Goal: Task Accomplishment & Management: Manage account settings

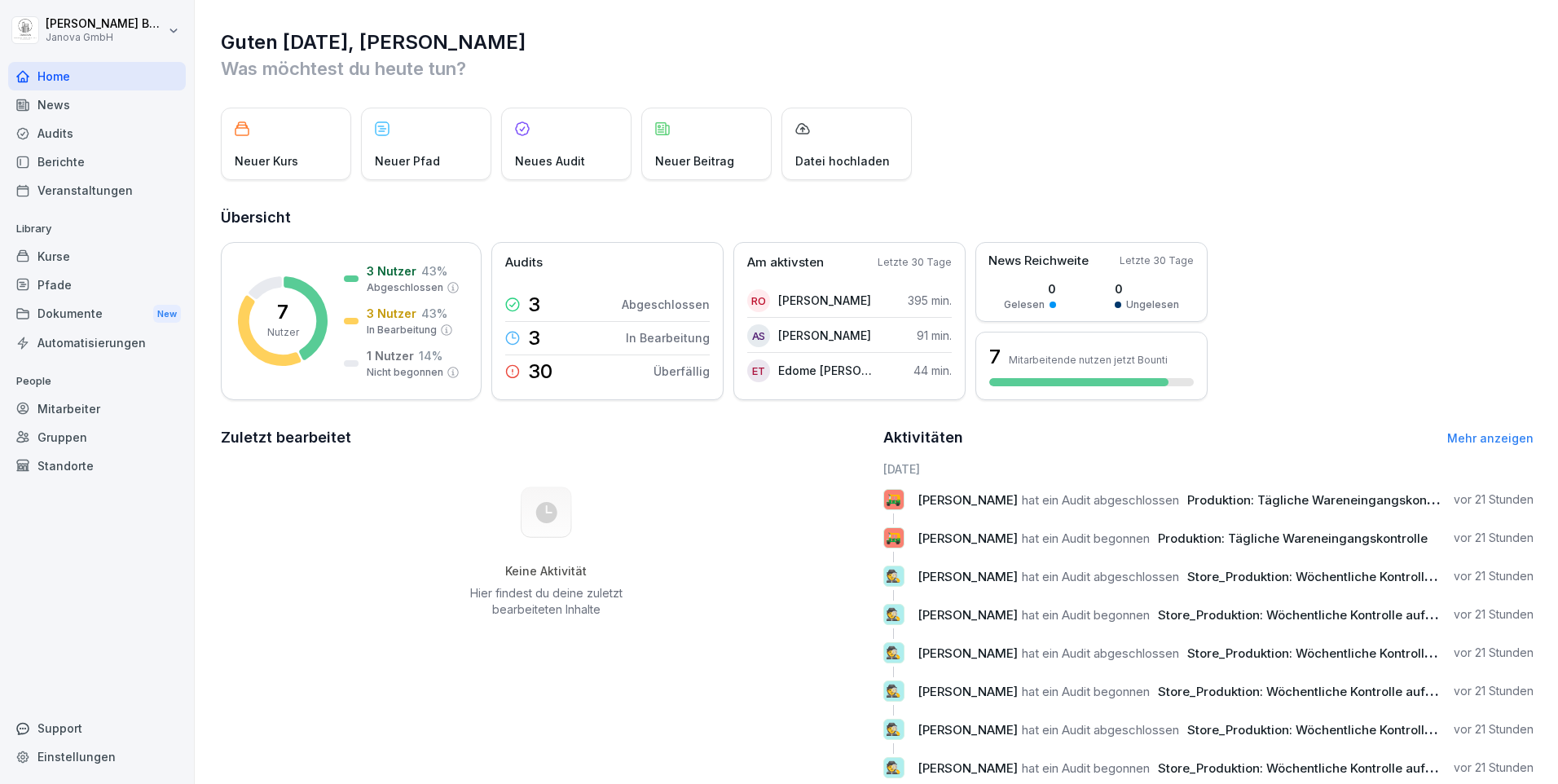
click at [74, 139] on div "Audits" at bounding box center [96, 132] width 178 height 28
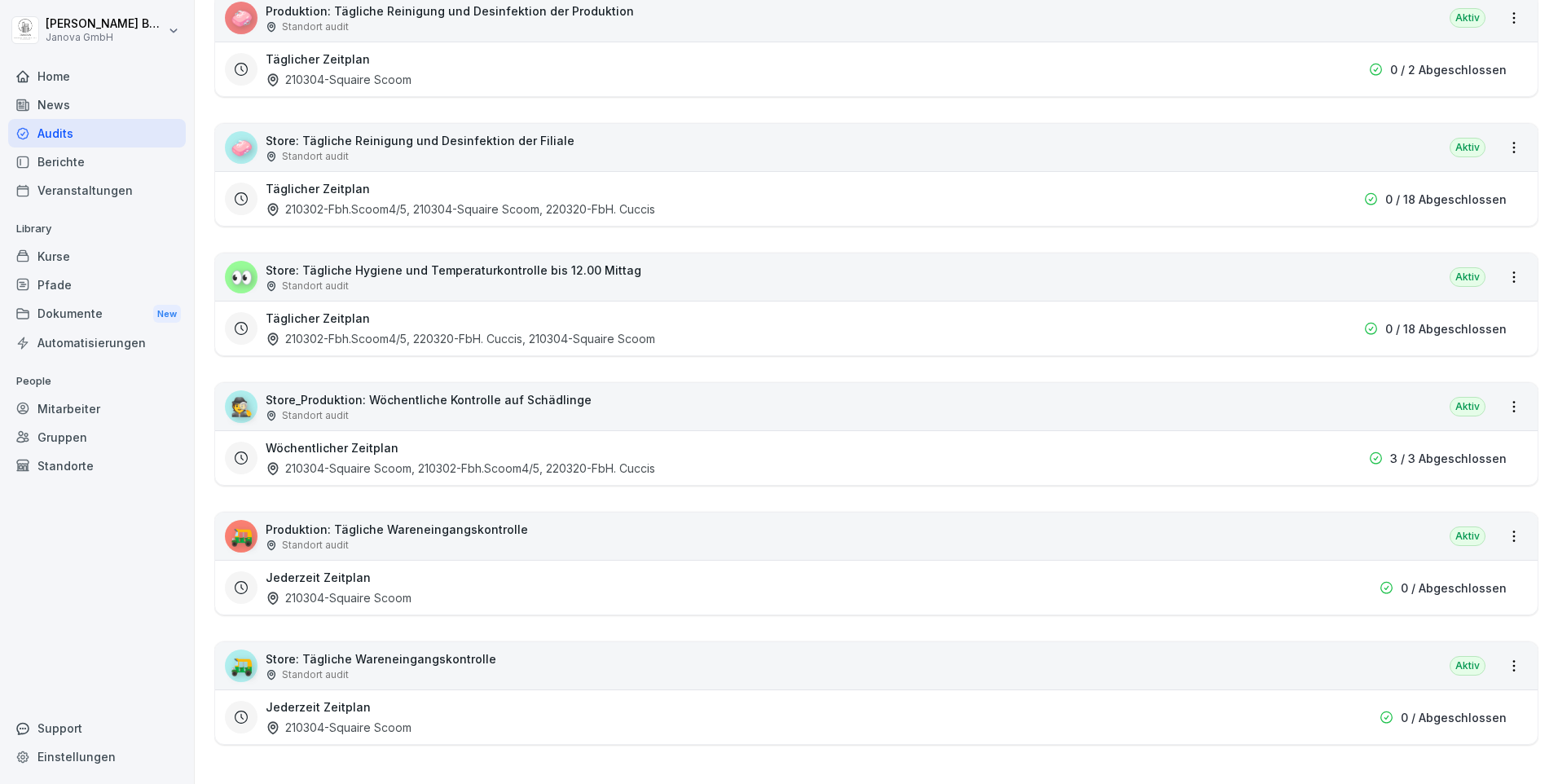
scroll to position [333, 0]
click at [71, 161] on div "Berichte" at bounding box center [96, 161] width 178 height 28
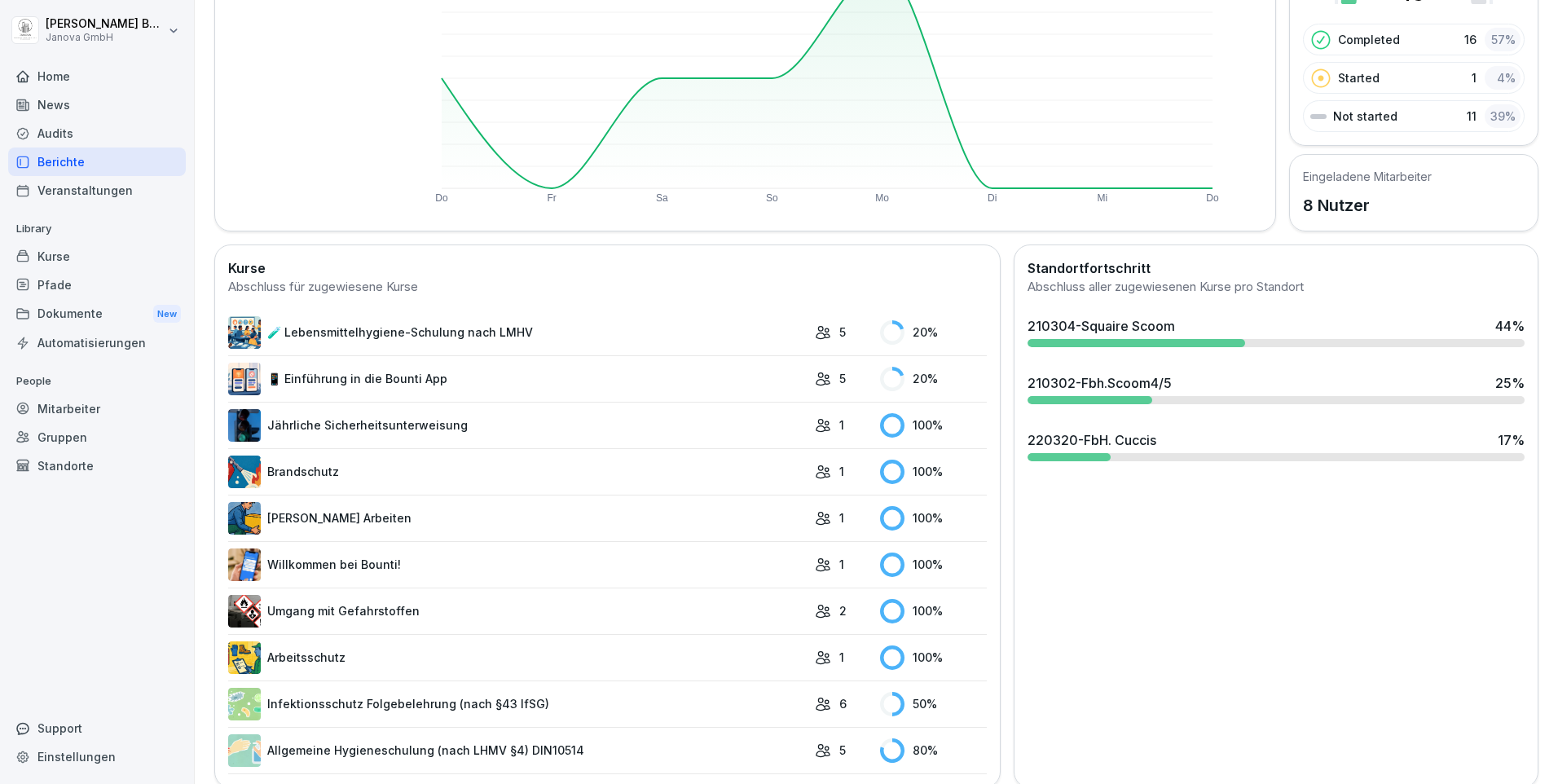
scroll to position [257, 0]
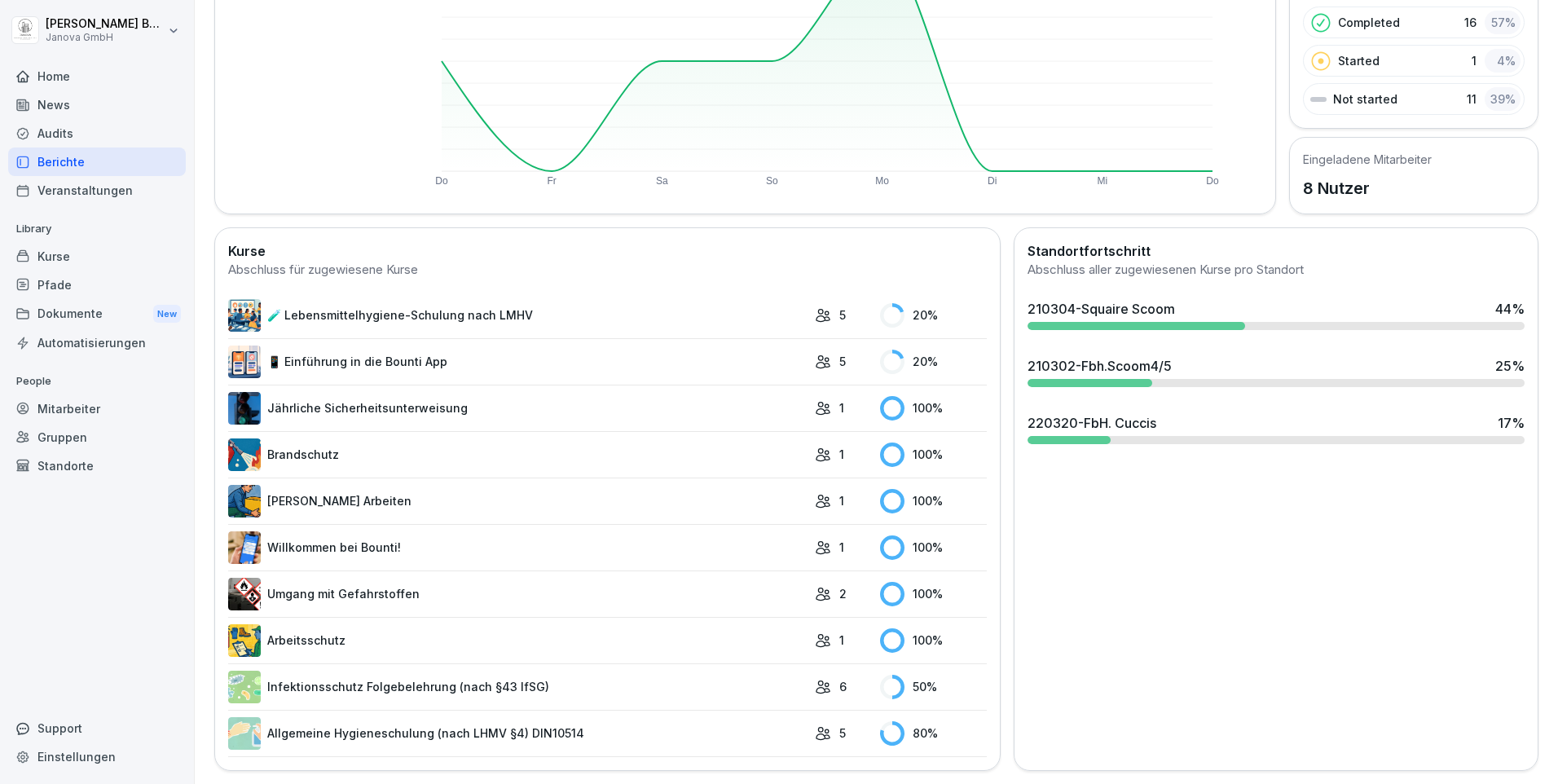
click at [815, 678] on icon at bounding box center [823, 686] width 17 height 17
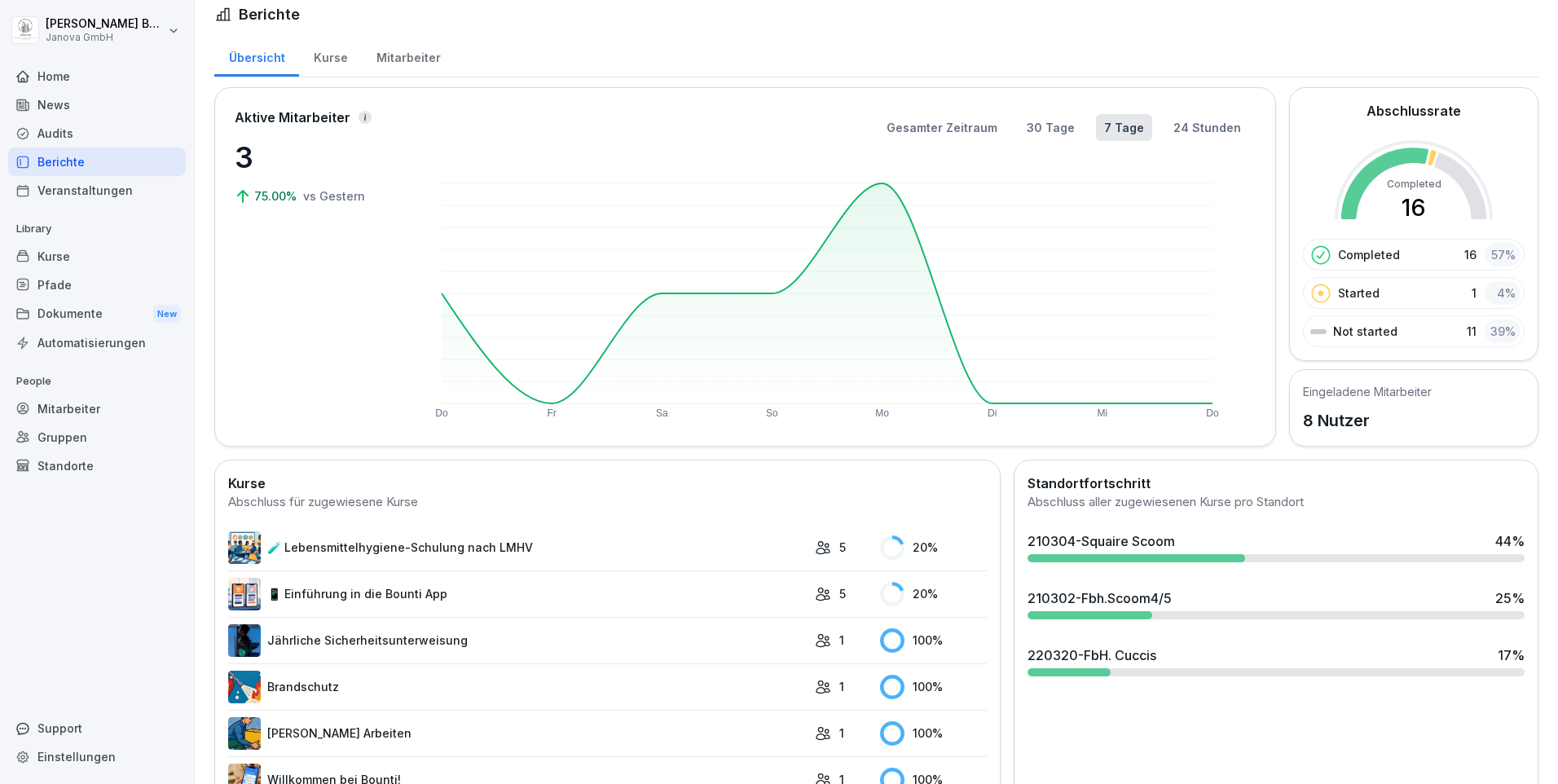
scroll to position [0, 0]
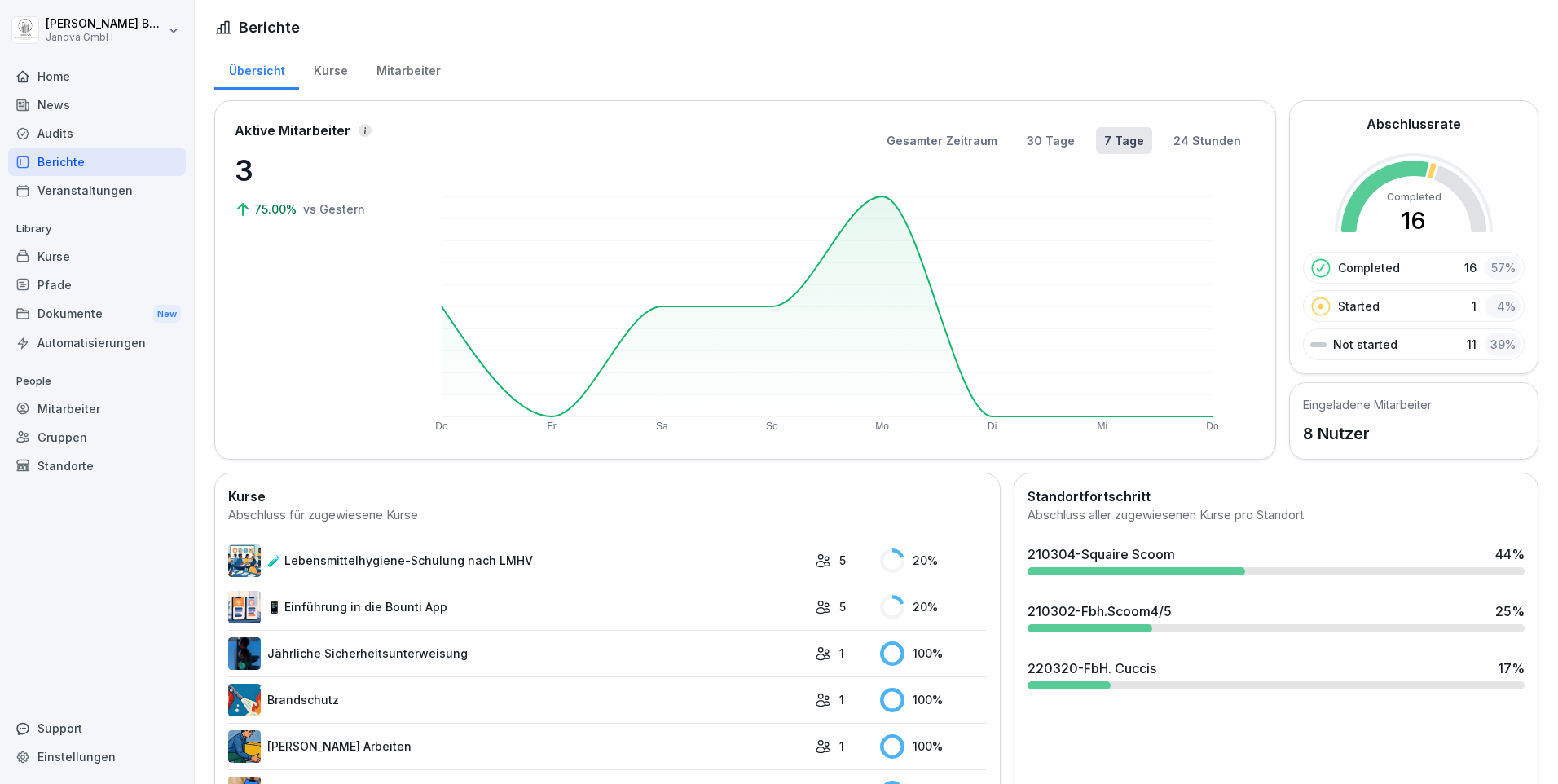
click at [90, 264] on div "Kurse" at bounding box center [96, 256] width 178 height 28
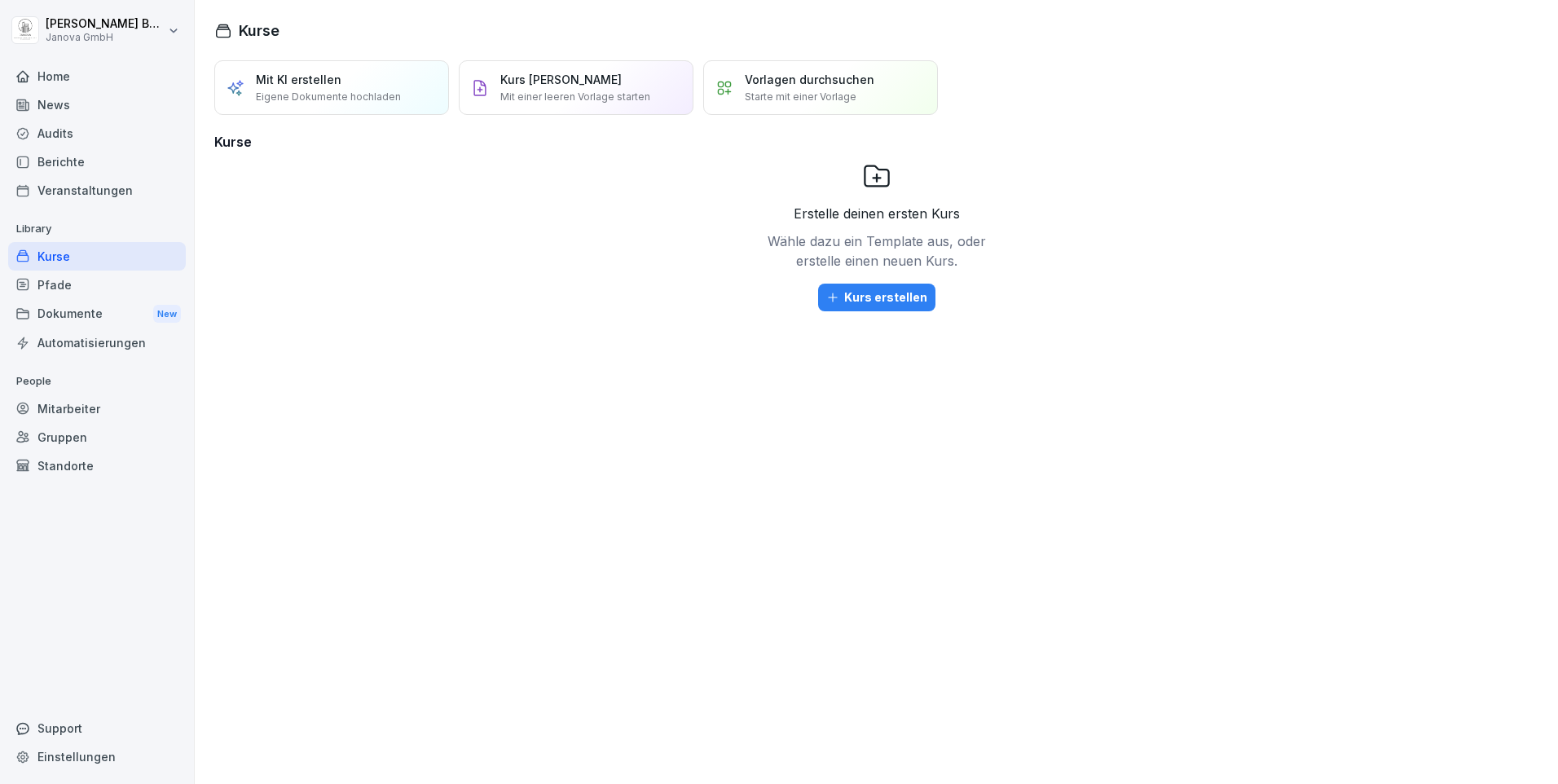
click at [62, 77] on div "Home" at bounding box center [96, 76] width 178 height 28
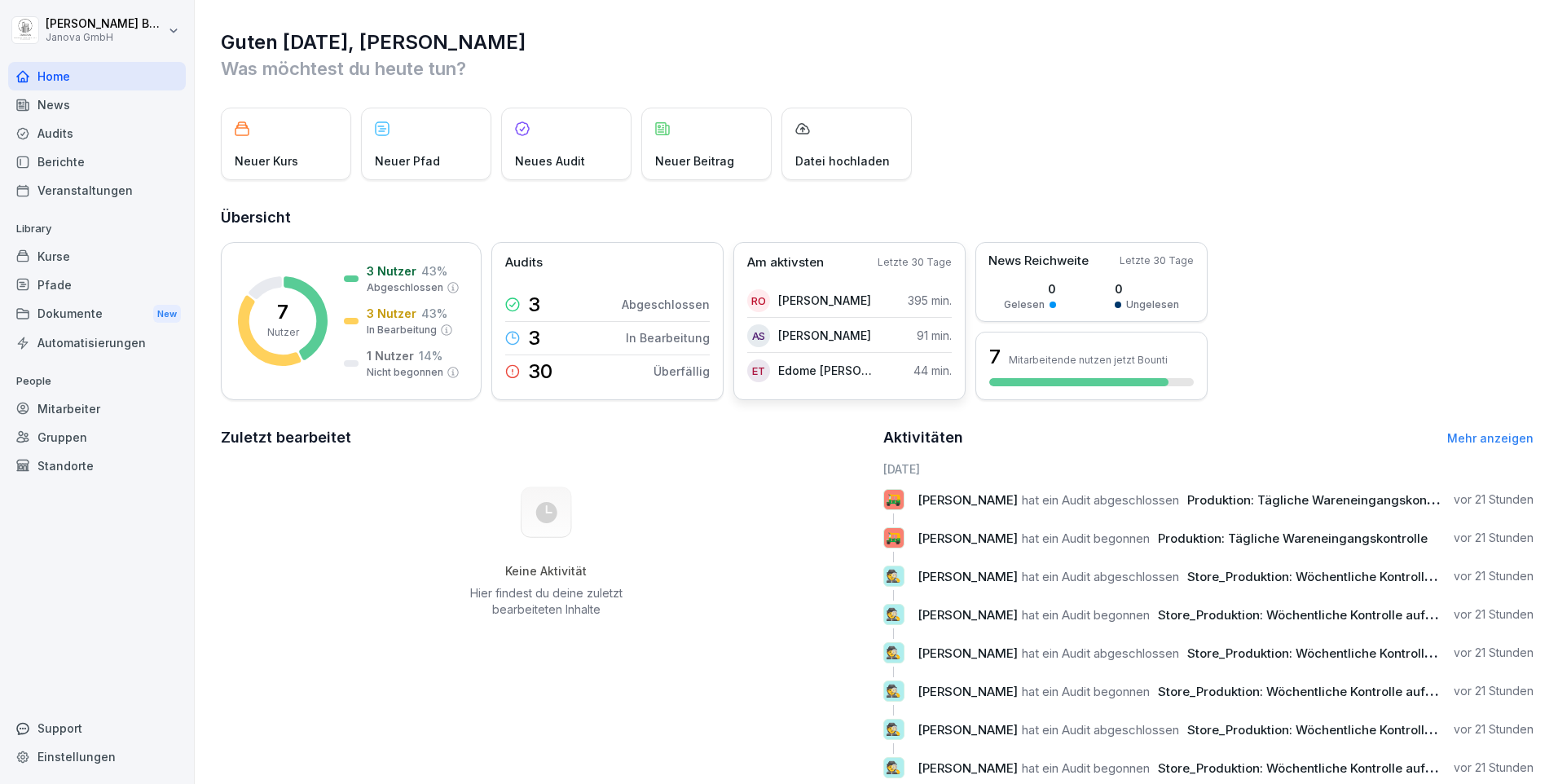
click at [817, 326] on div "AS [PERSON_NAME]" at bounding box center [809, 335] width 124 height 23
click at [856, 282] on div "Am aktivsten Letzte 30 Tage [PERSON_NAME] oSAG 395 min. AS [PERSON_NAME] 91 min…" at bounding box center [849, 321] width 233 height 158
click at [804, 298] on p "[PERSON_NAME]" at bounding box center [825, 299] width 93 height 17
click at [271, 286] on icon at bounding box center [264, 287] width 32 height 23
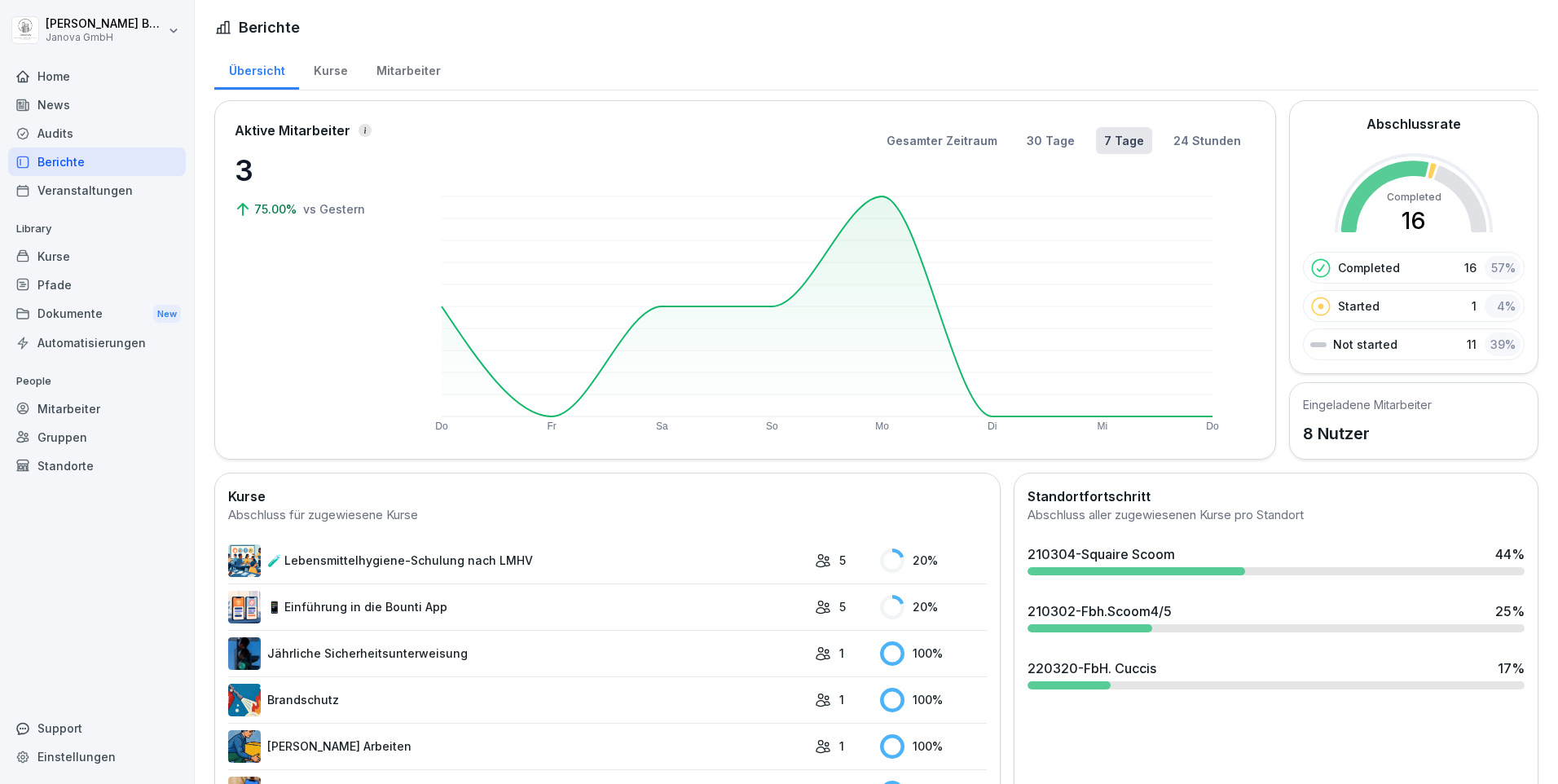
click at [55, 79] on div "Home" at bounding box center [96, 76] width 178 height 28
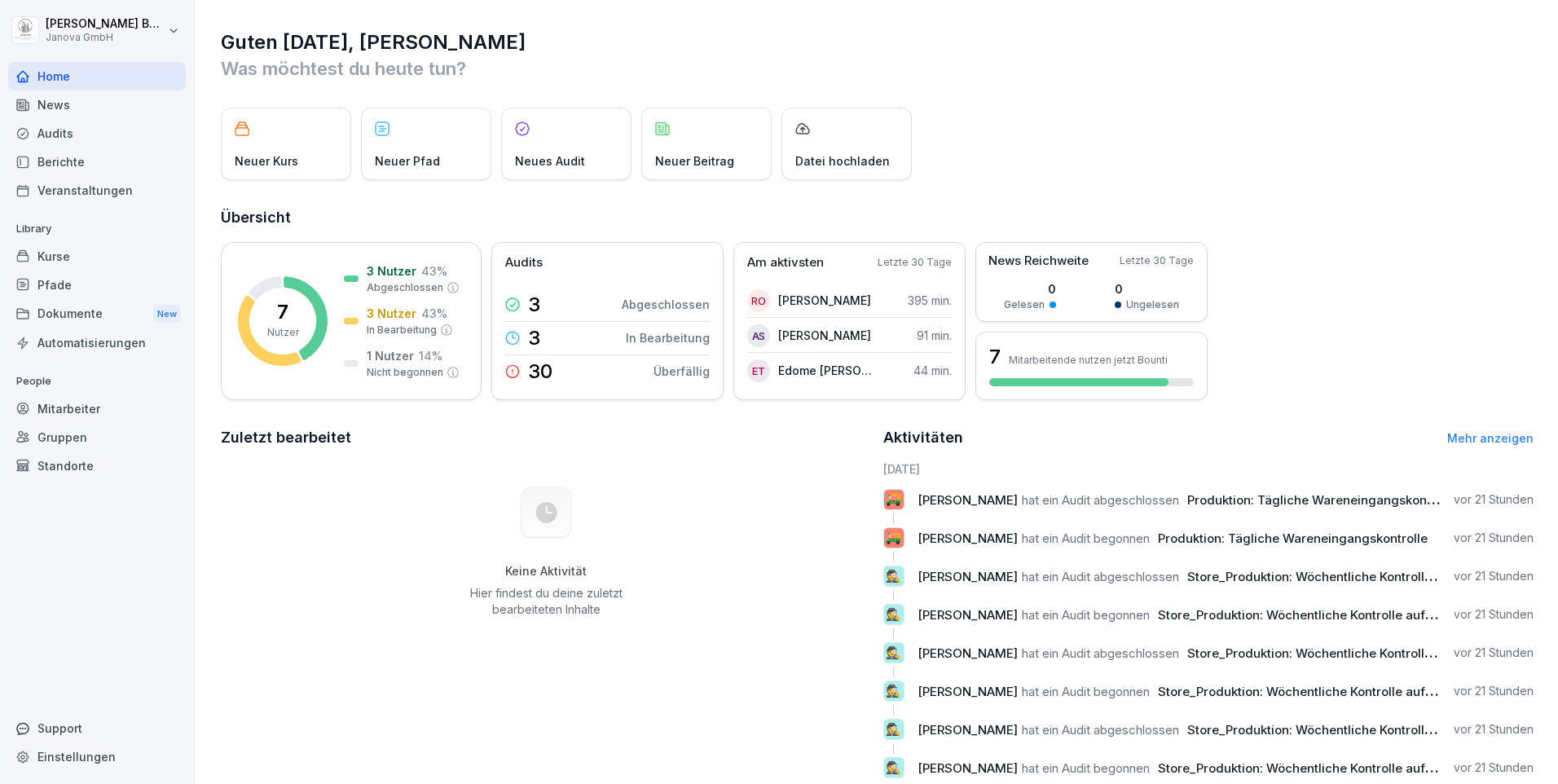
click at [568, 157] on p "Neues Audit" at bounding box center [550, 160] width 70 height 17
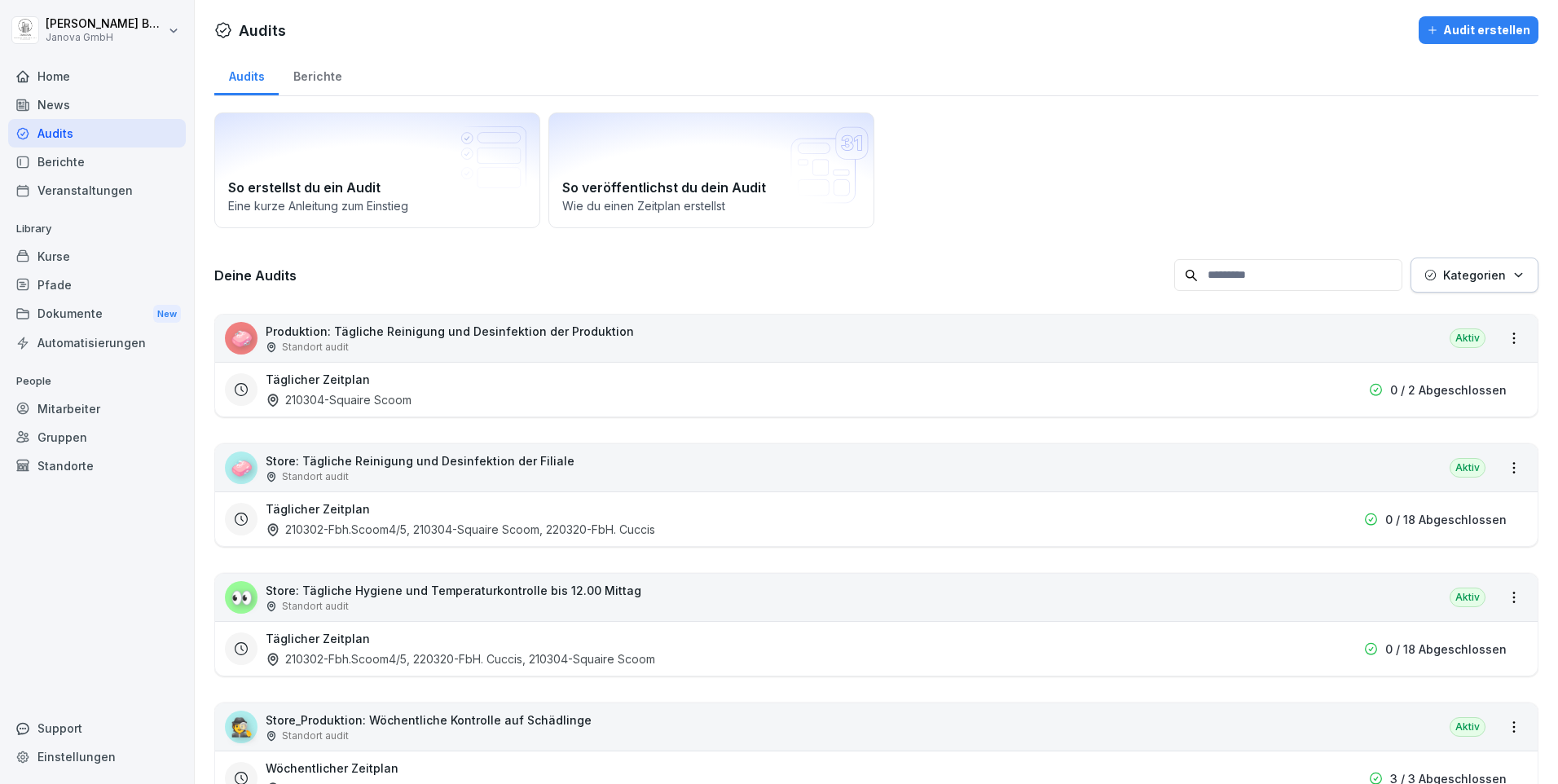
click at [50, 288] on div "Pfade" at bounding box center [96, 285] width 178 height 28
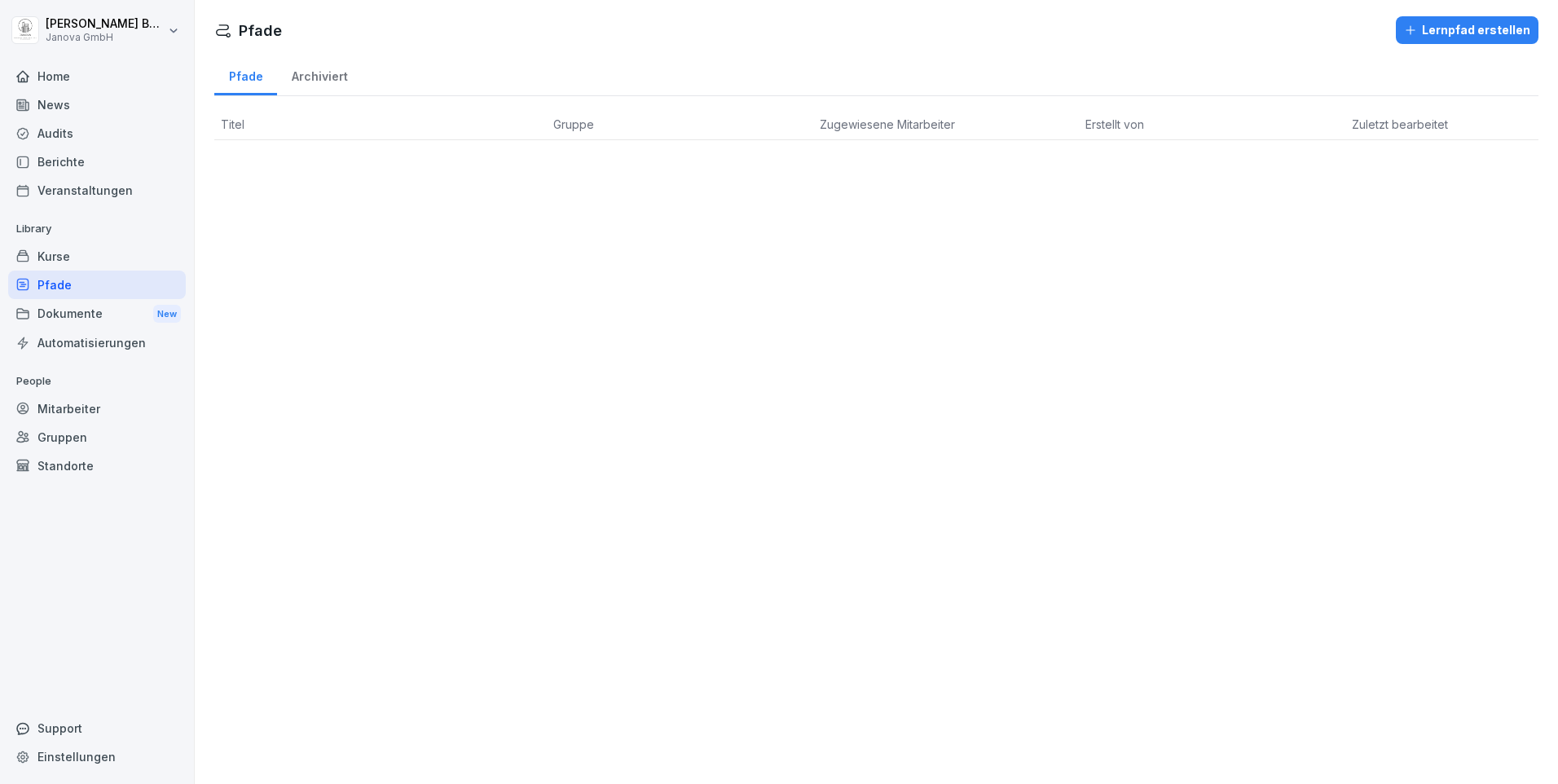
click at [53, 324] on div "Dokumente New" at bounding box center [96, 314] width 178 height 30
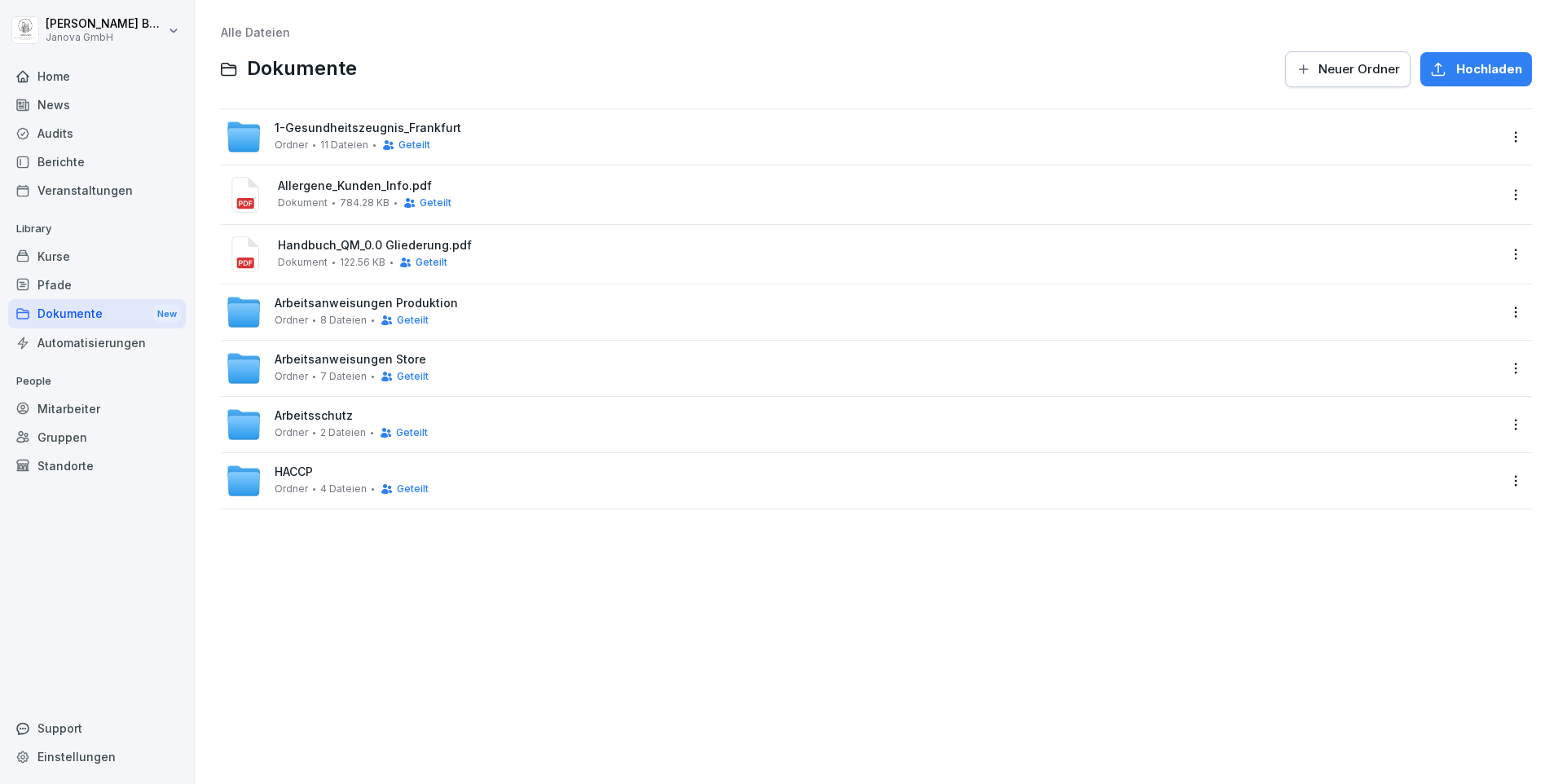
click at [319, 189] on span "Allergene_Kunden_Info.pdf" at bounding box center [887, 186] width 1220 height 14
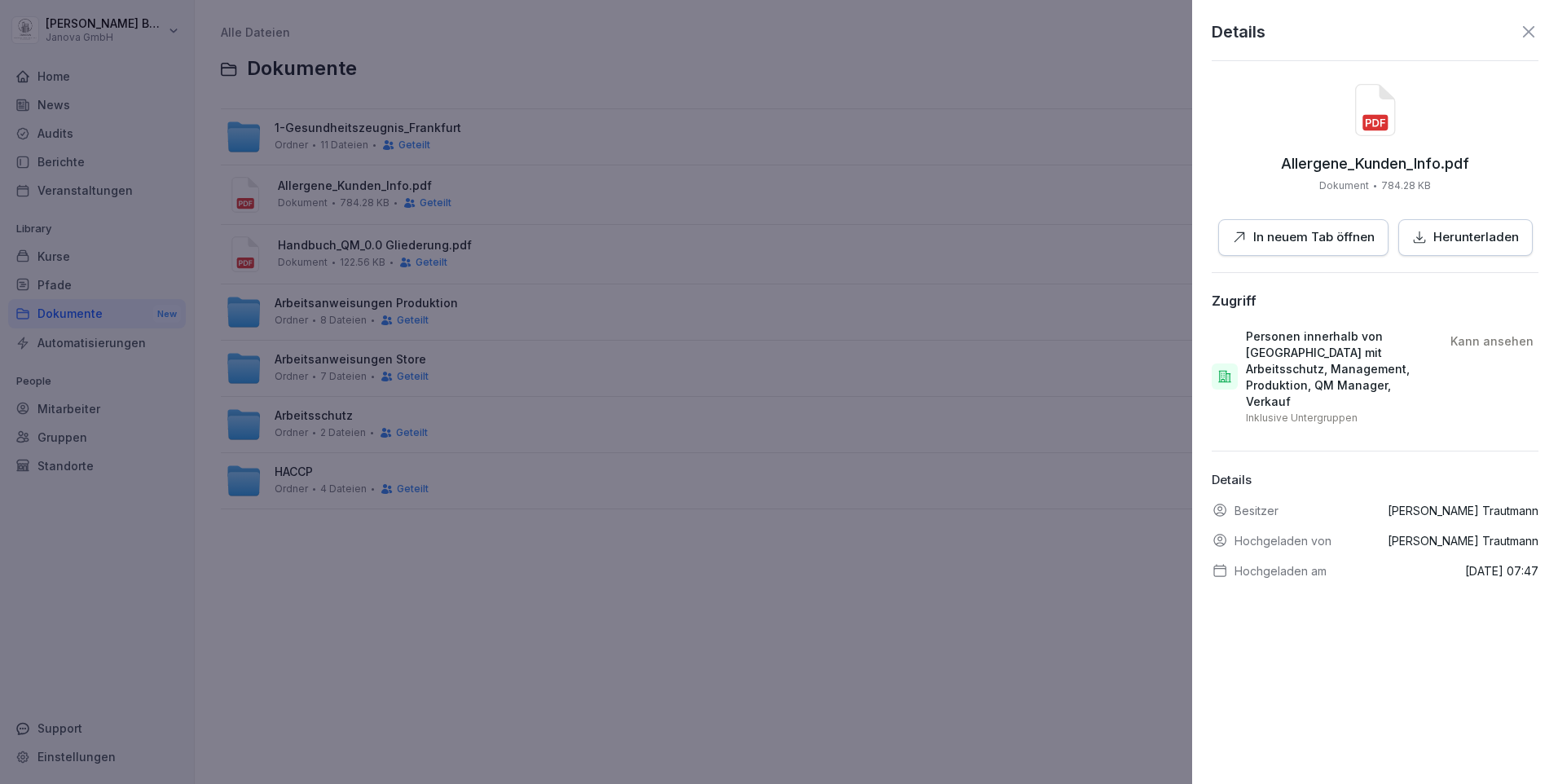
click at [1333, 234] on p "In neuem Tab öffnen" at bounding box center [1315, 236] width 122 height 19
click at [1523, 36] on icon at bounding box center [1529, 32] width 12 height 12
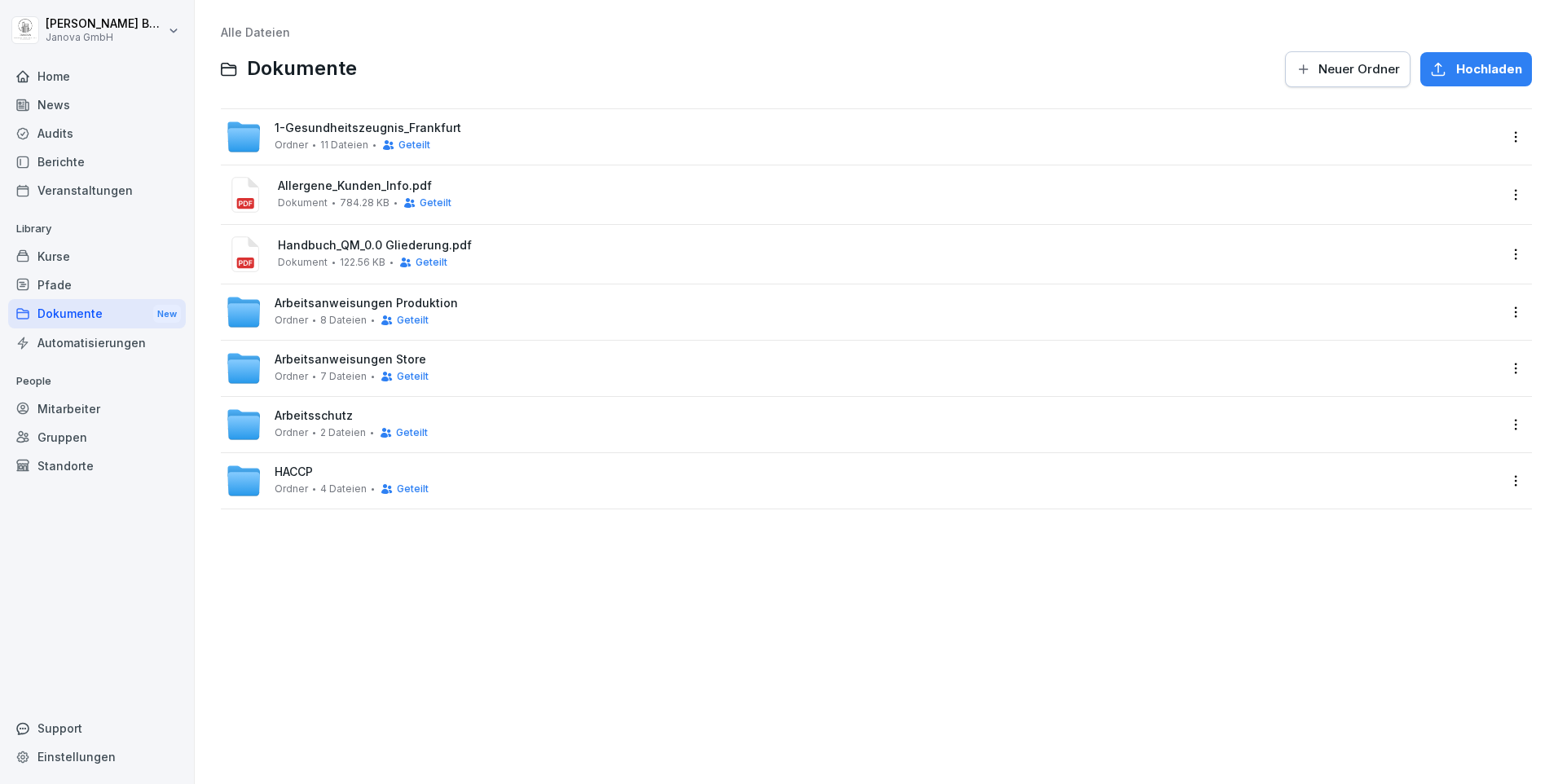
click at [343, 135] on span "1-Gesundheitszeugnis_Frankfurt" at bounding box center [368, 129] width 187 height 14
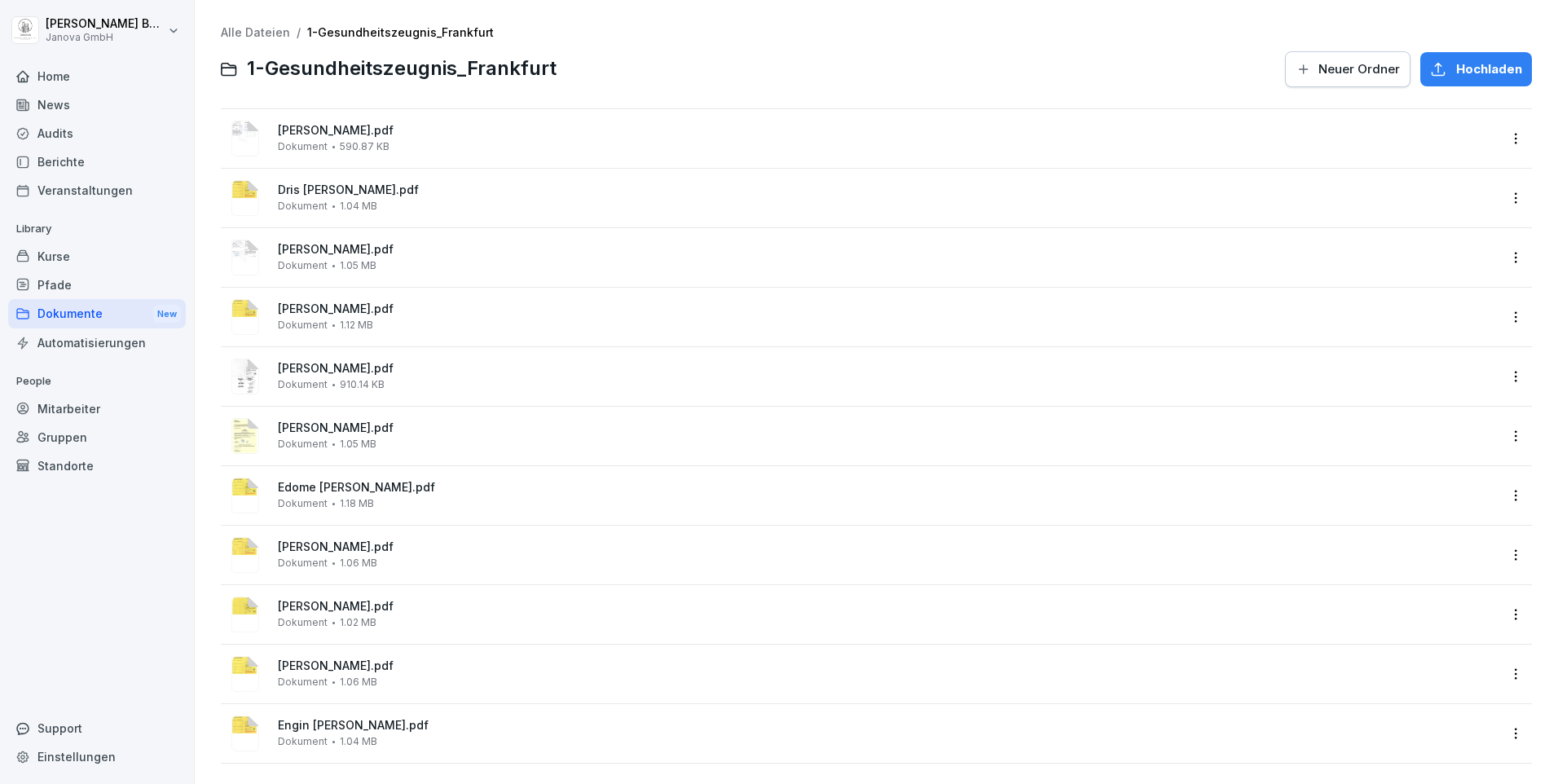
click at [1477, 70] on span "Hochladen" at bounding box center [1488, 69] width 66 height 18
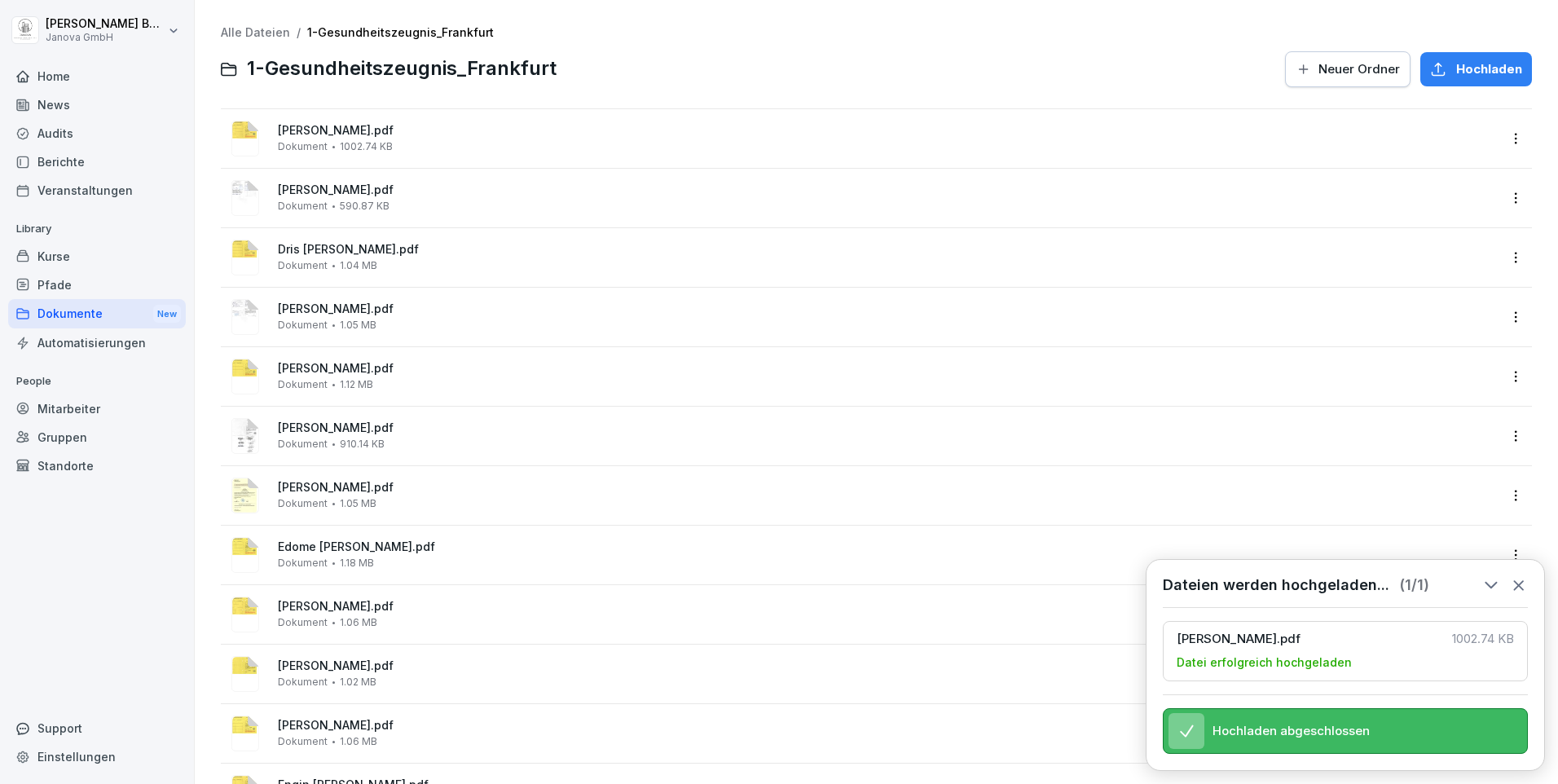
click at [1522, 581] on icon at bounding box center [1518, 585] width 9 height 9
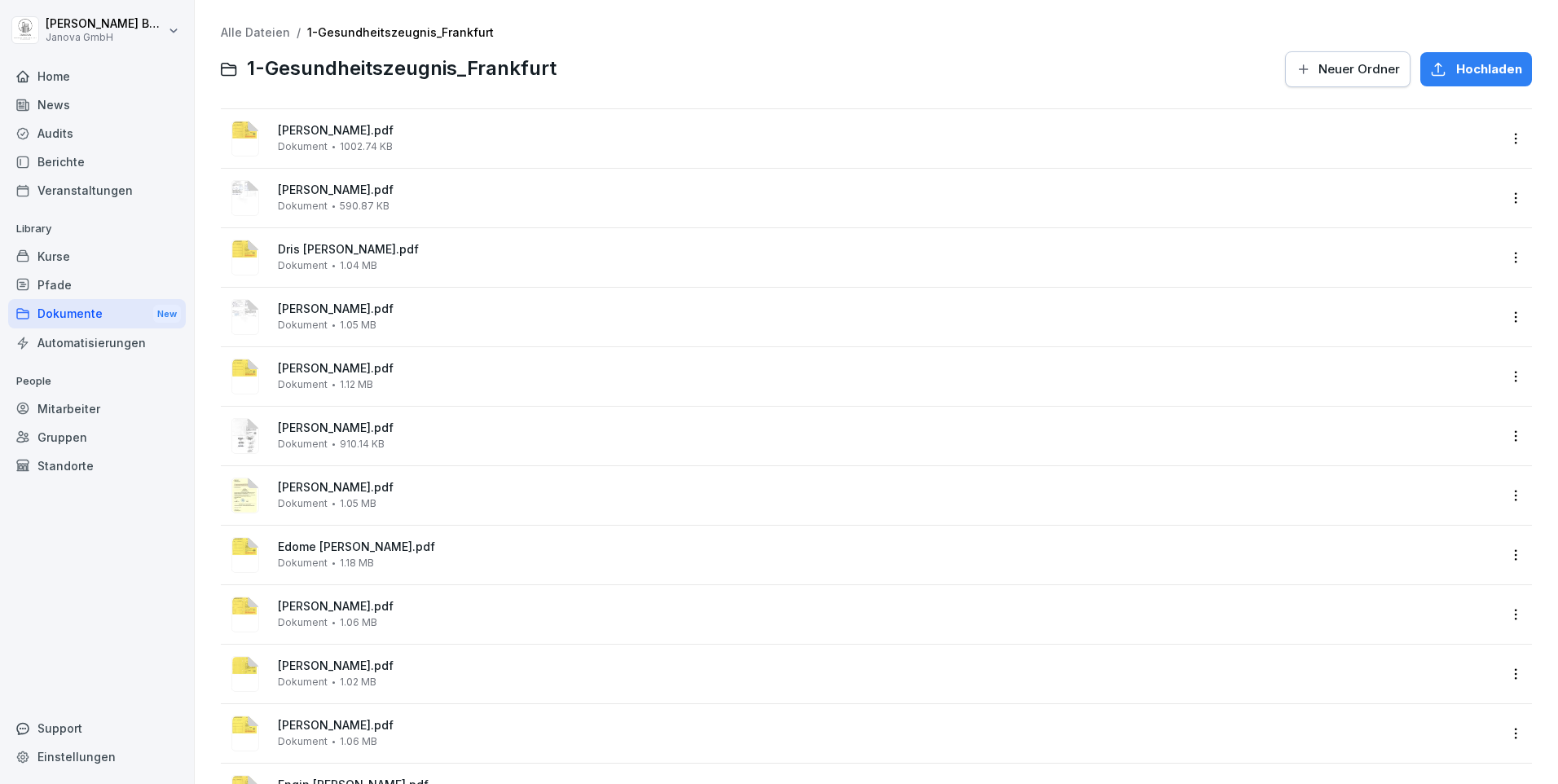
click at [64, 77] on div "Home" at bounding box center [96, 76] width 178 height 28
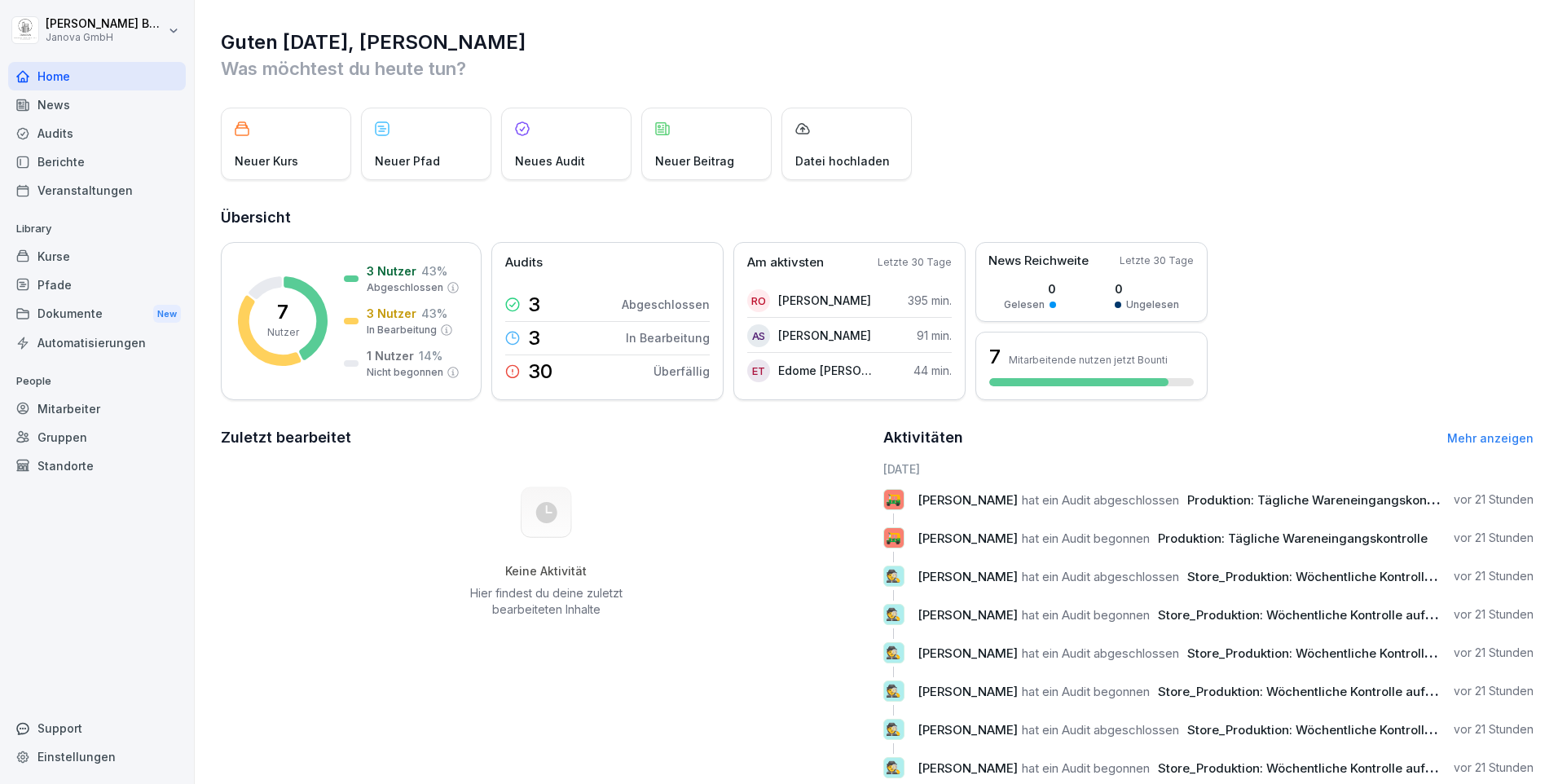
click at [67, 321] on div "Dokumente New" at bounding box center [96, 314] width 178 height 30
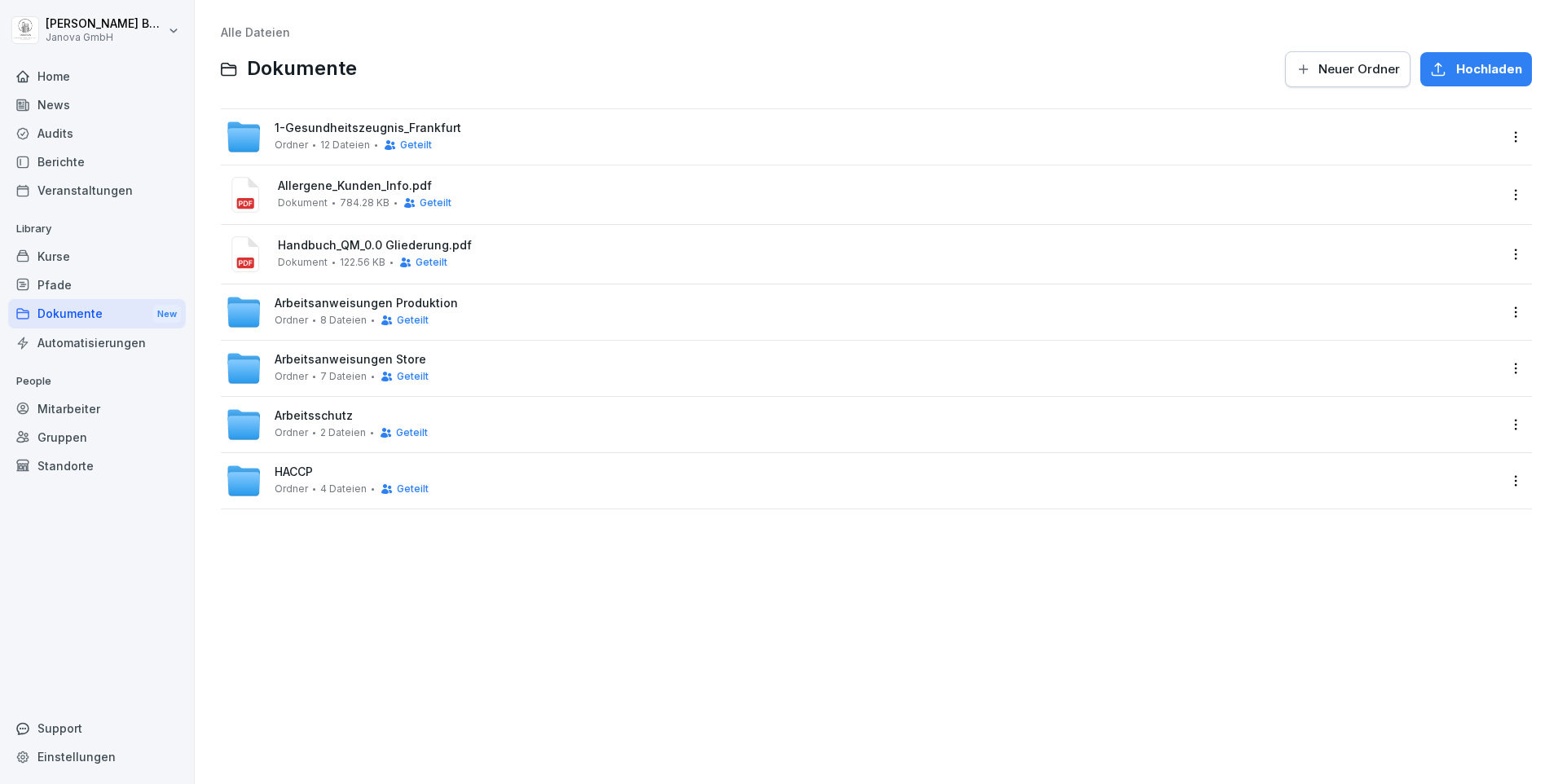
click at [321, 131] on span "1-Gesundheitszeugnis_Frankfurt" at bounding box center [368, 129] width 187 height 14
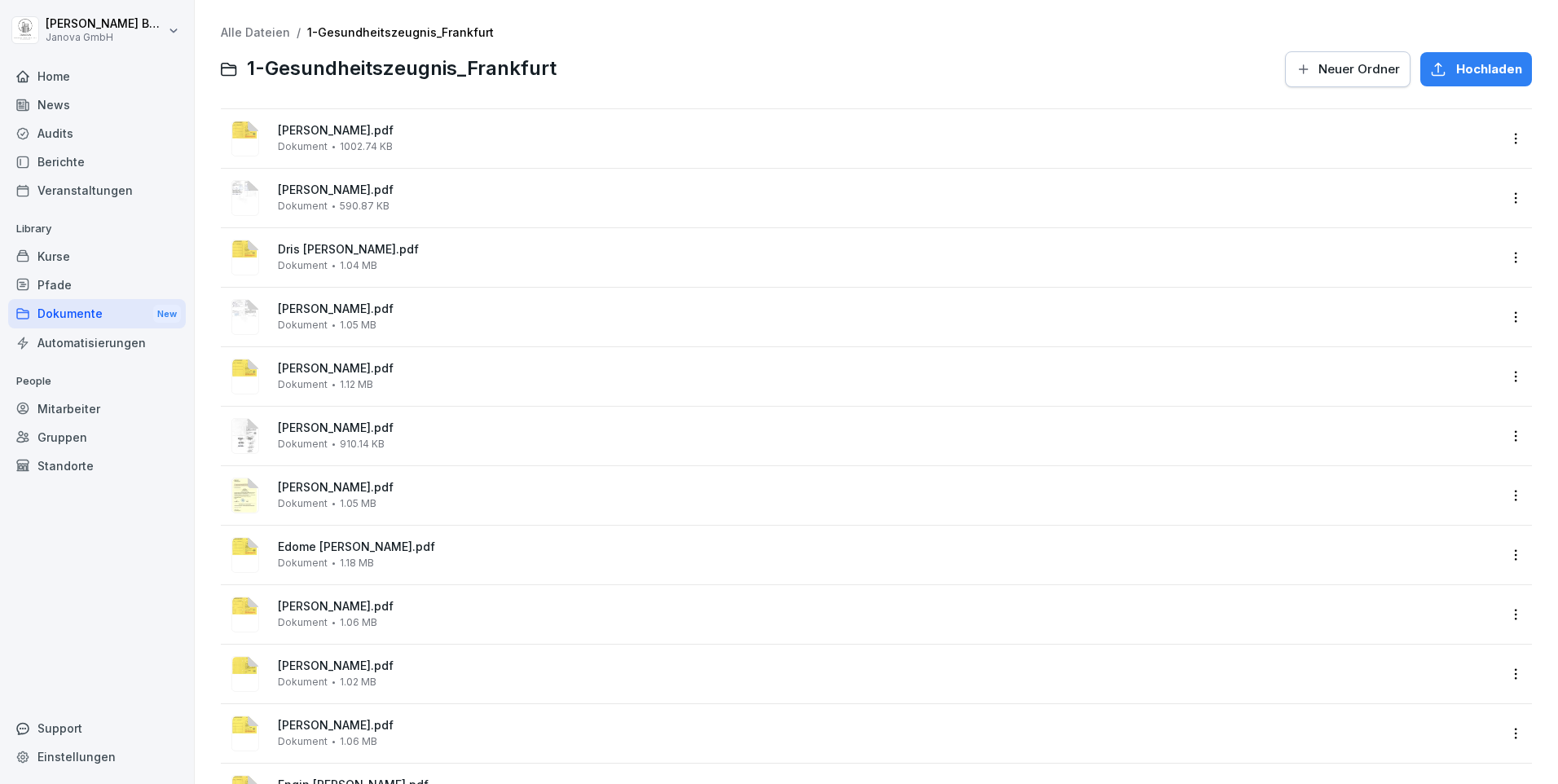
click at [319, 124] on div "[PERSON_NAME].pdf Dokument 1002.74 KB" at bounding box center [862, 138] width 1272 height 39
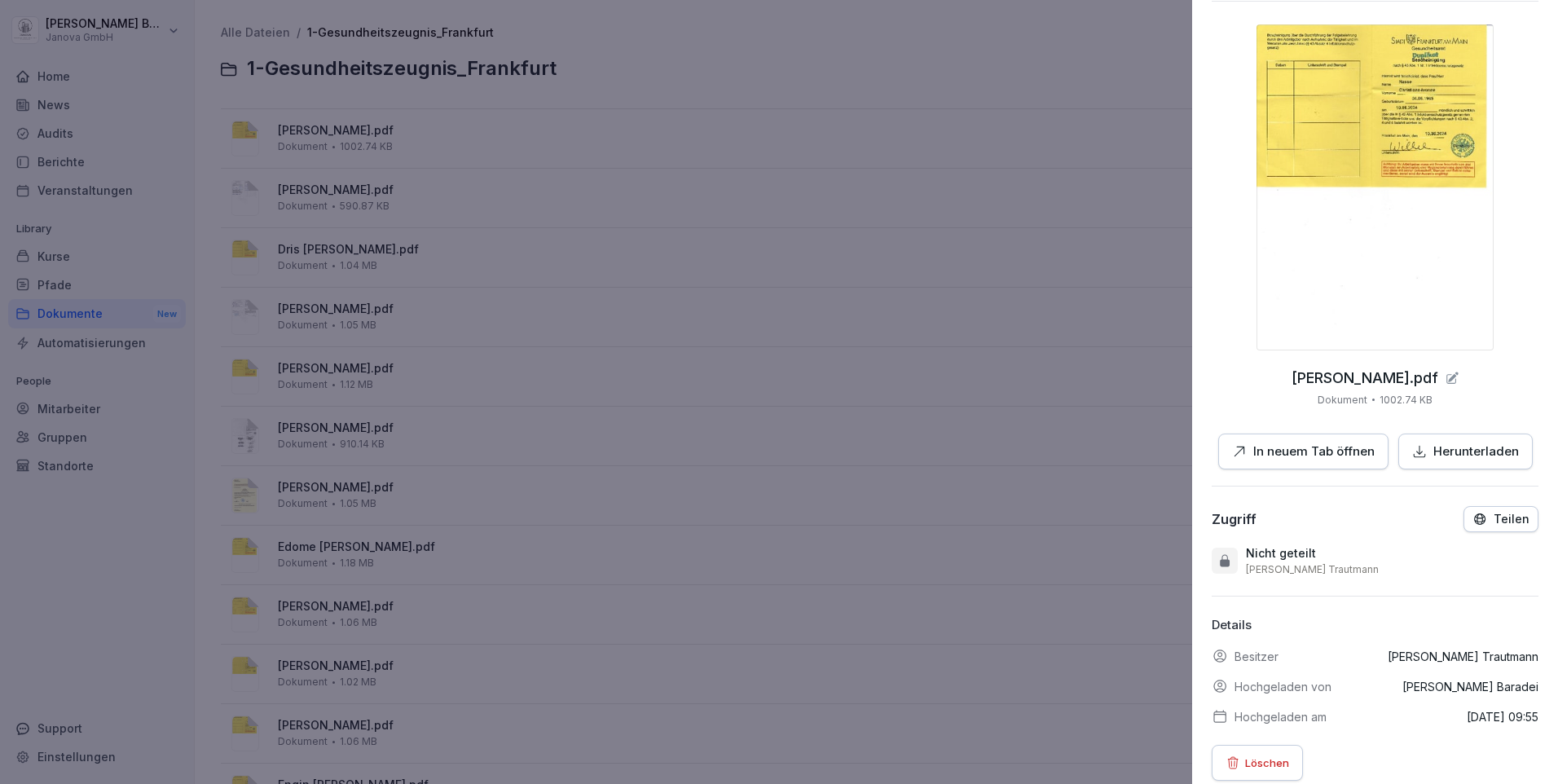
scroll to position [88, 0]
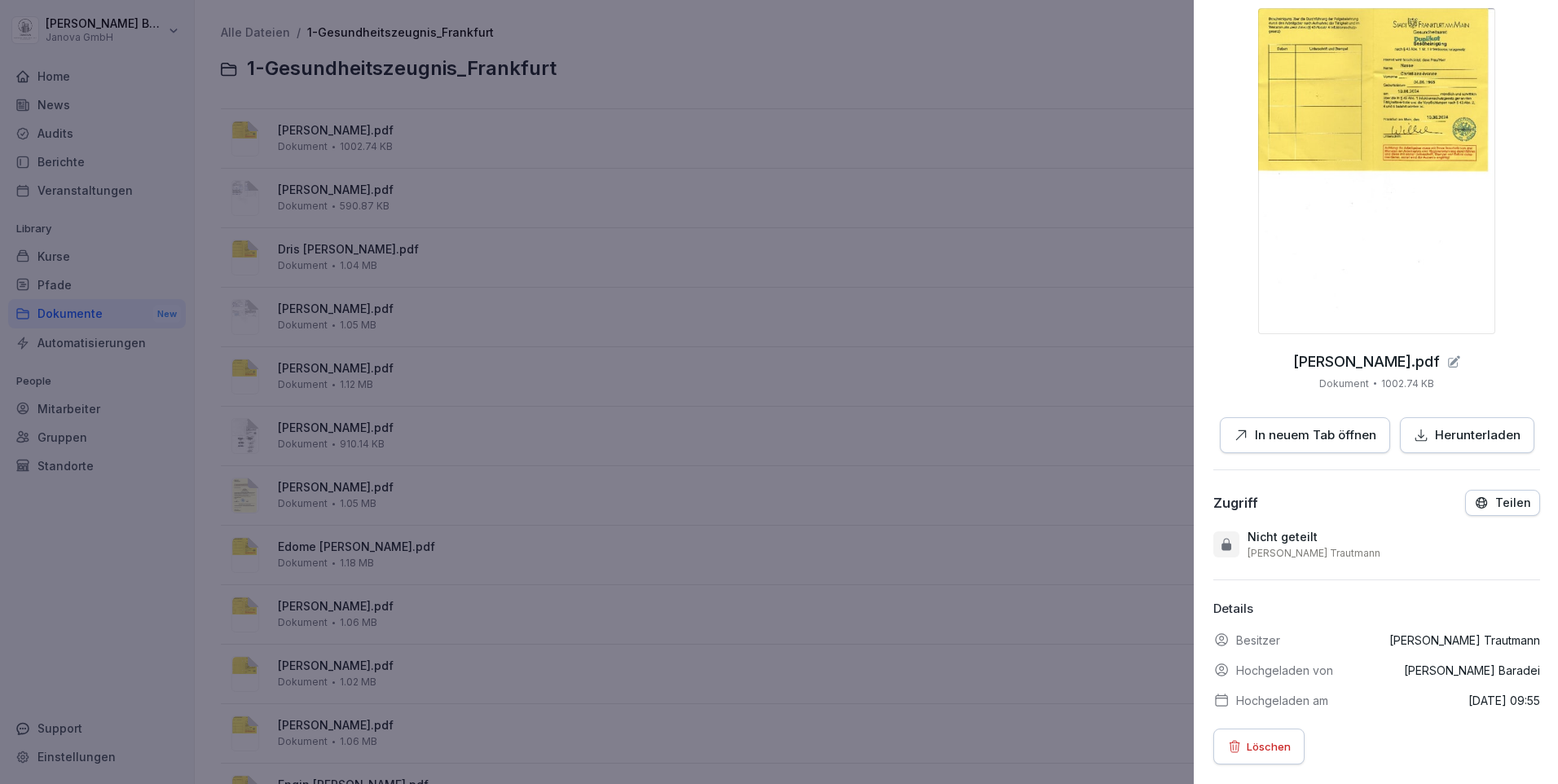
click at [952, 381] on div at bounding box center [779, 392] width 1558 height 784
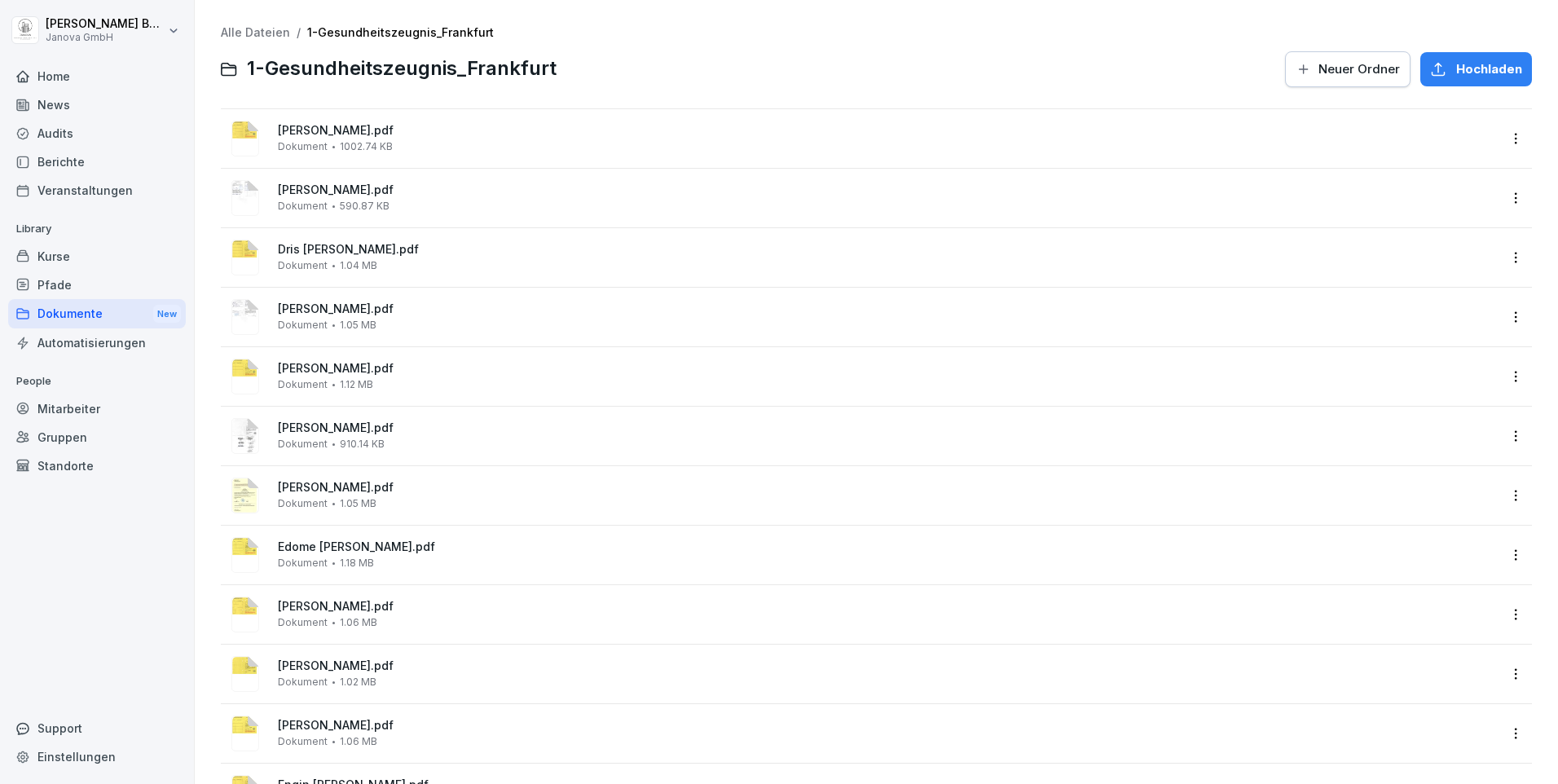
click at [59, 78] on div "Home" at bounding box center [96, 76] width 178 height 28
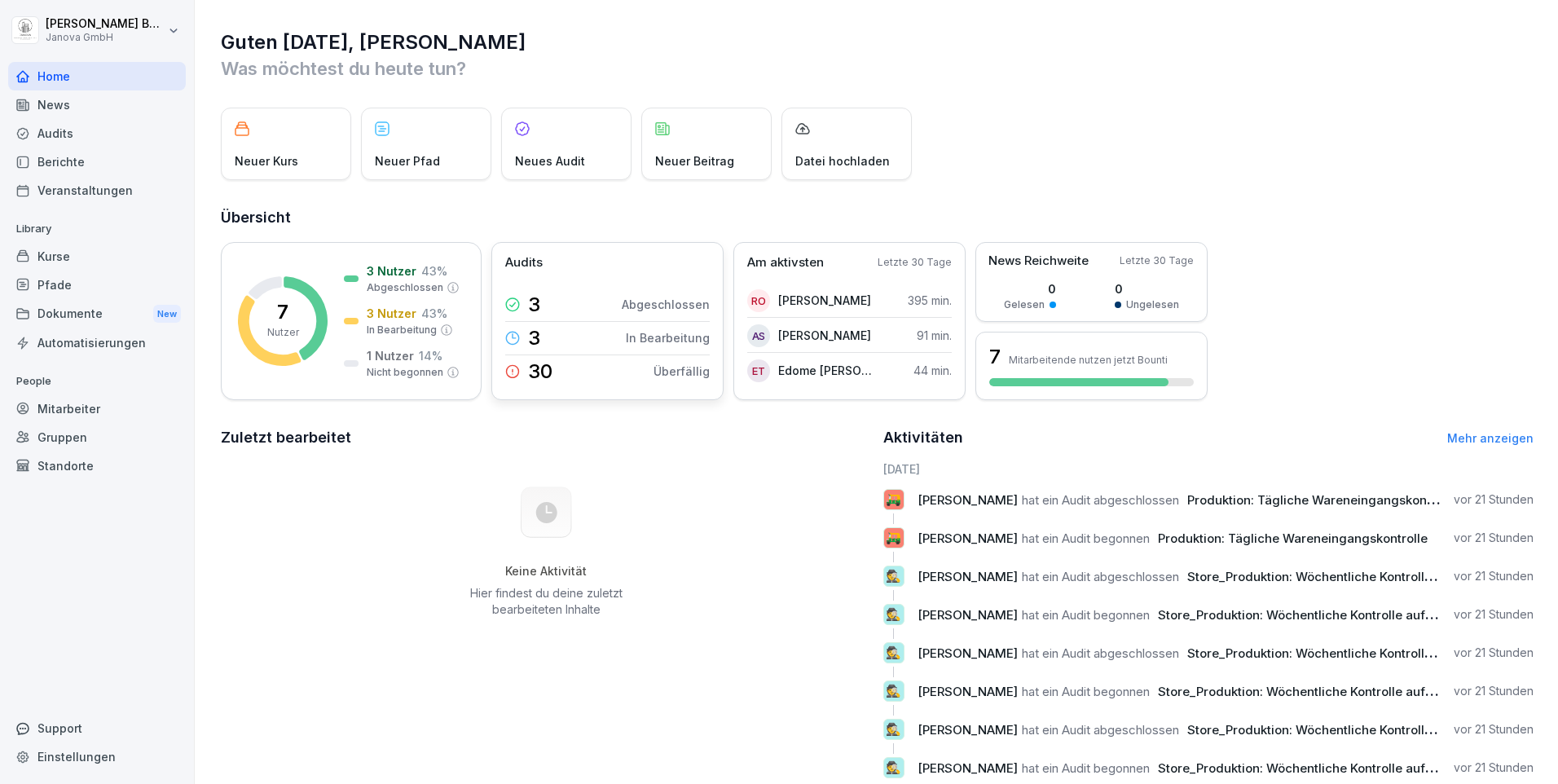
click at [515, 376] on icon at bounding box center [512, 371] width 12 height 12
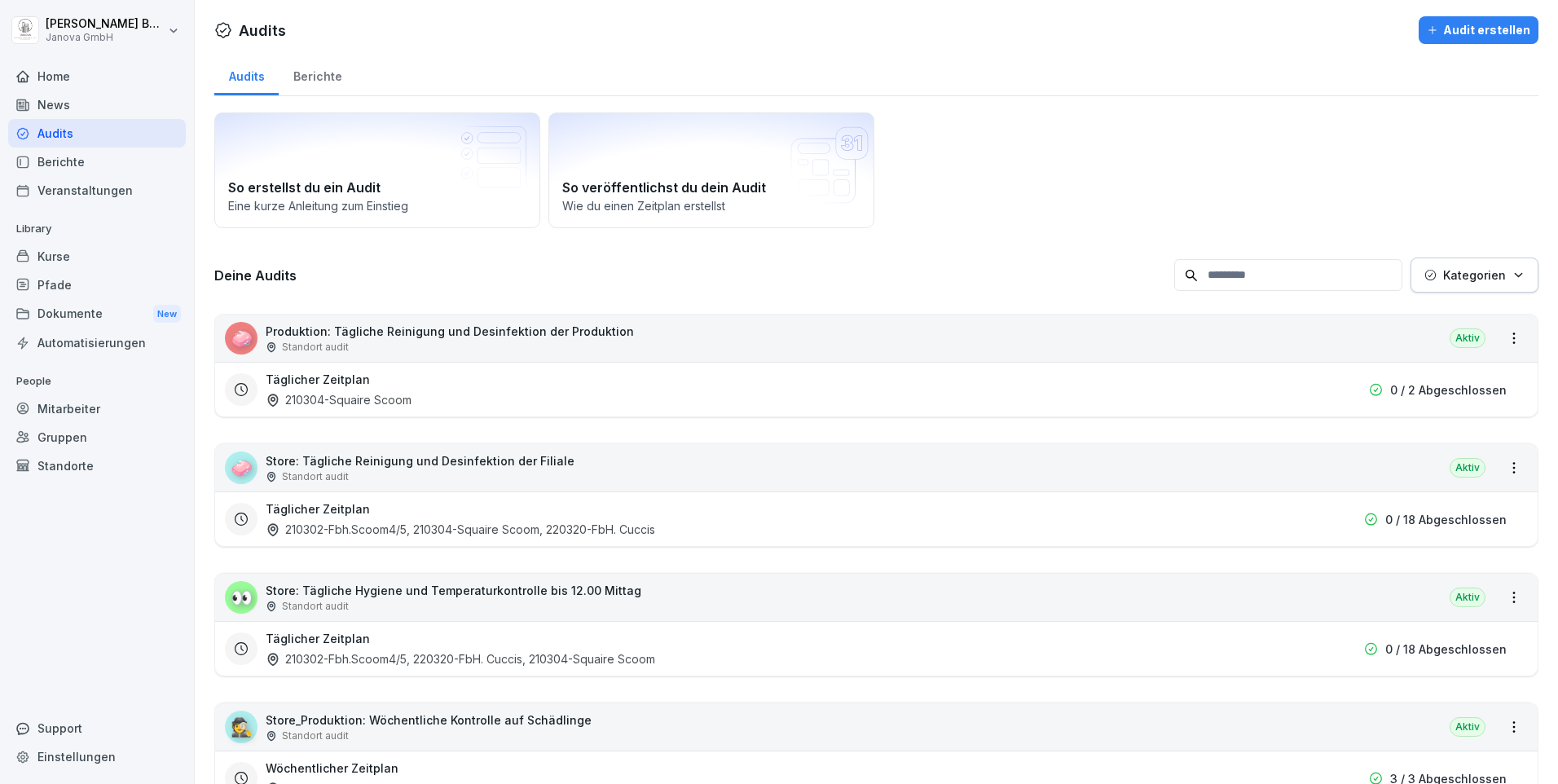
click at [68, 406] on div "Mitarbeiter" at bounding box center [96, 408] width 178 height 28
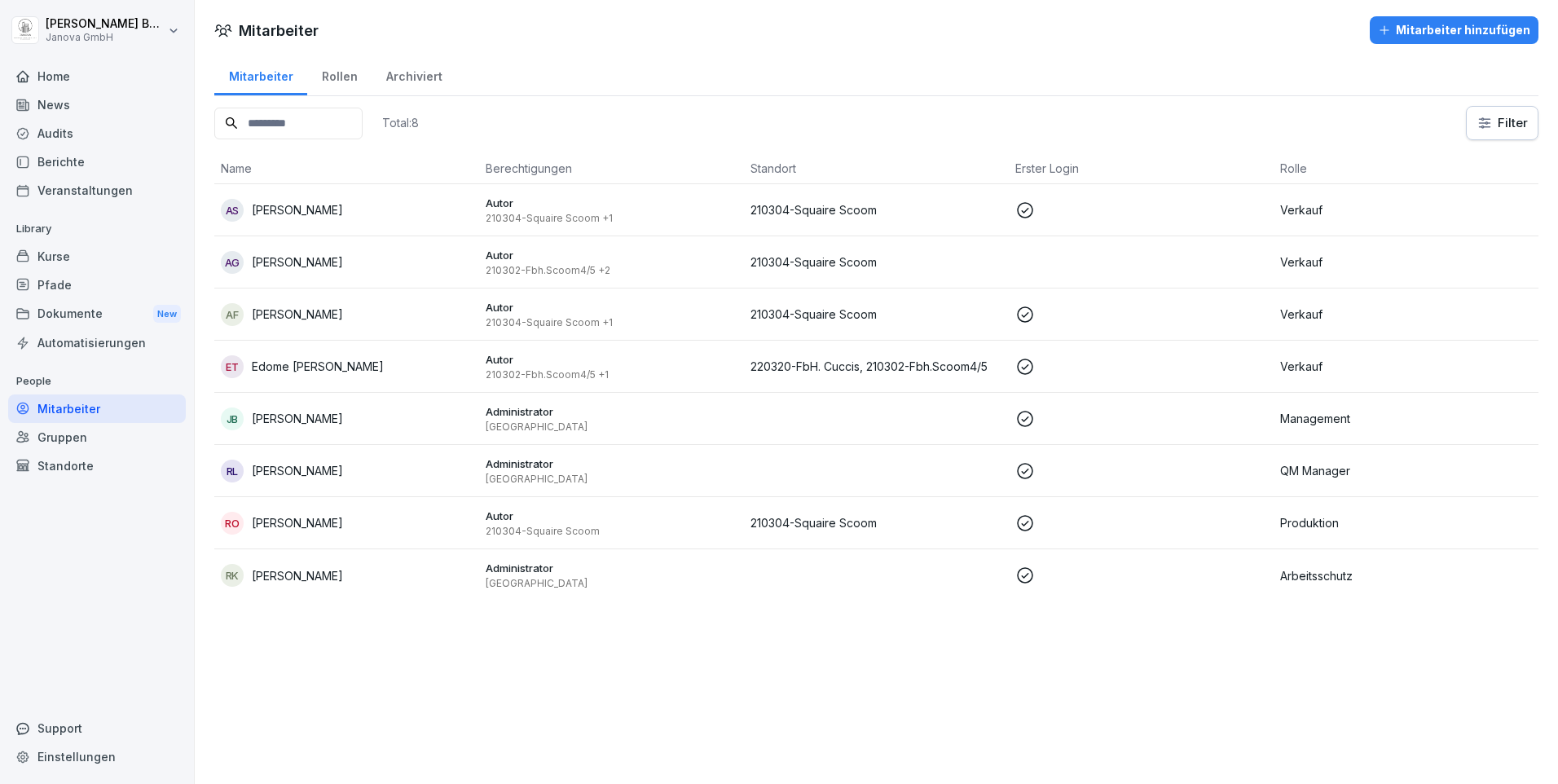
click at [61, 261] on div "Kurse" at bounding box center [96, 256] width 178 height 28
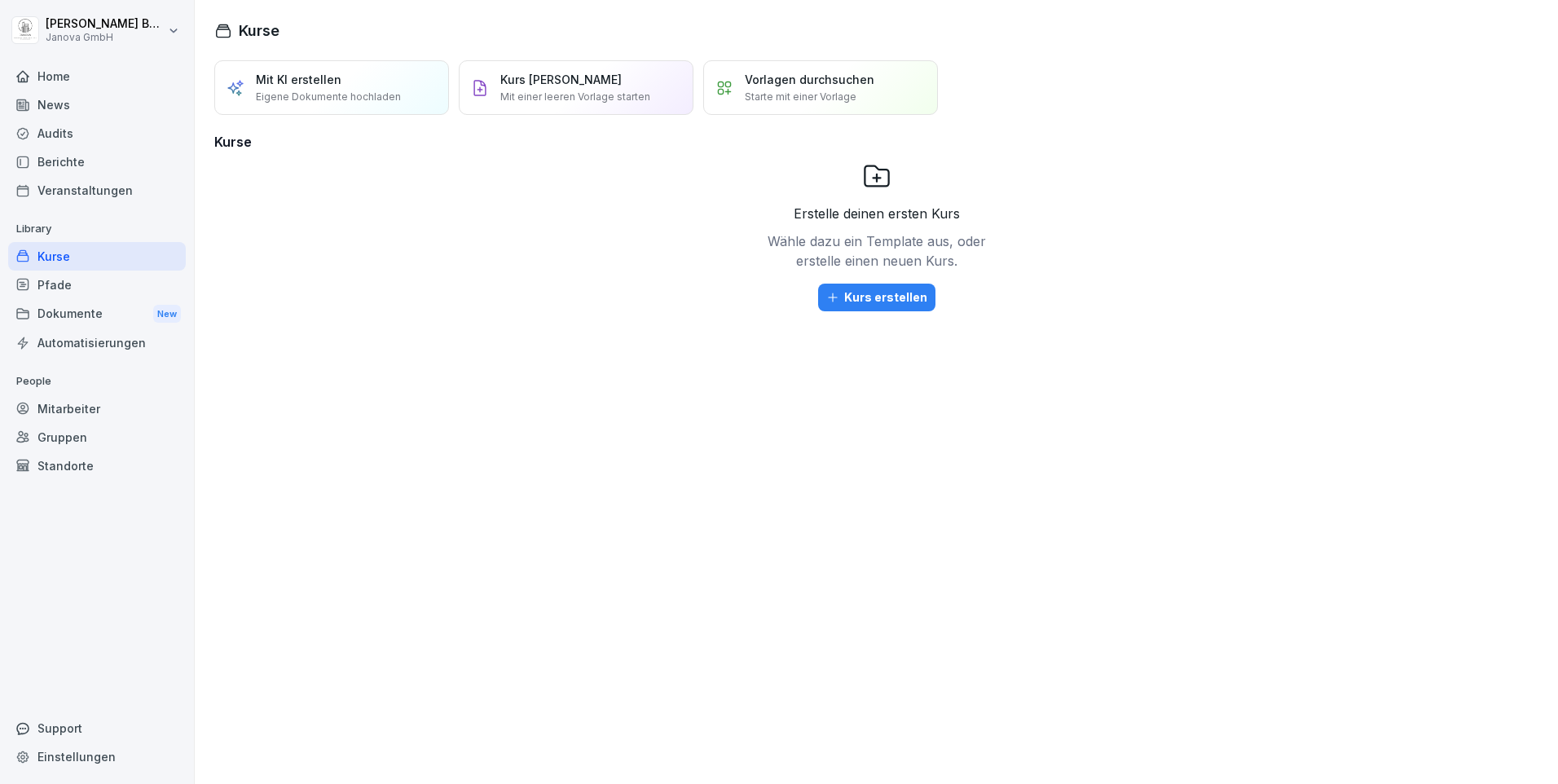
click at [67, 187] on div "Veranstaltungen" at bounding box center [96, 189] width 178 height 28
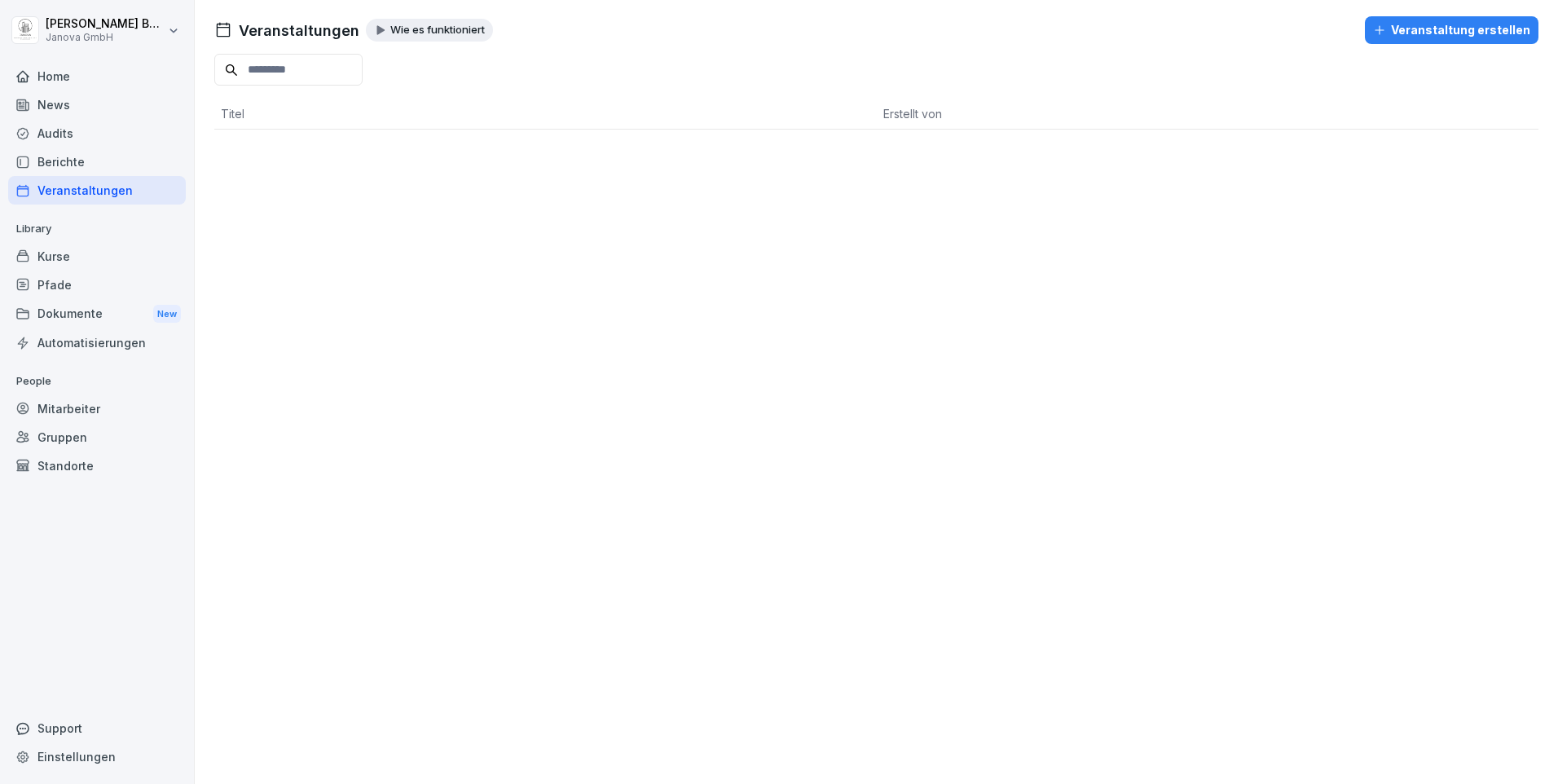
click at [59, 157] on div "Berichte" at bounding box center [96, 161] width 178 height 28
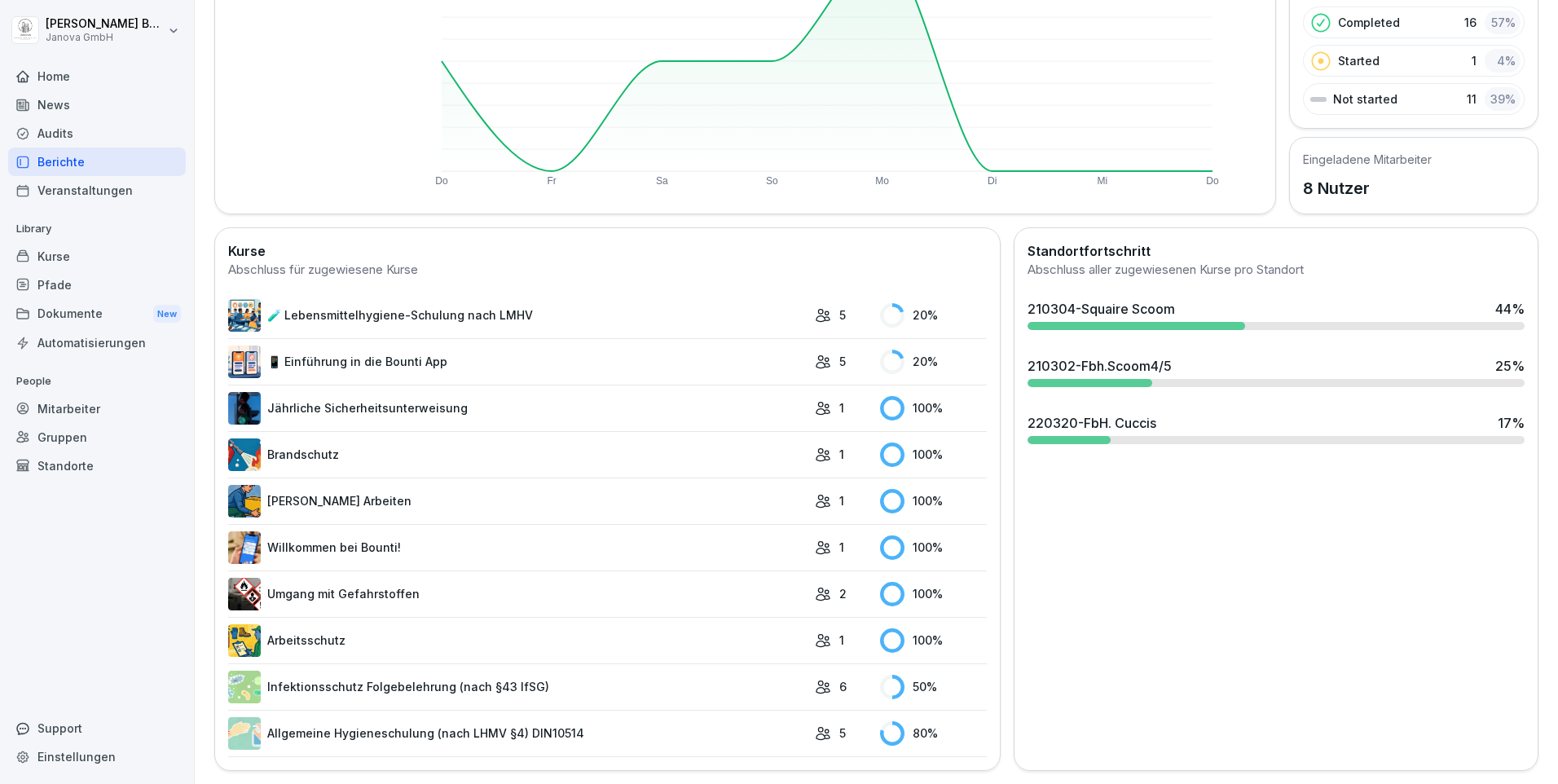
scroll to position [257, 0]
click at [395, 299] on link "🧪 Lebensmittelhygiene-Schulung nach LMHV" at bounding box center [516, 315] width 578 height 32
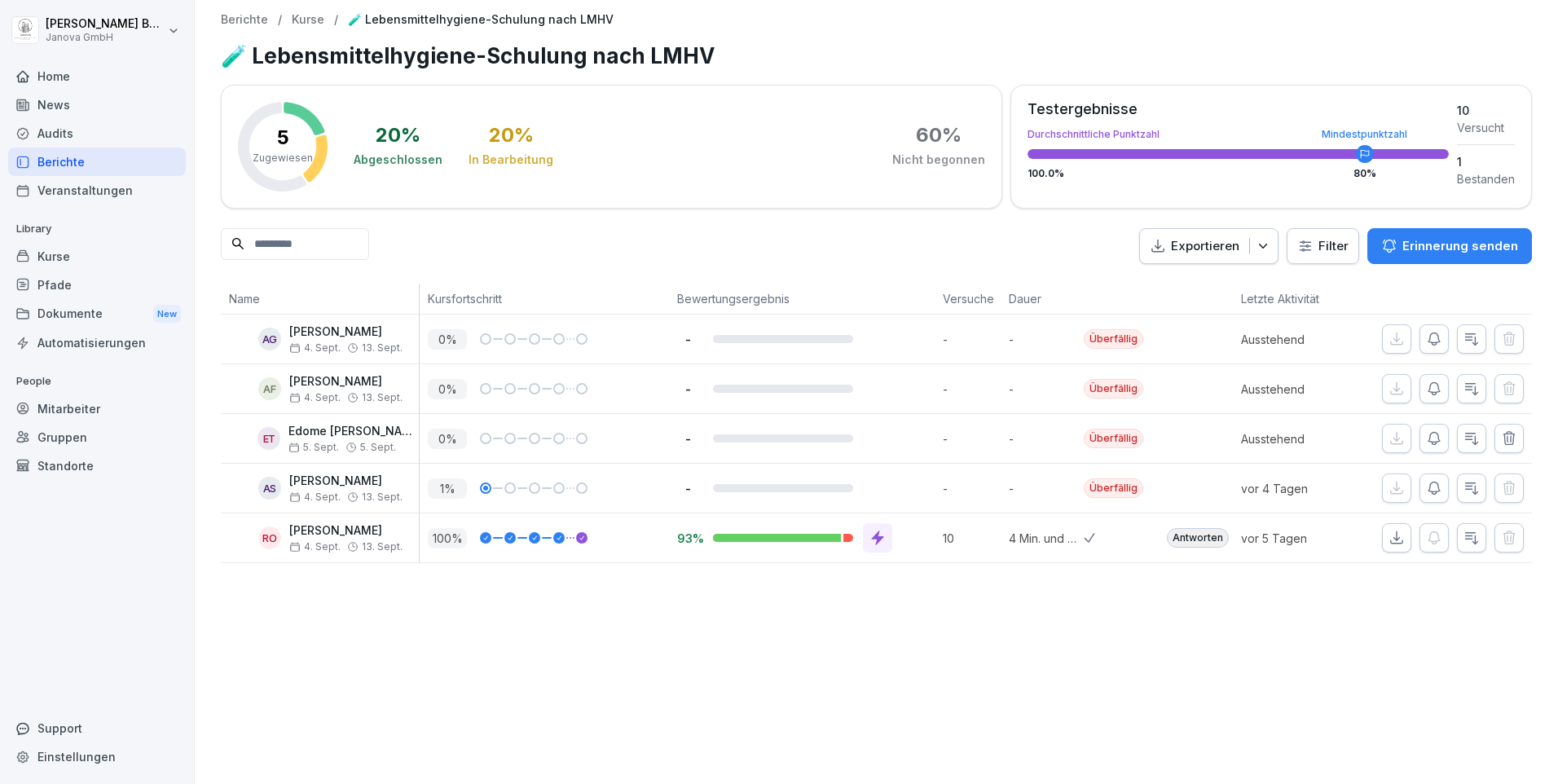
click at [1426, 491] on icon "button" at bounding box center [1434, 488] width 17 height 17
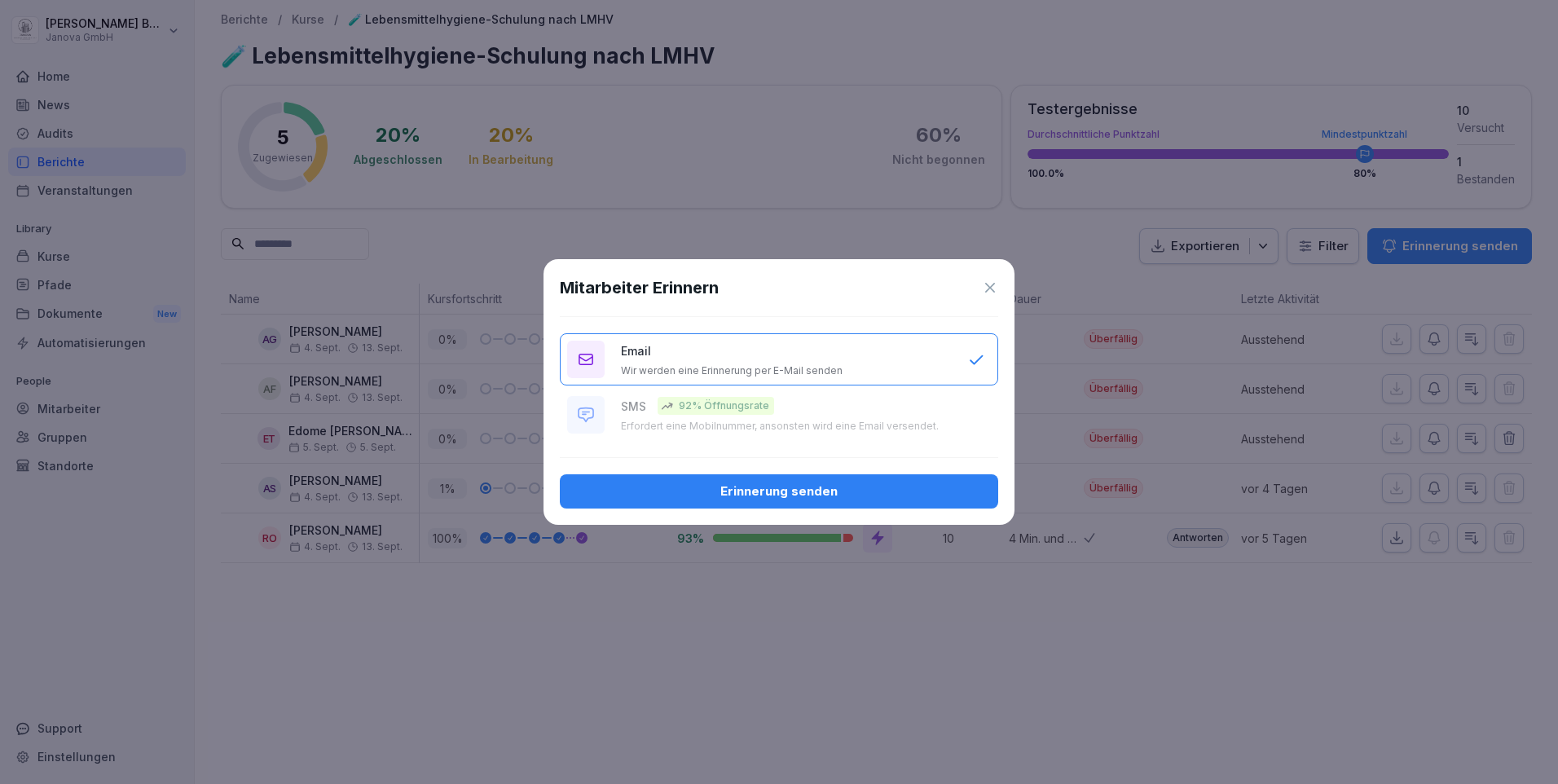
click at [713, 492] on div "Erinnerung senden" at bounding box center [779, 491] width 412 height 18
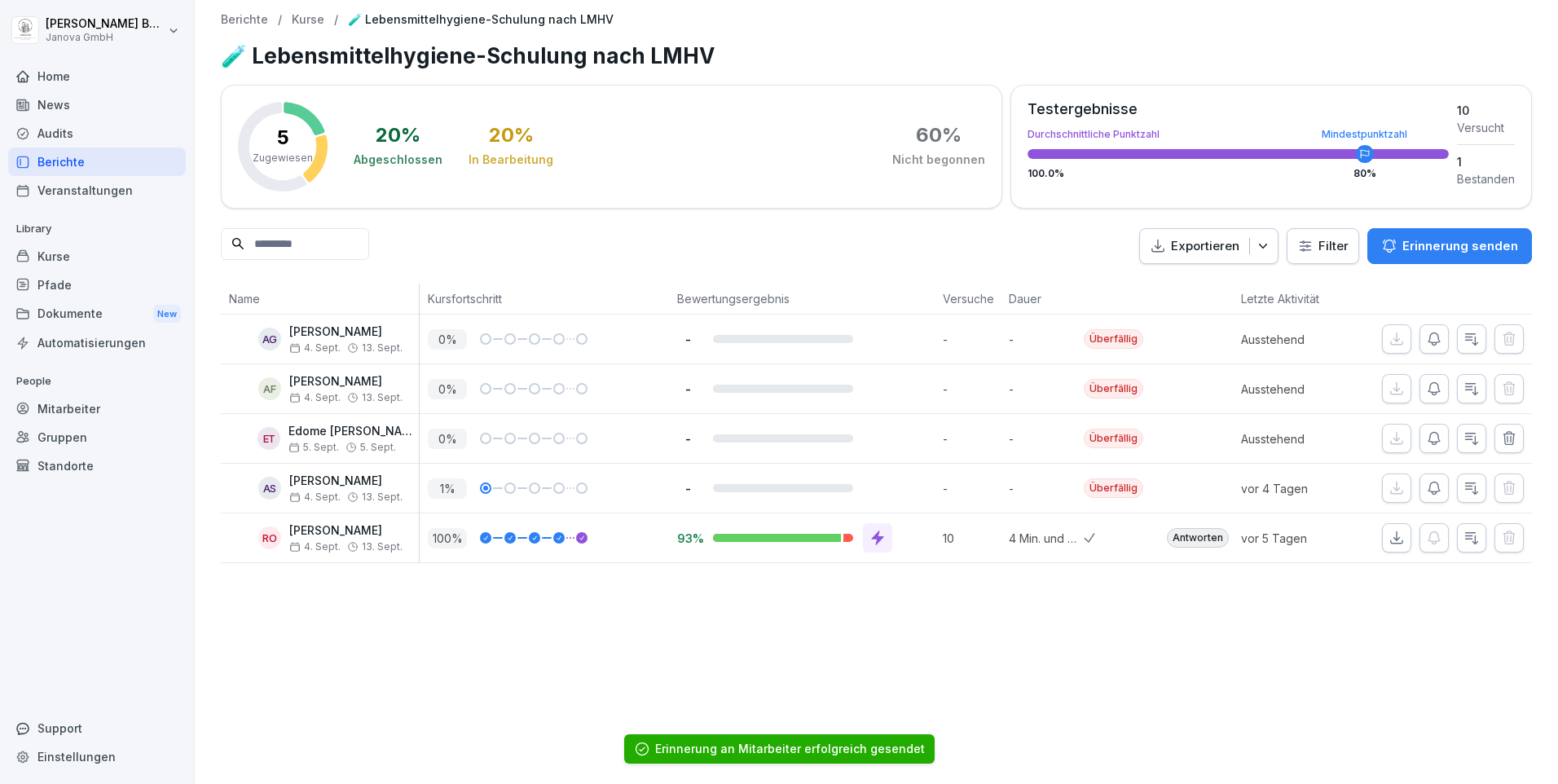
click at [1426, 435] on icon "button" at bounding box center [1434, 438] width 17 height 17
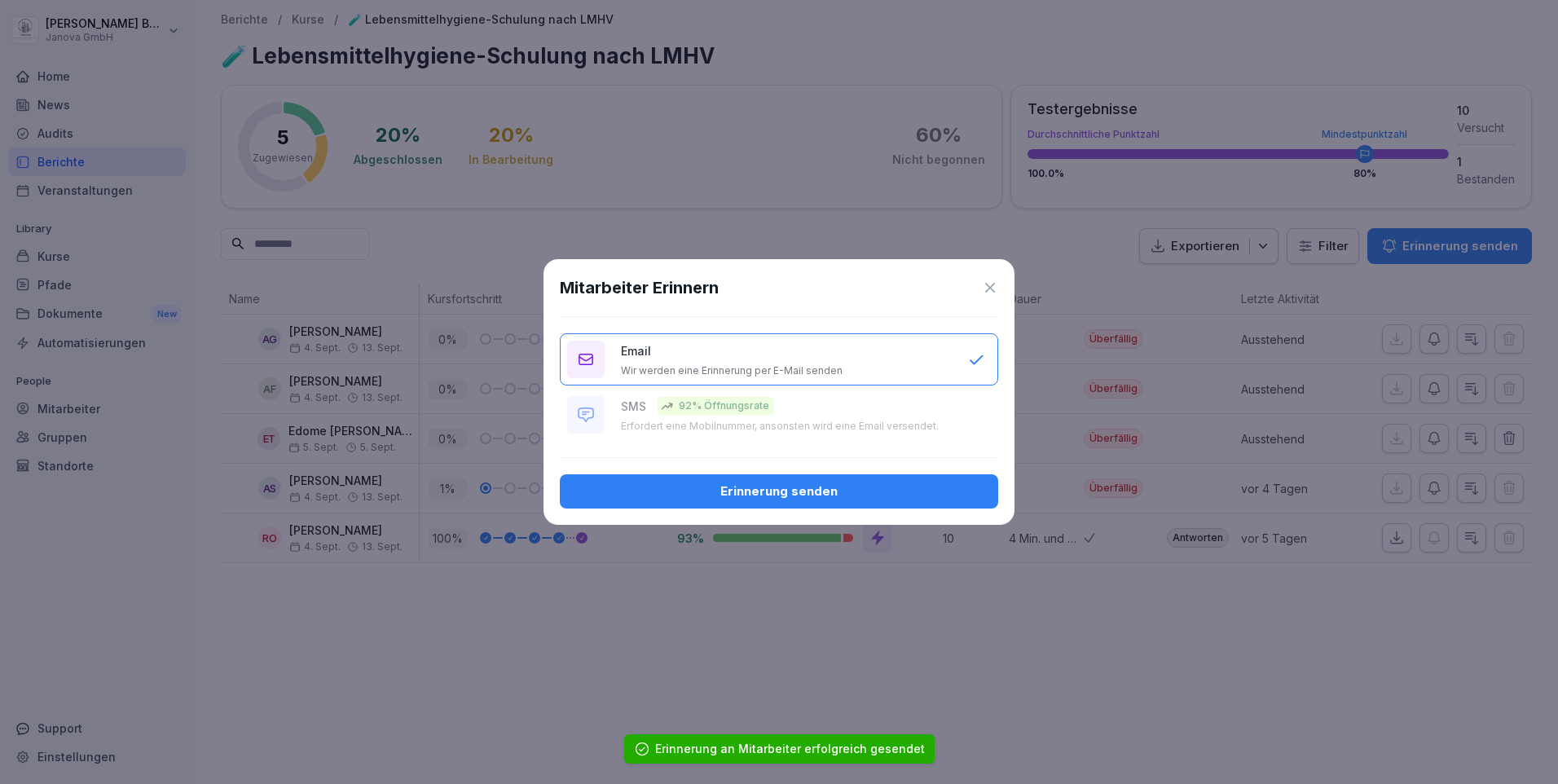
click at [727, 491] on div "Erinnerung senden" at bounding box center [779, 491] width 412 height 18
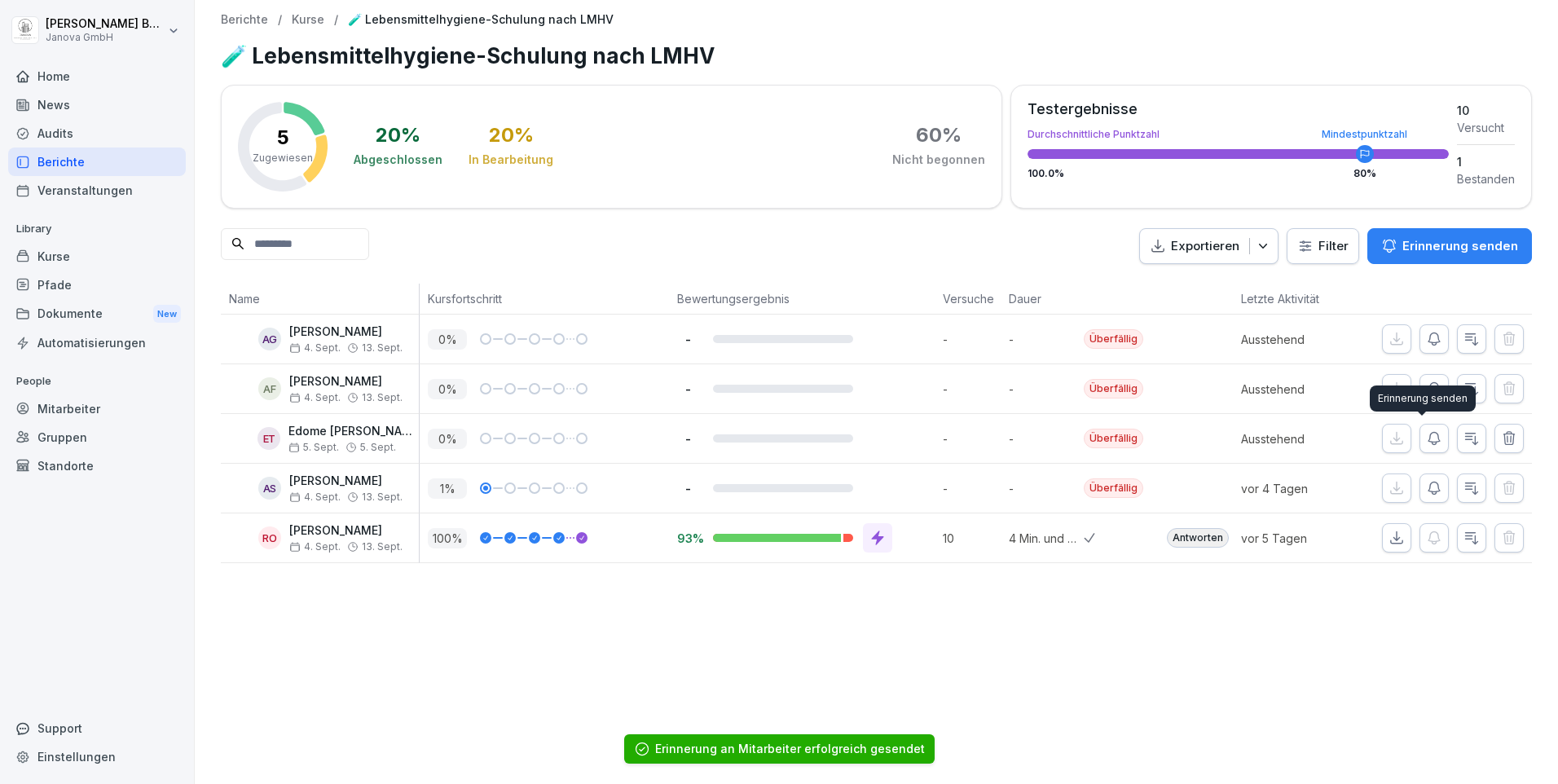
click at [1420, 446] on button "button" at bounding box center [1434, 439] width 29 height 29
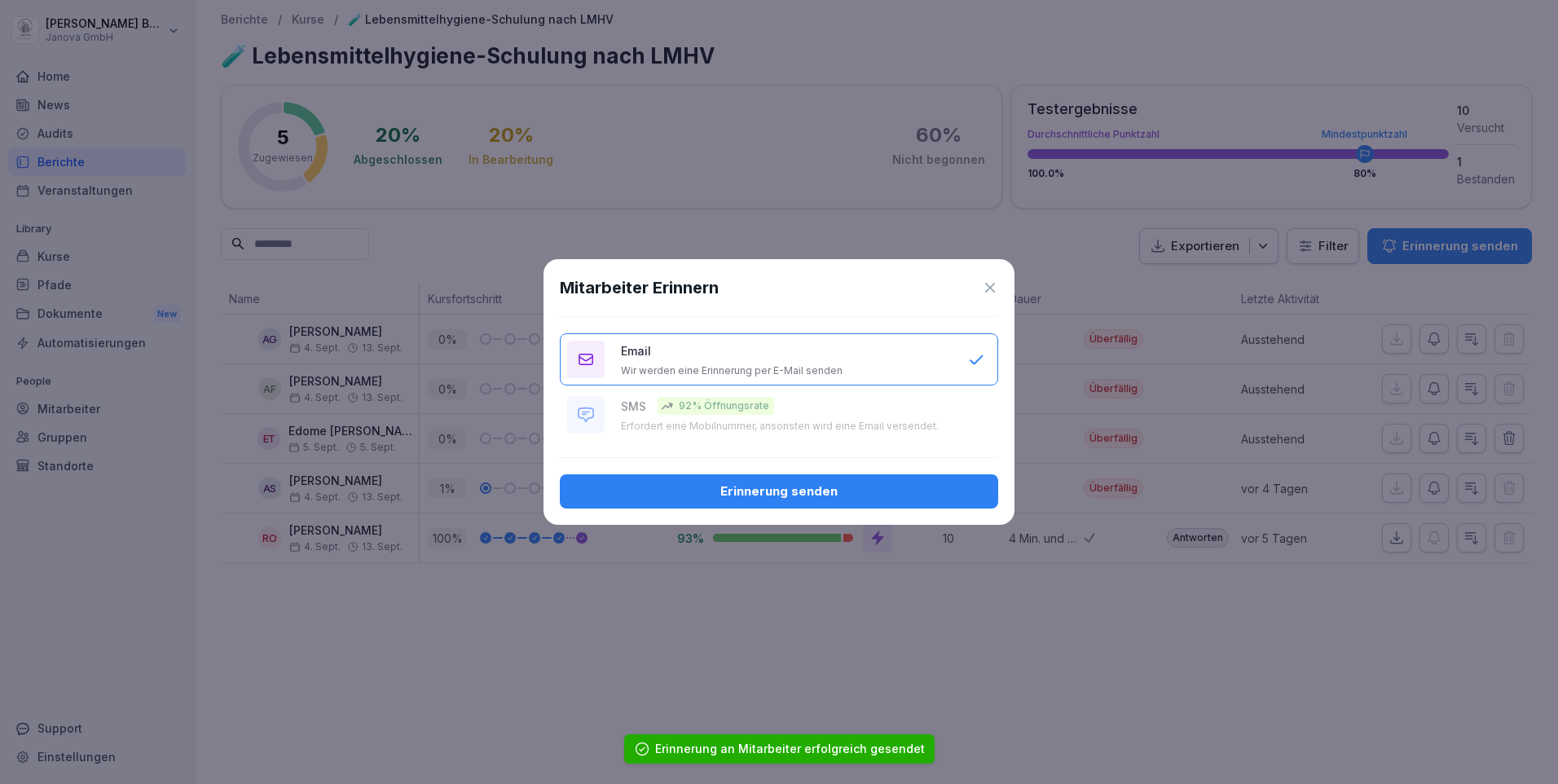
click at [693, 501] on button "Erinnerung senden" at bounding box center [779, 491] width 439 height 34
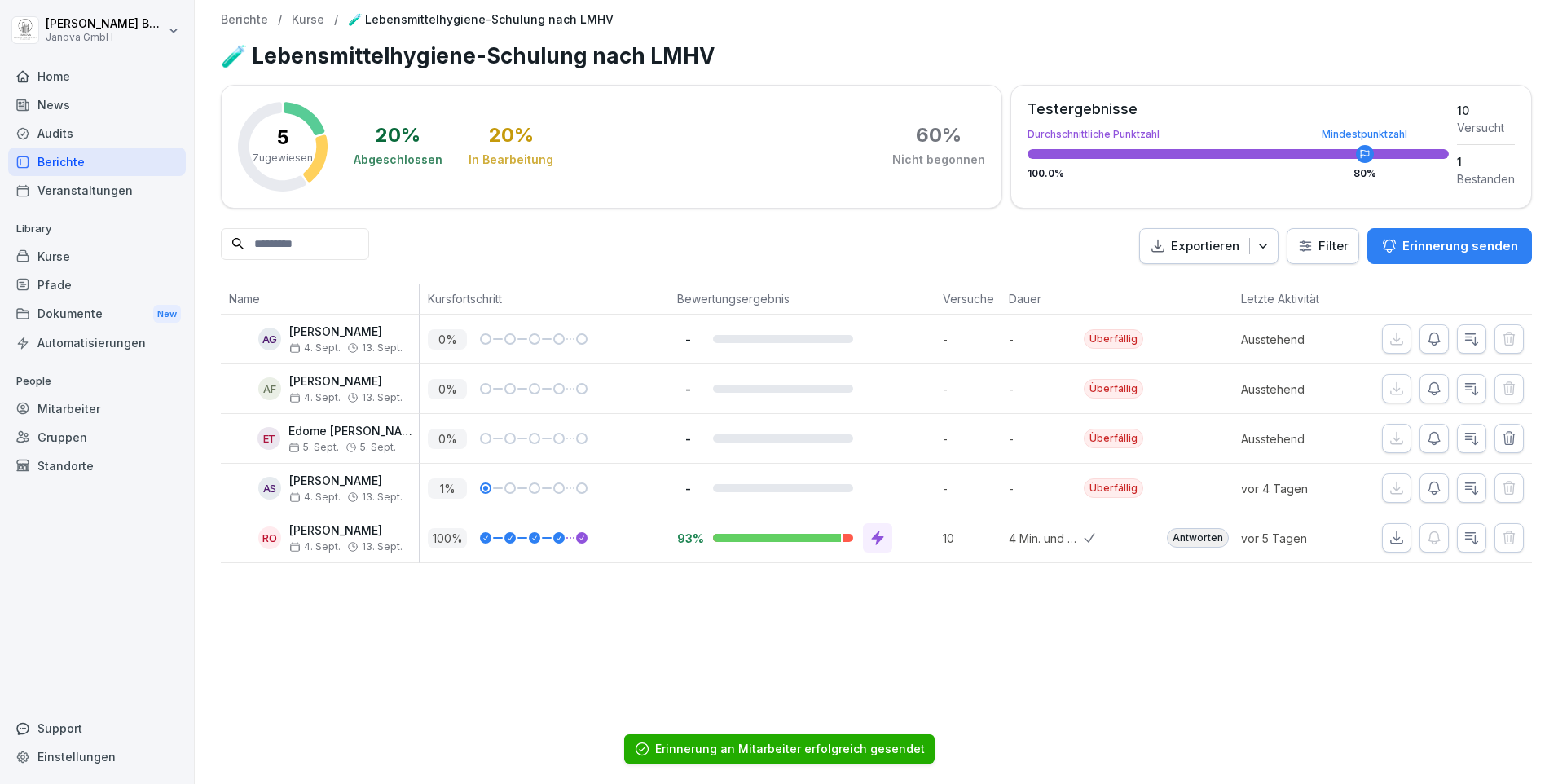
click at [1428, 394] on icon "button" at bounding box center [1434, 389] width 12 height 12
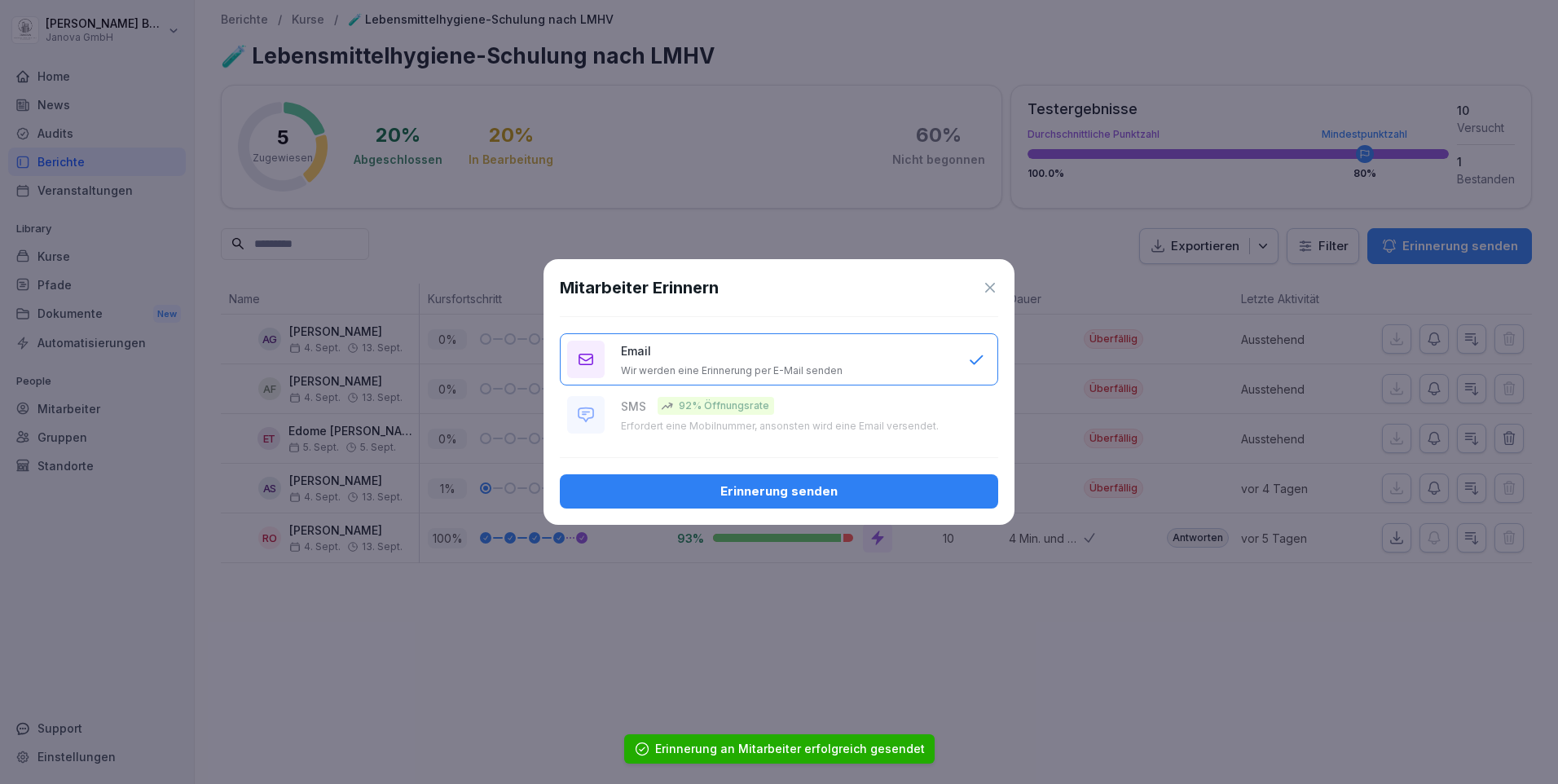
click at [925, 492] on div "Erinnerung senden" at bounding box center [779, 491] width 412 height 18
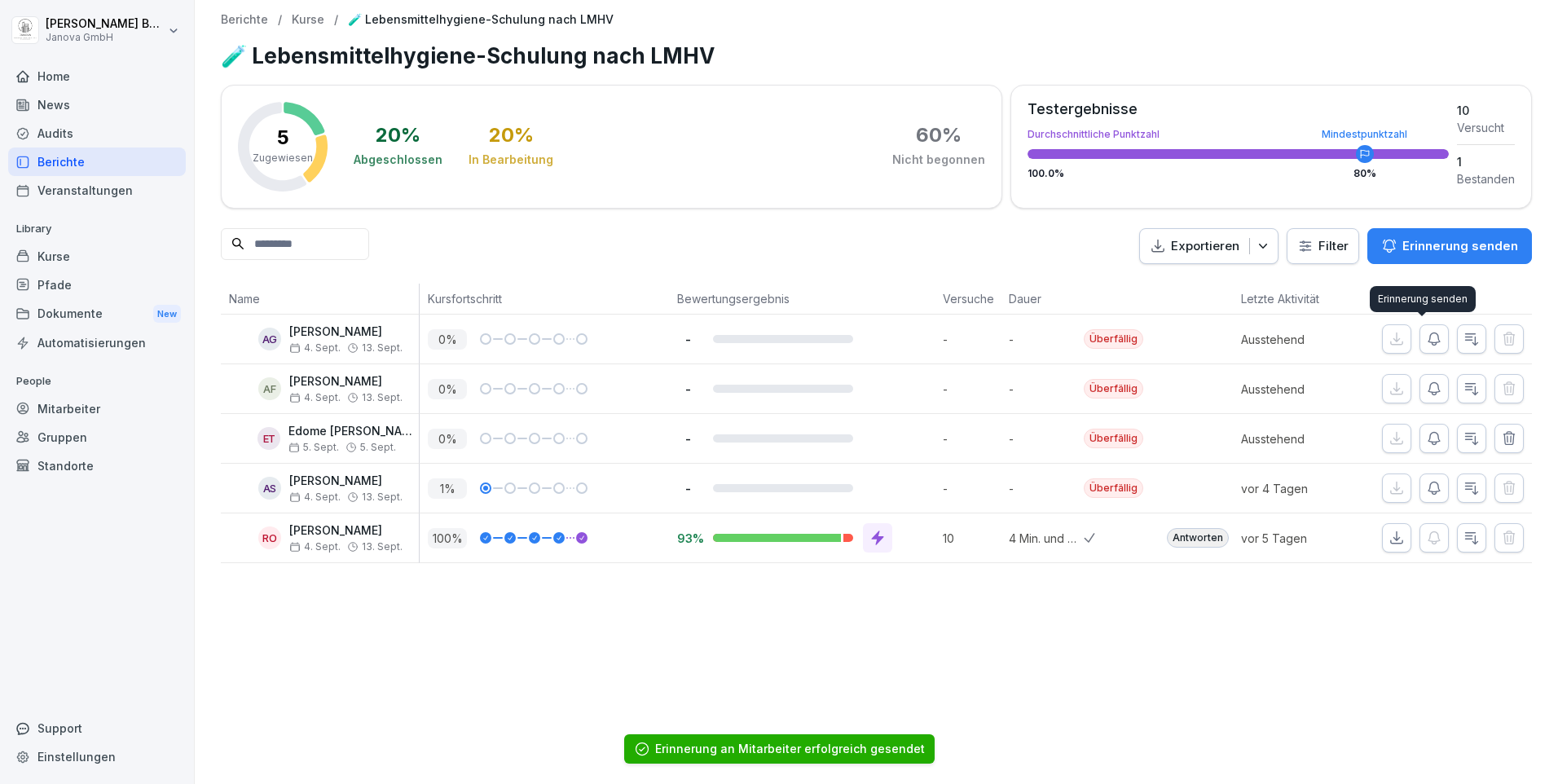
click at [1426, 338] on icon "button" at bounding box center [1434, 339] width 17 height 17
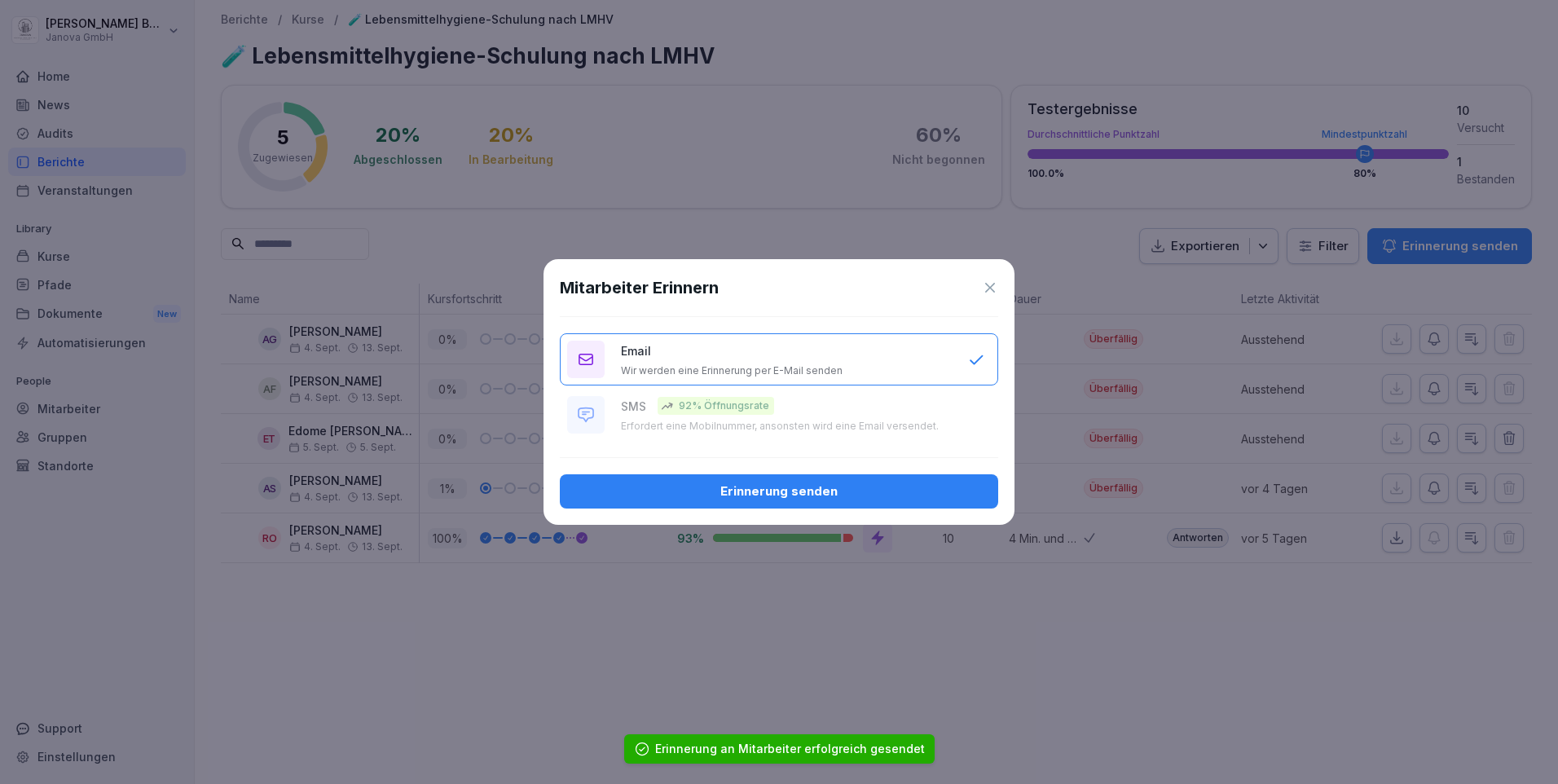
click at [879, 497] on div "Erinnerung senden" at bounding box center [779, 491] width 412 height 18
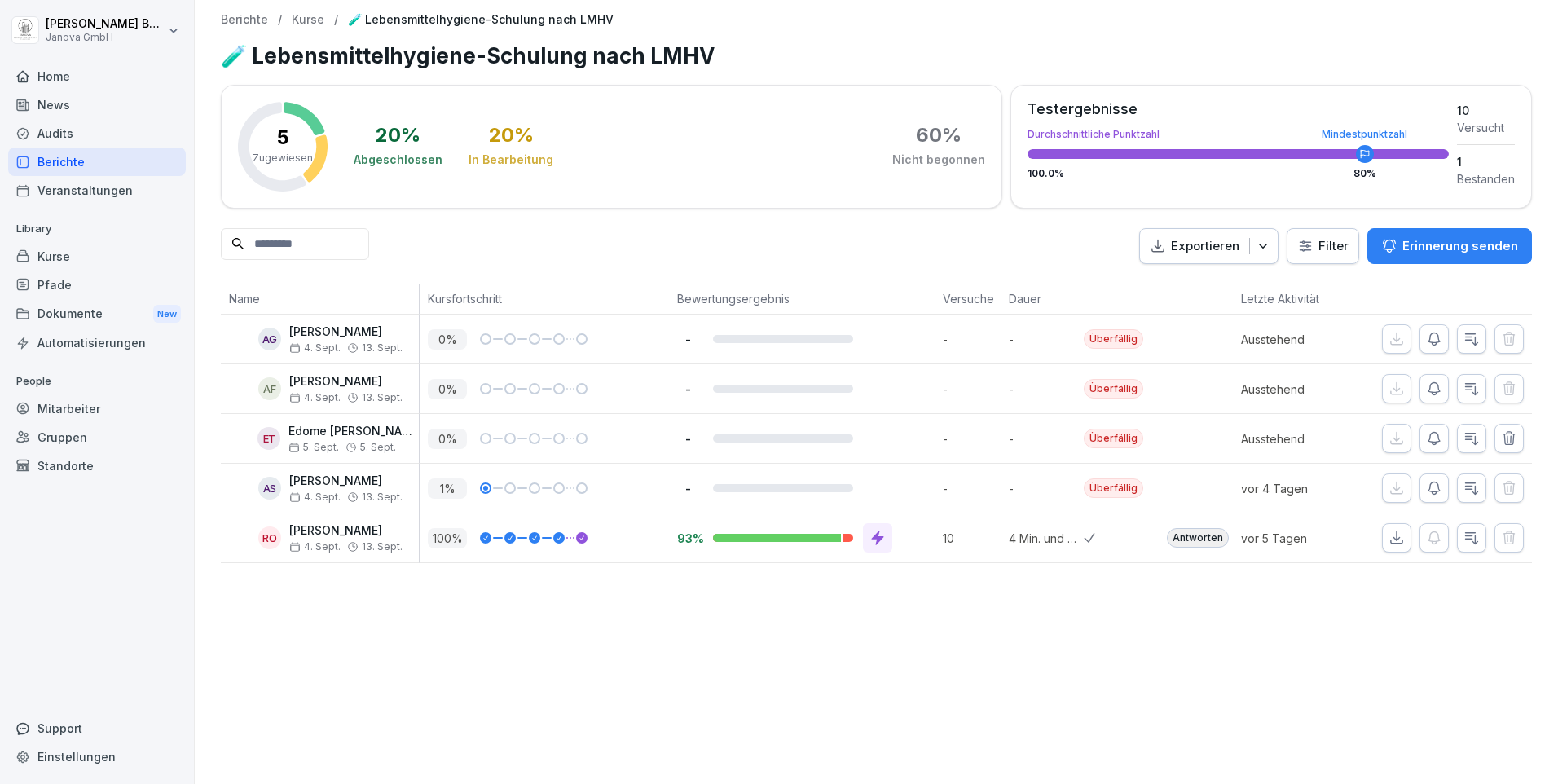
click at [73, 164] on div "Berichte" at bounding box center [96, 161] width 178 height 28
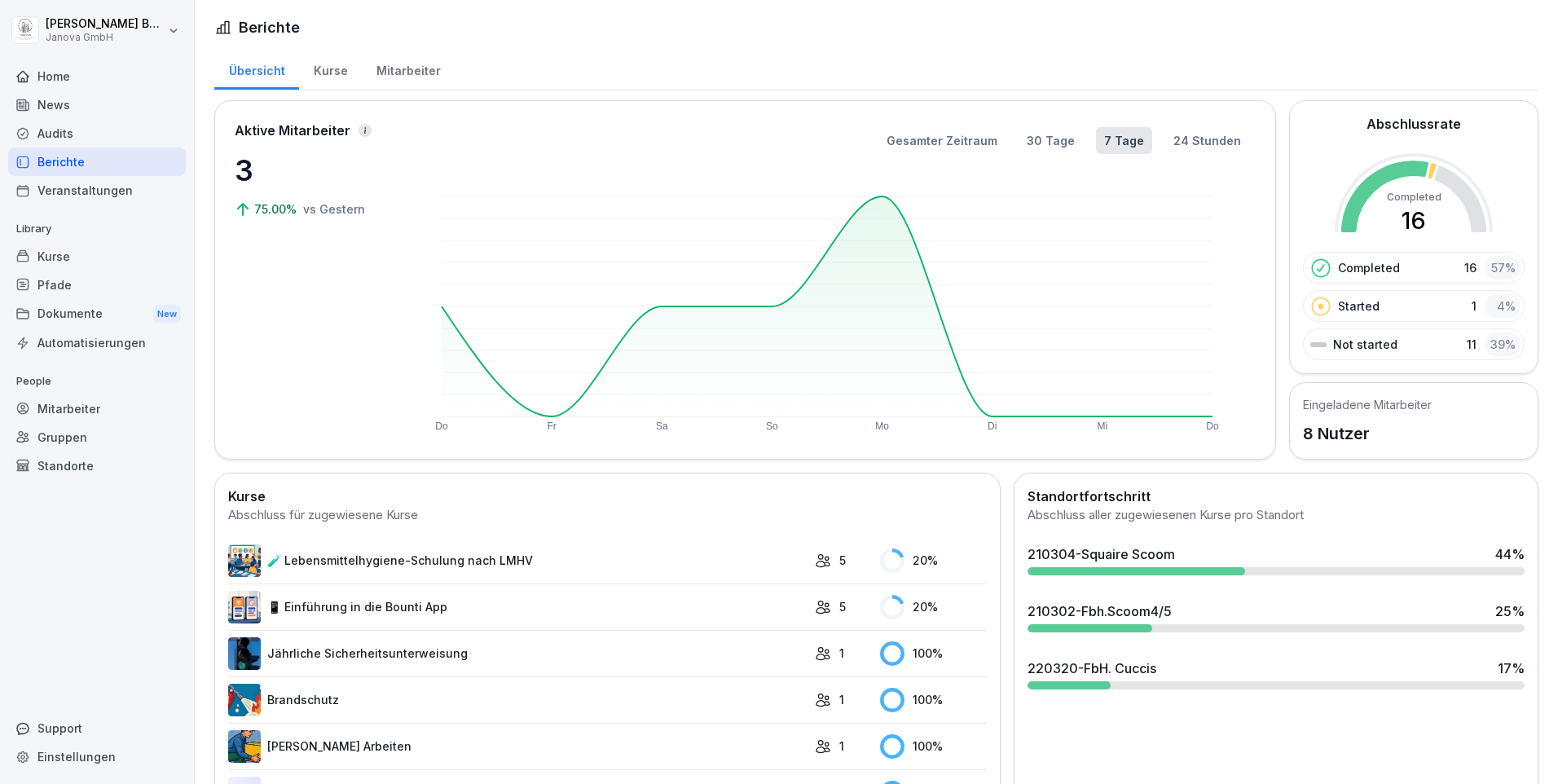
click at [408, 616] on link "📱 Einführung in die Bounti App" at bounding box center [516, 606] width 578 height 32
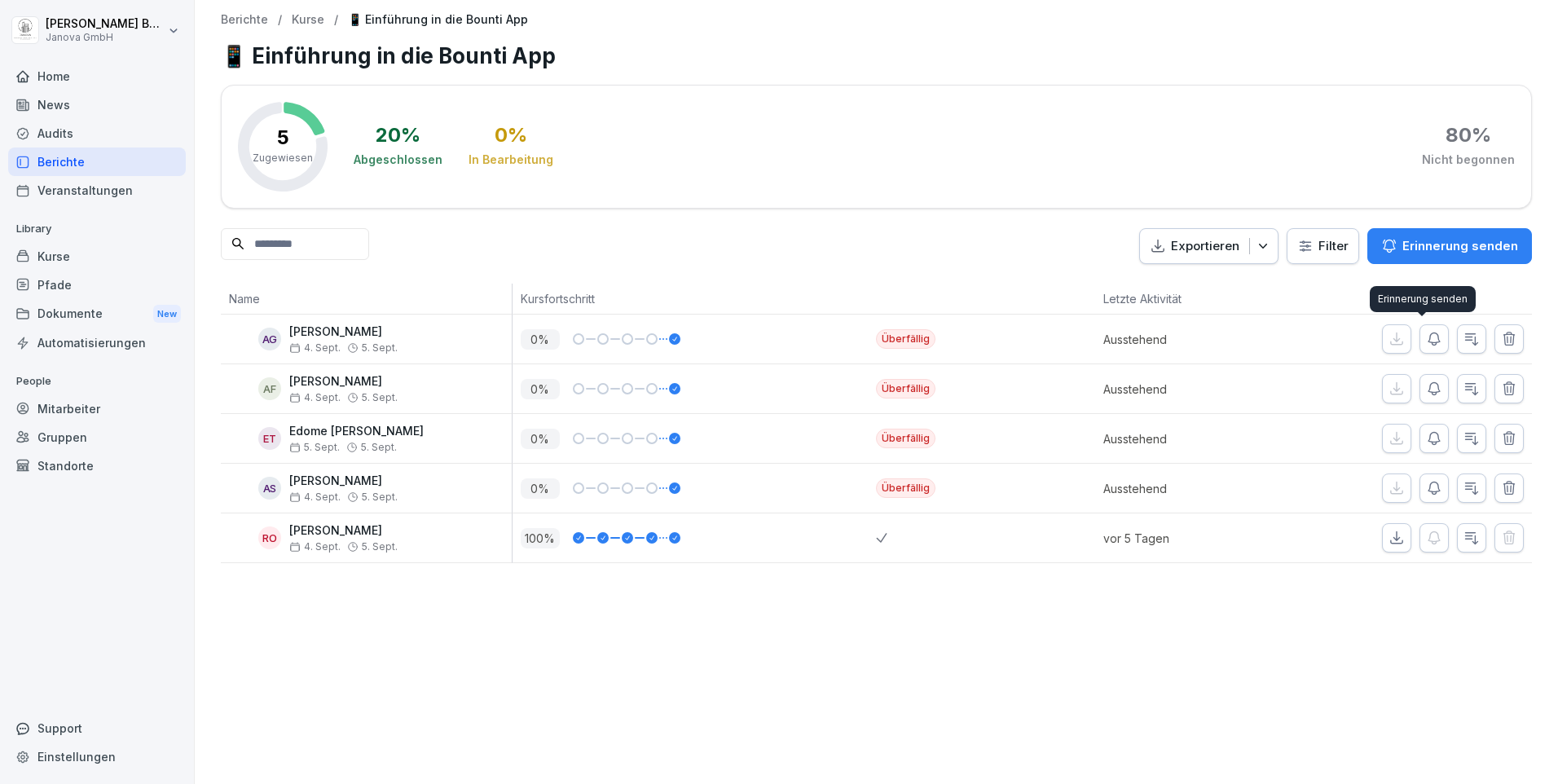
click at [1426, 337] on icon "button" at bounding box center [1434, 339] width 17 height 17
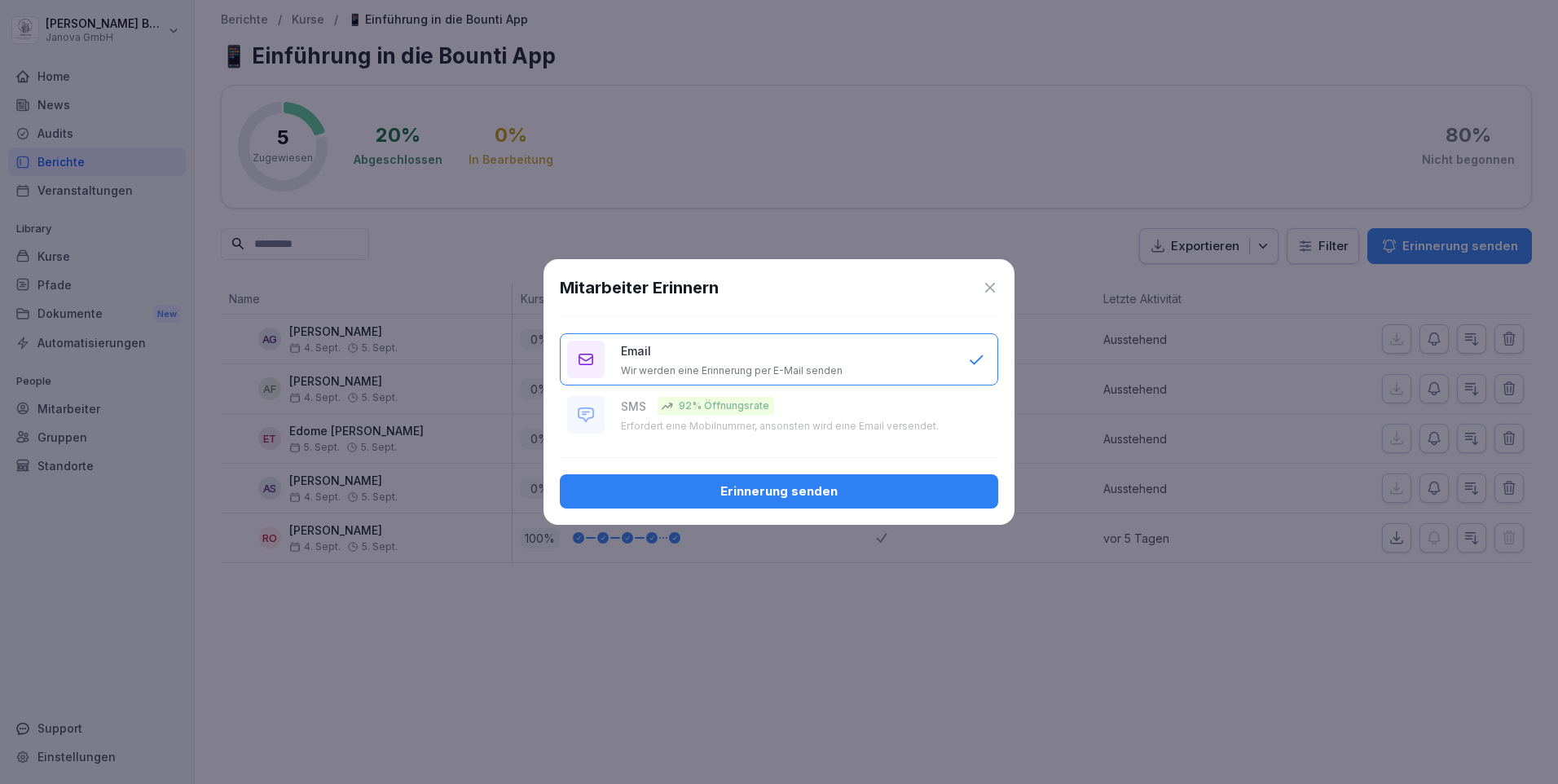
click at [851, 489] on div "Erinnerung senden" at bounding box center [779, 491] width 412 height 18
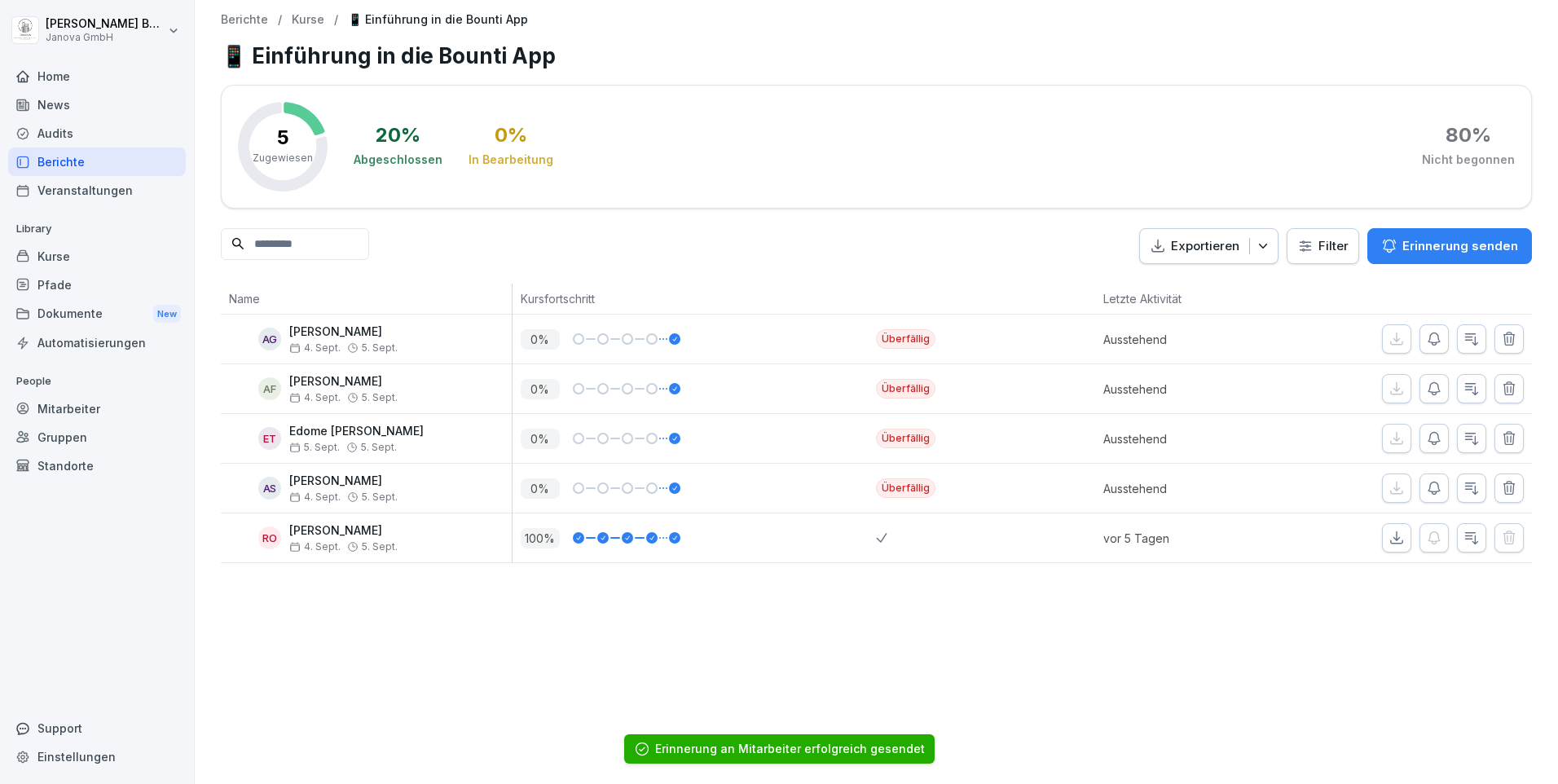
click at [1426, 391] on icon "button" at bounding box center [1434, 389] width 17 height 17
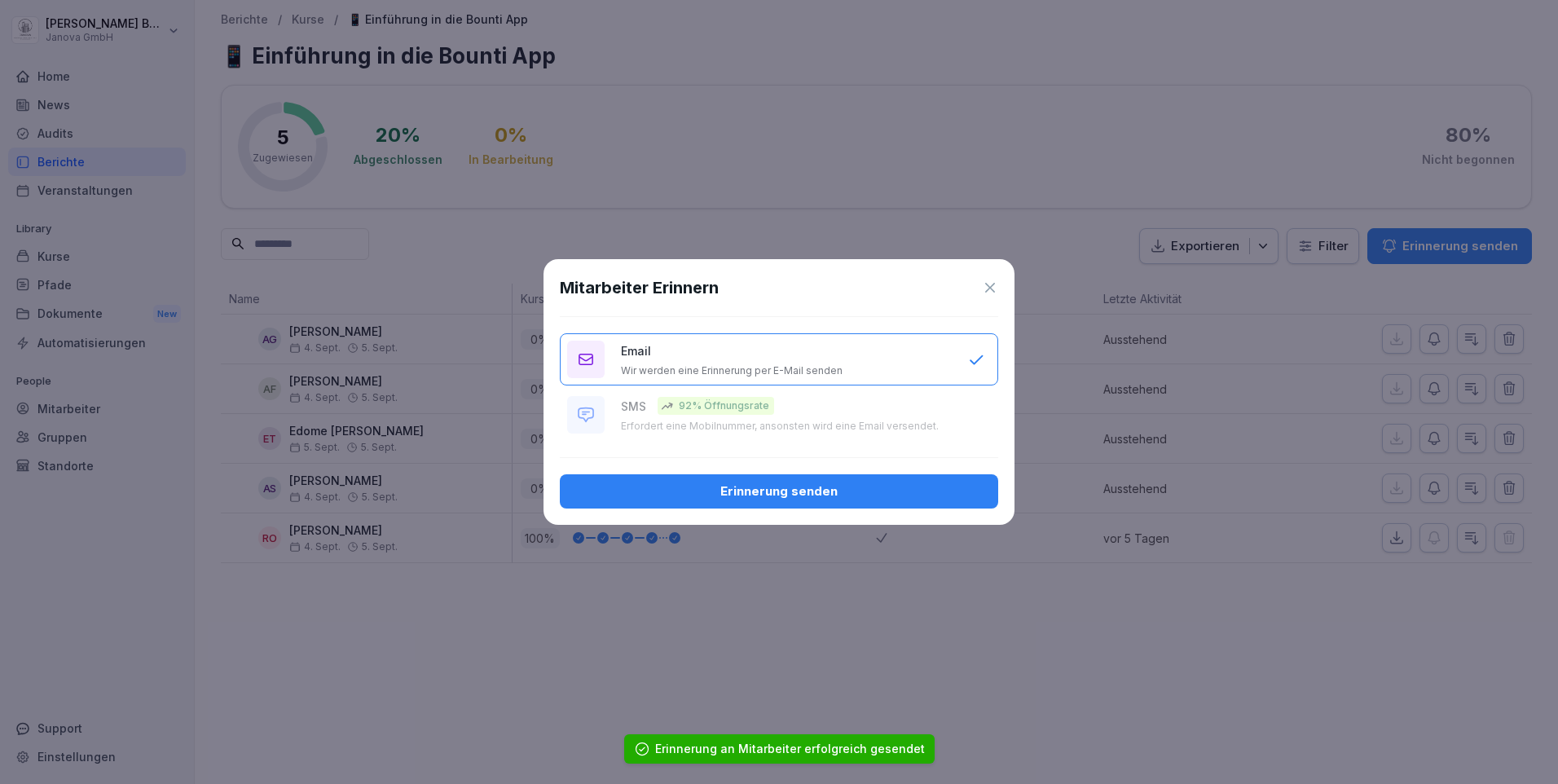
click at [806, 485] on div "Erinnerung senden" at bounding box center [779, 491] width 412 height 18
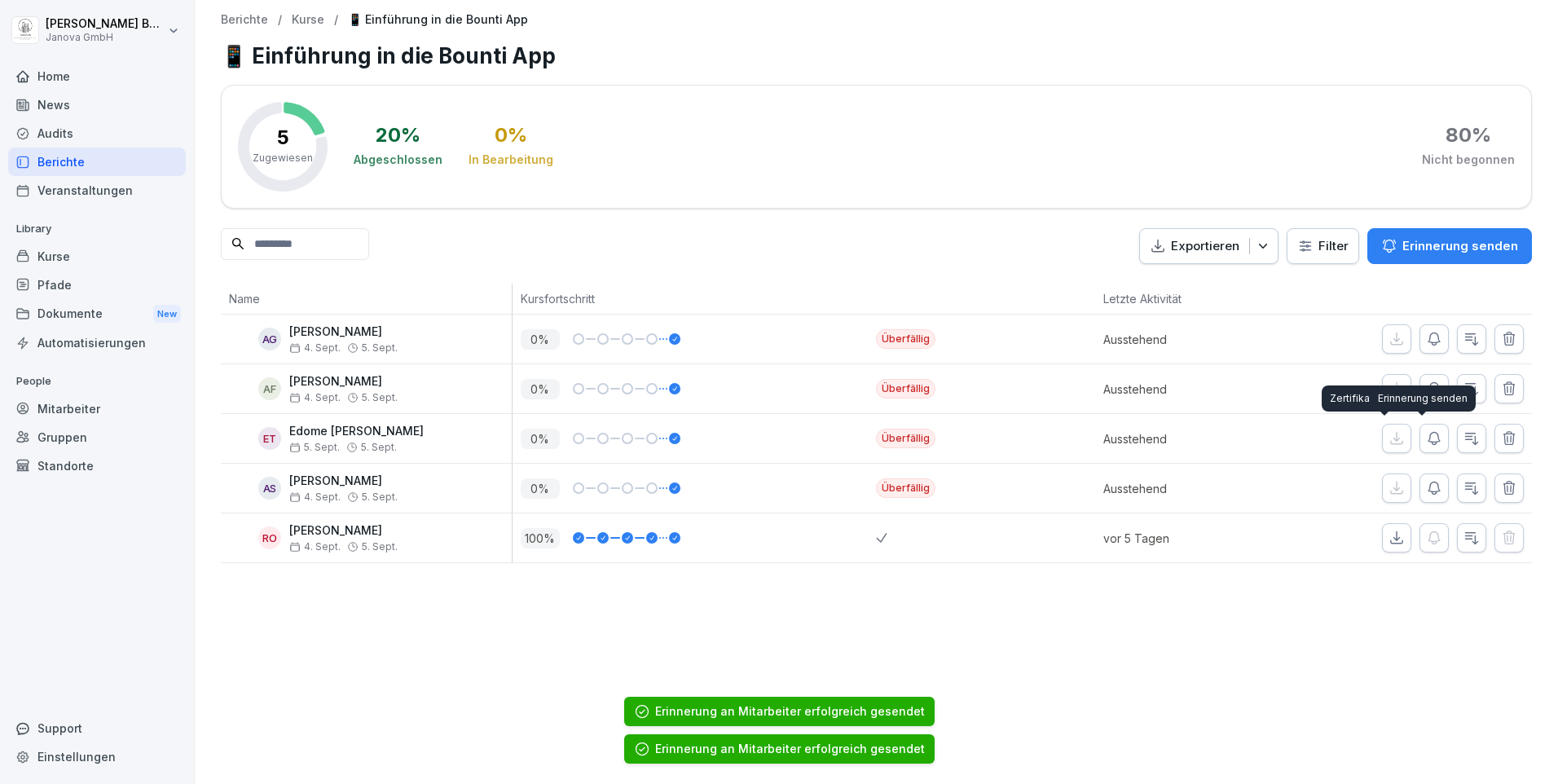
click at [1426, 445] on icon "button" at bounding box center [1434, 438] width 17 height 17
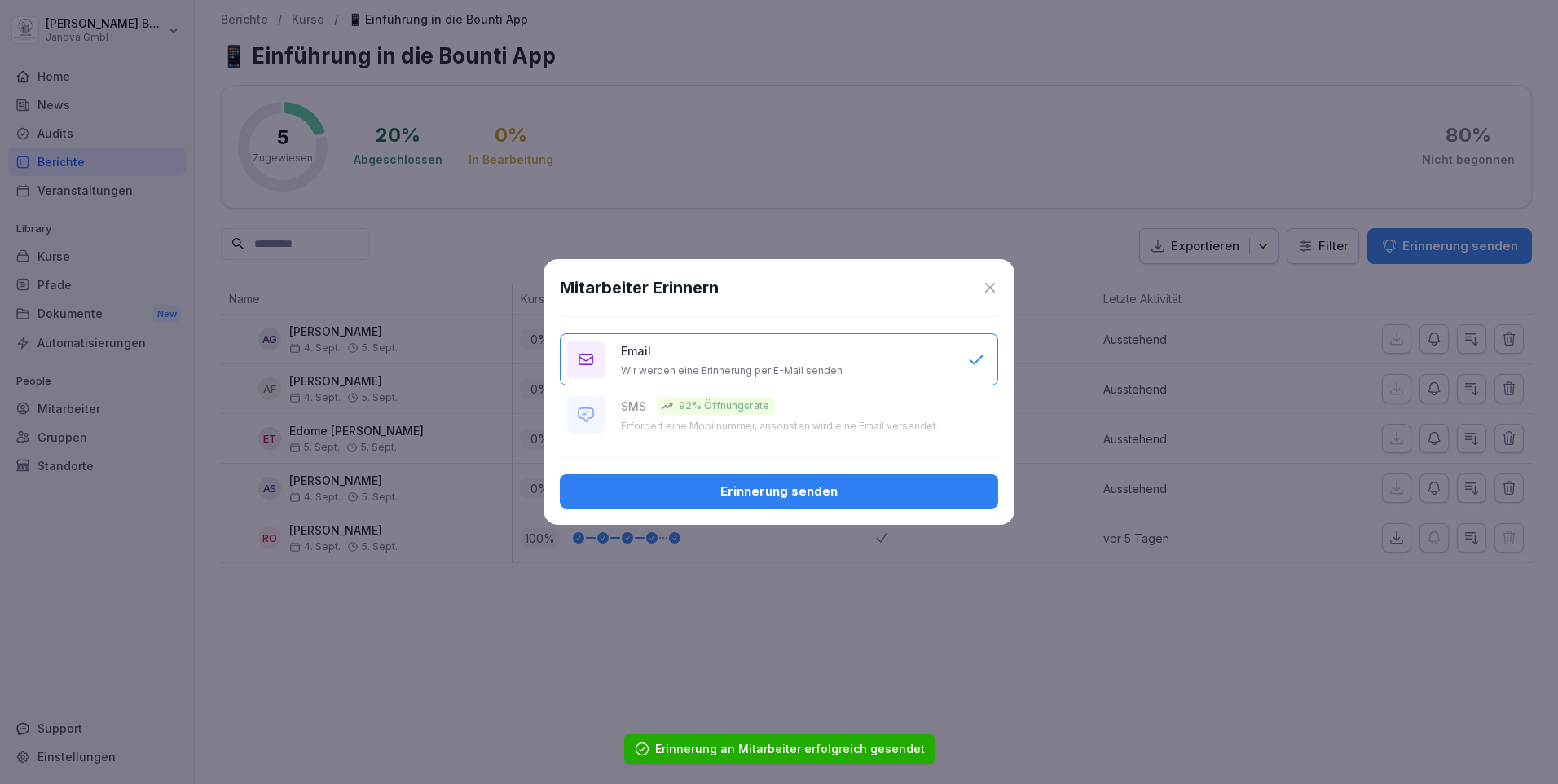
click at [797, 495] on div "Erinnerung senden" at bounding box center [779, 491] width 412 height 18
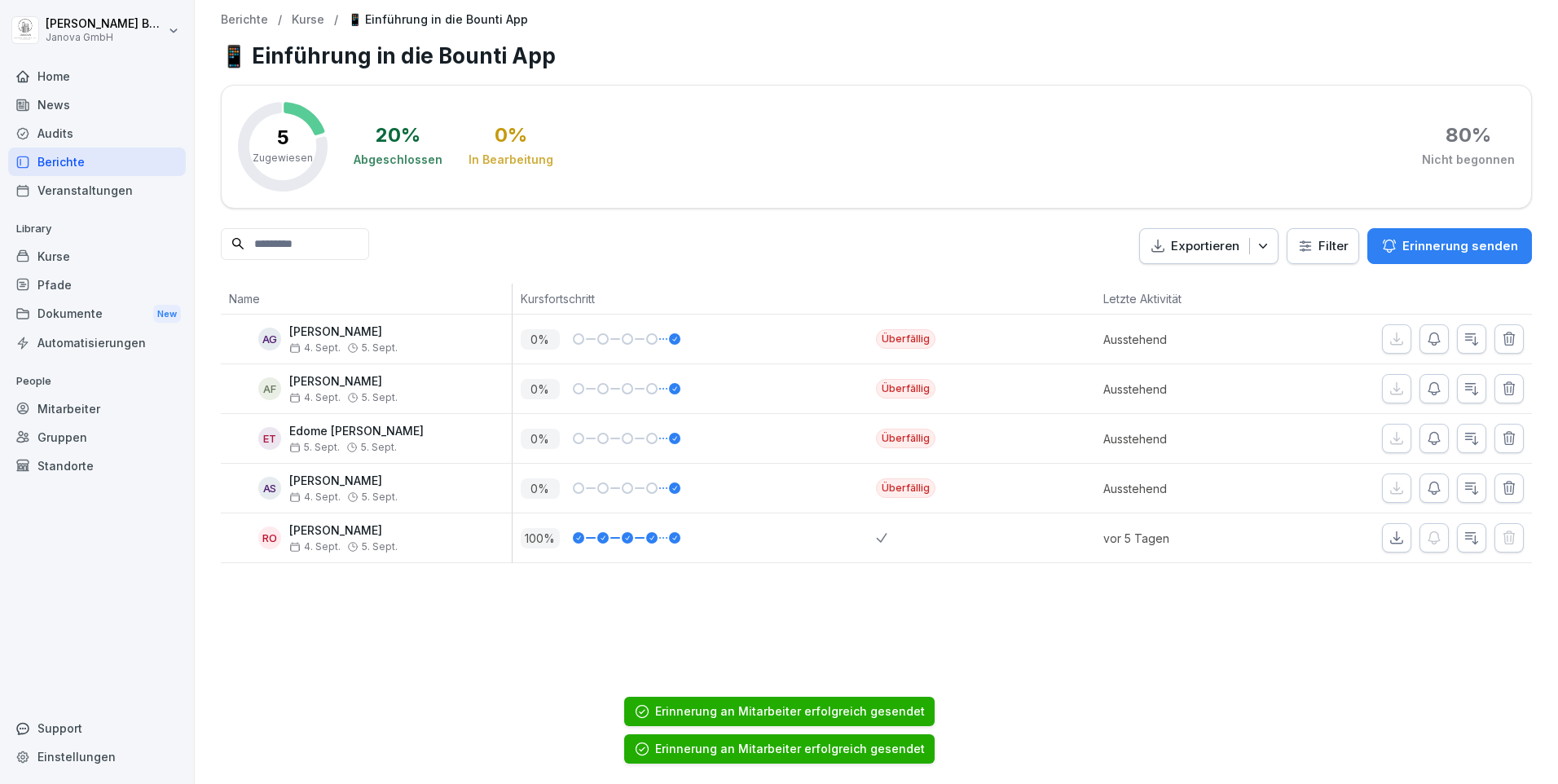
click at [1428, 492] on icon "button" at bounding box center [1434, 488] width 12 height 12
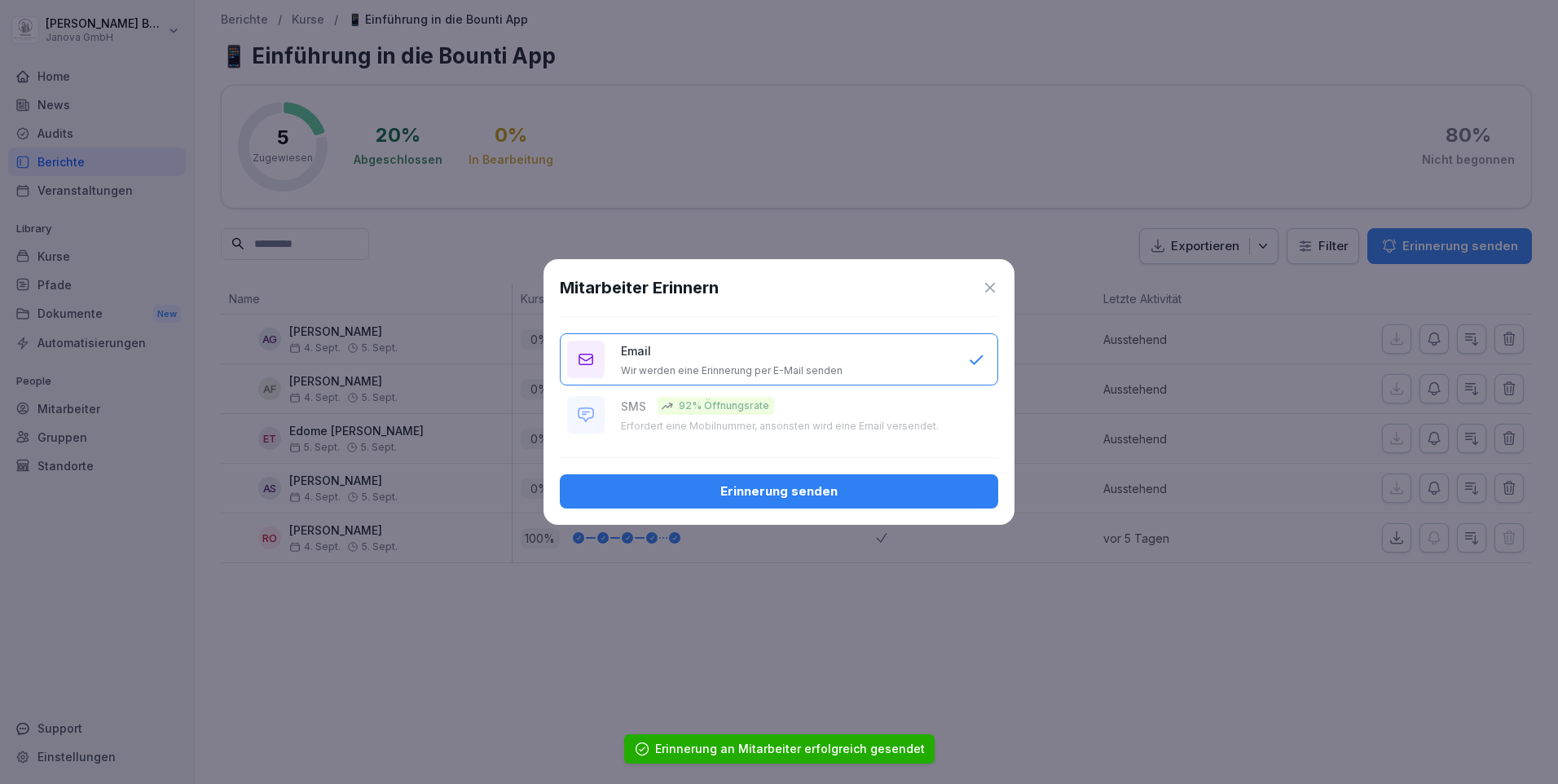
click at [788, 490] on div "Erinnerung senden" at bounding box center [779, 491] width 412 height 18
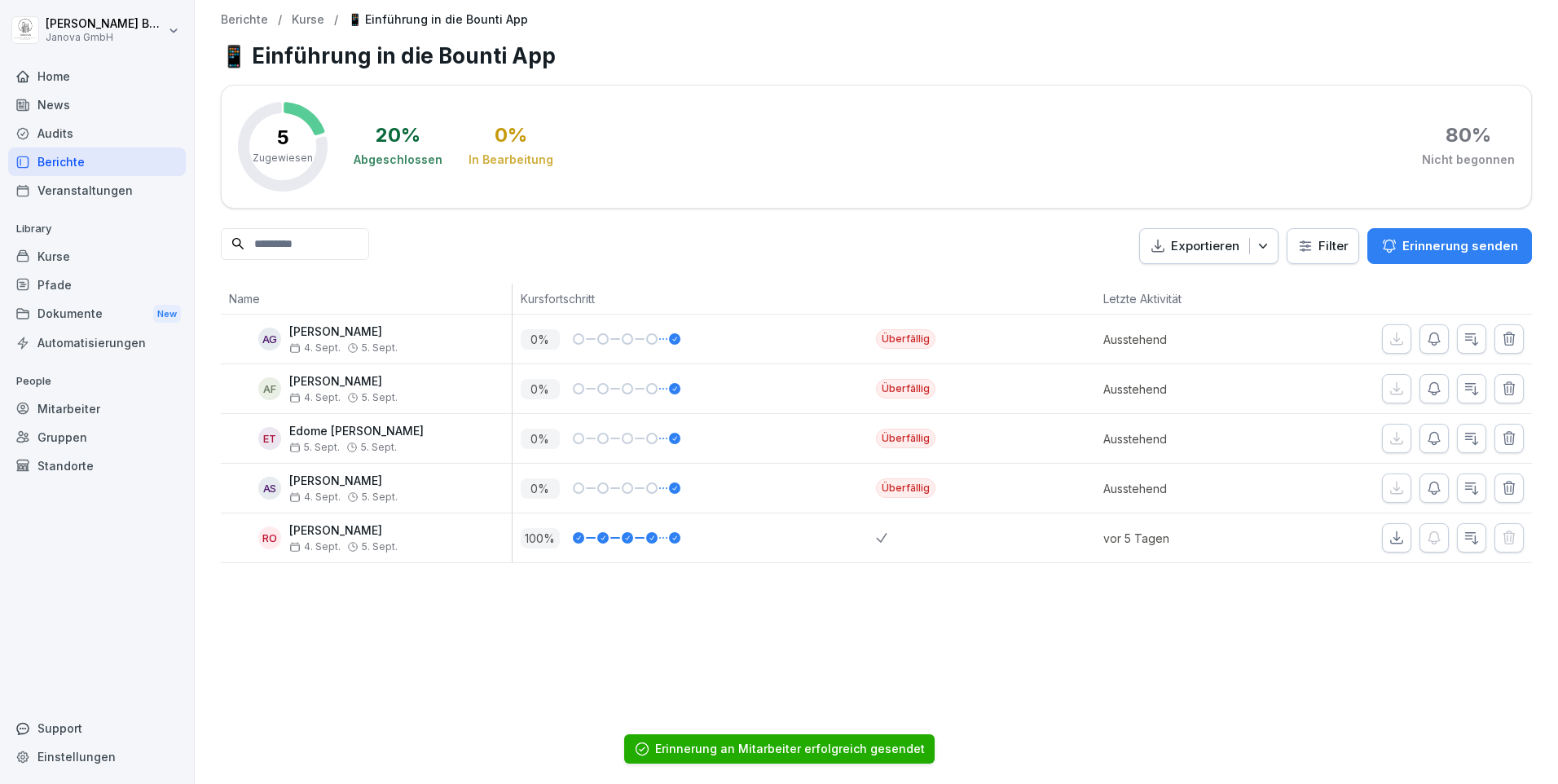
click at [90, 161] on div "Berichte" at bounding box center [96, 161] width 178 height 28
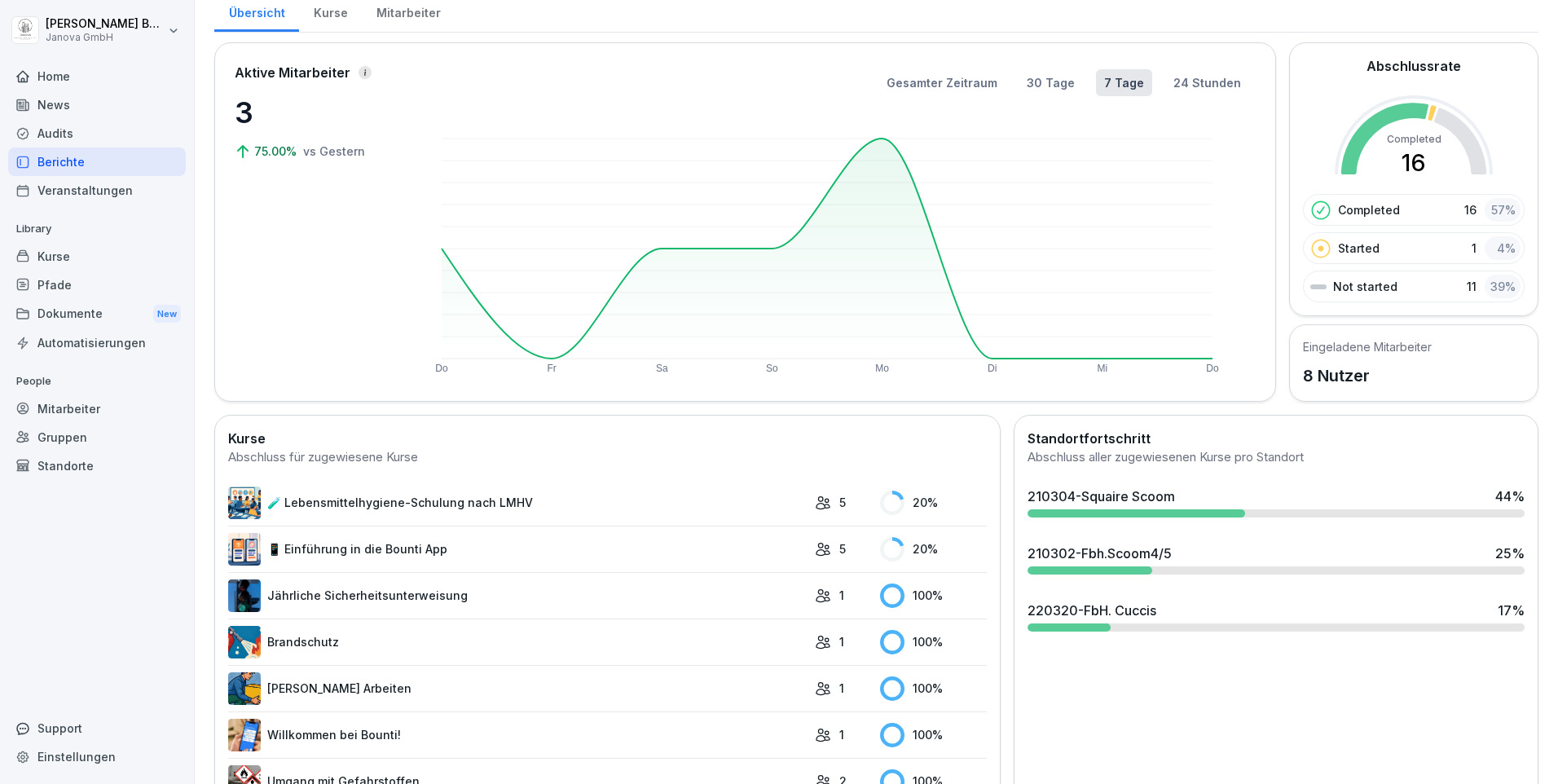
scroll to position [163, 0]
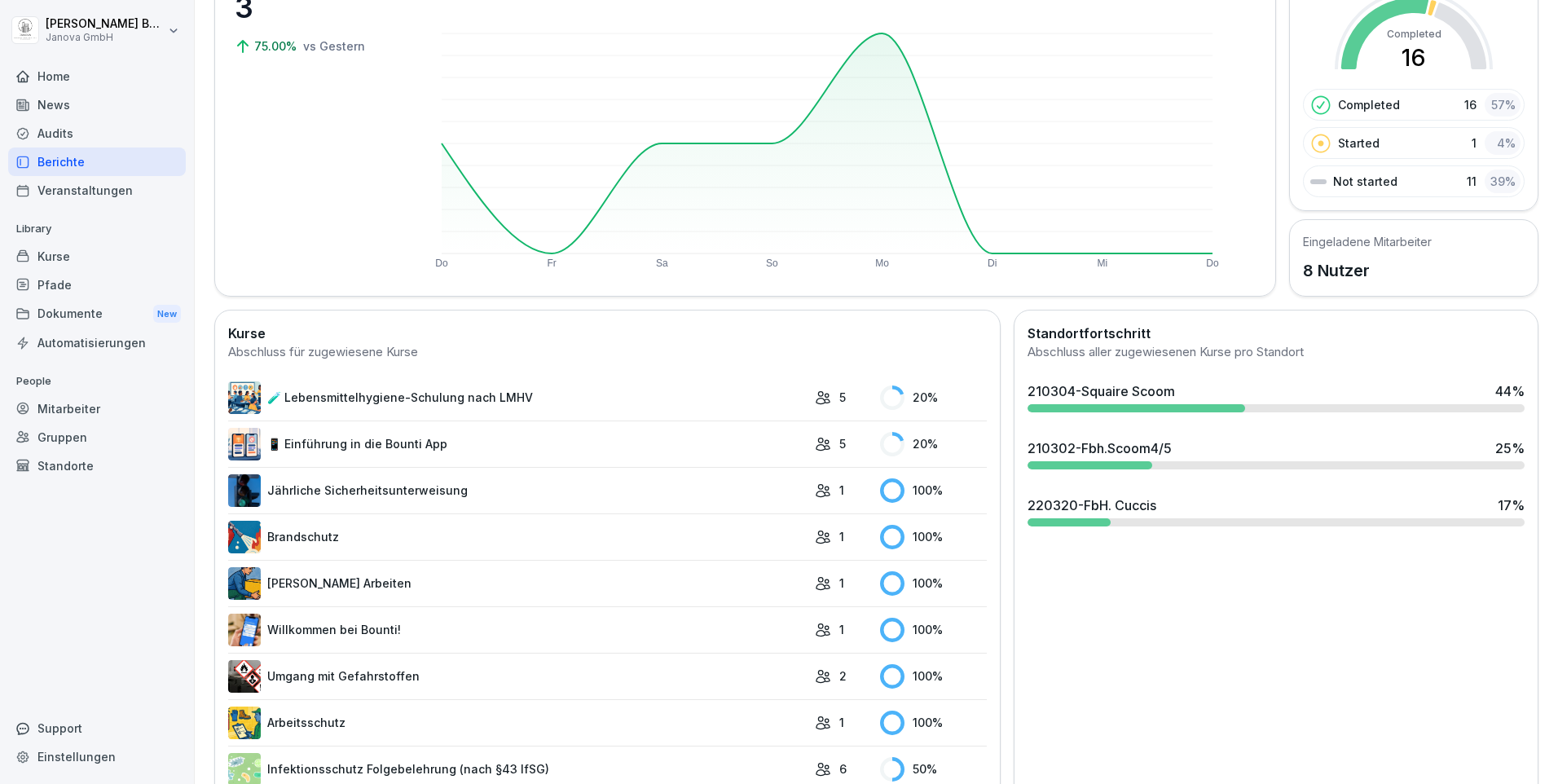
click at [403, 496] on link "Jährliche Sicherheitsunterweisung" at bounding box center [516, 490] width 578 height 32
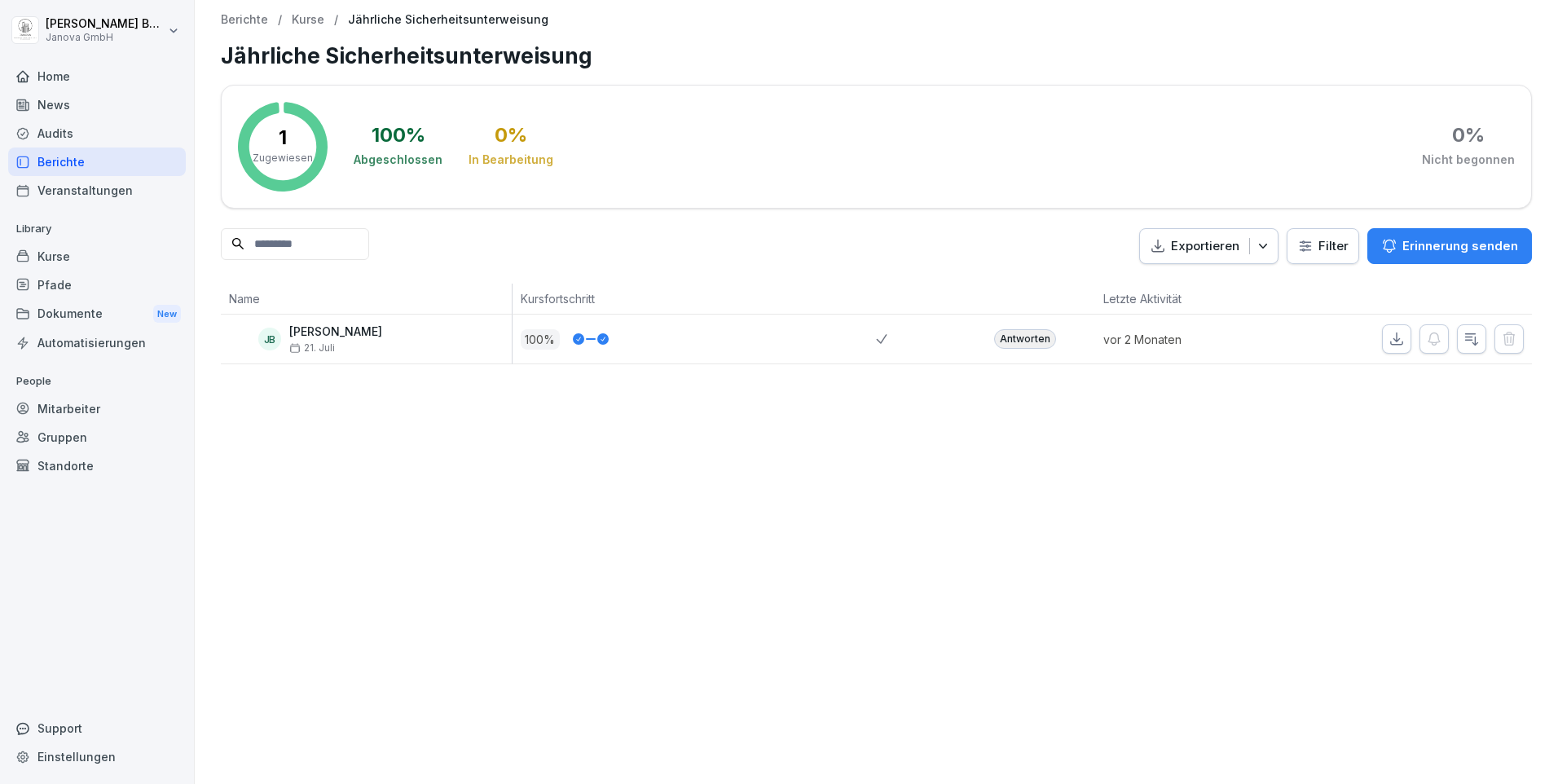
click at [71, 160] on div "Berichte" at bounding box center [96, 161] width 178 height 28
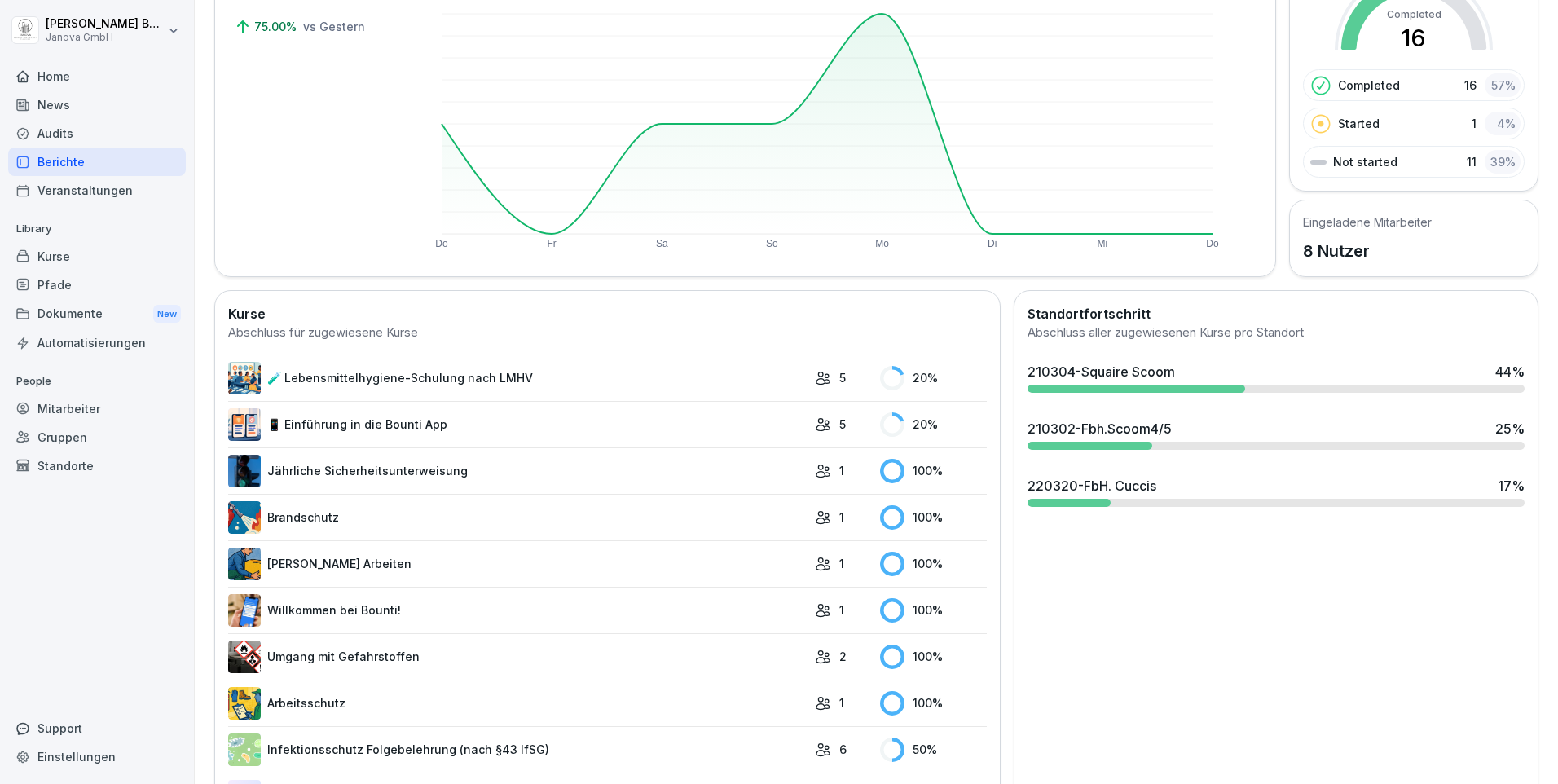
scroll to position [257, 0]
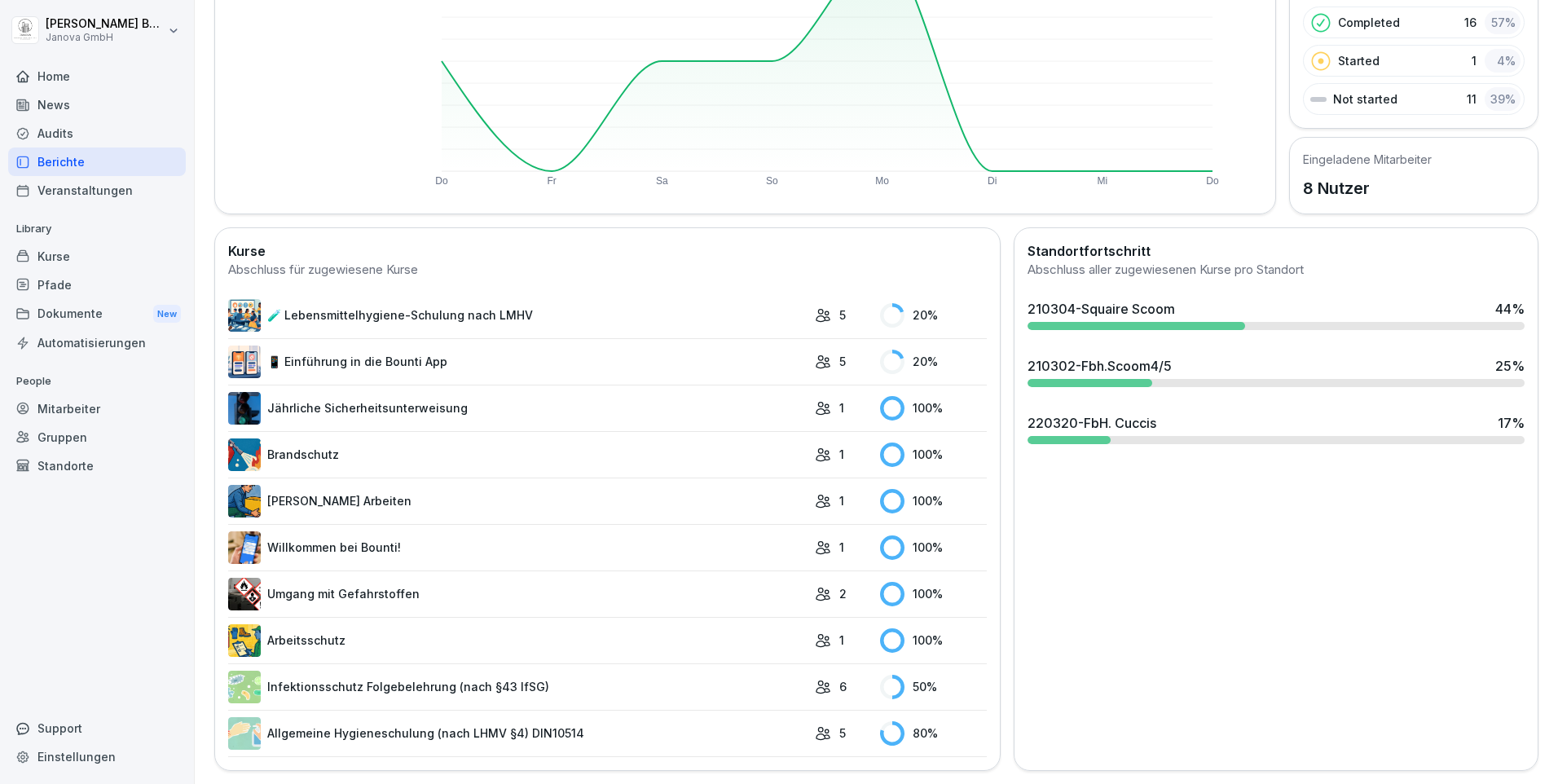
click at [479, 673] on link "Infektionsschutz Folgebelehrung (nach §43 IfSG)" at bounding box center [516, 686] width 578 height 32
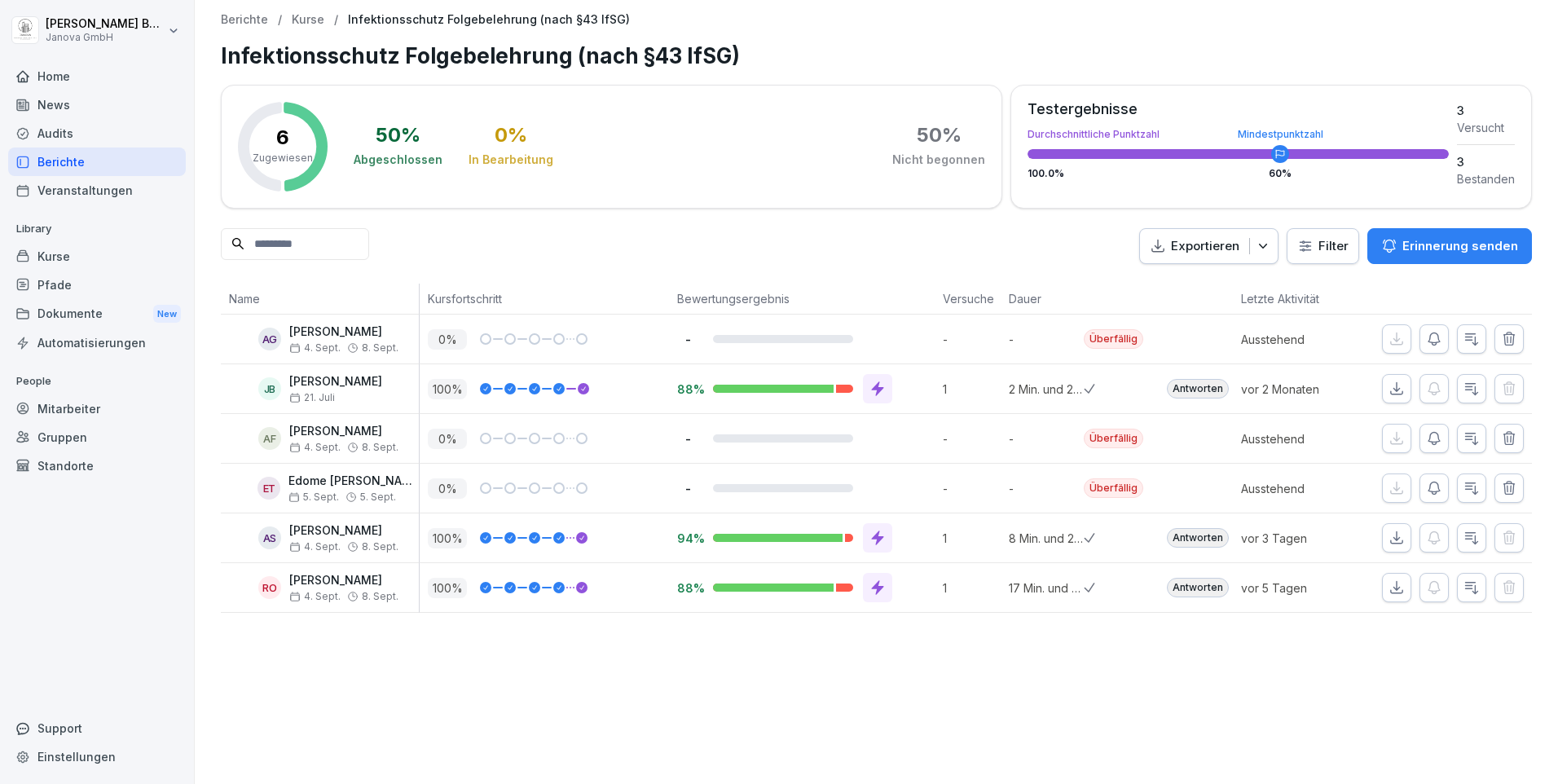
click at [1426, 439] on icon "button" at bounding box center [1434, 438] width 17 height 17
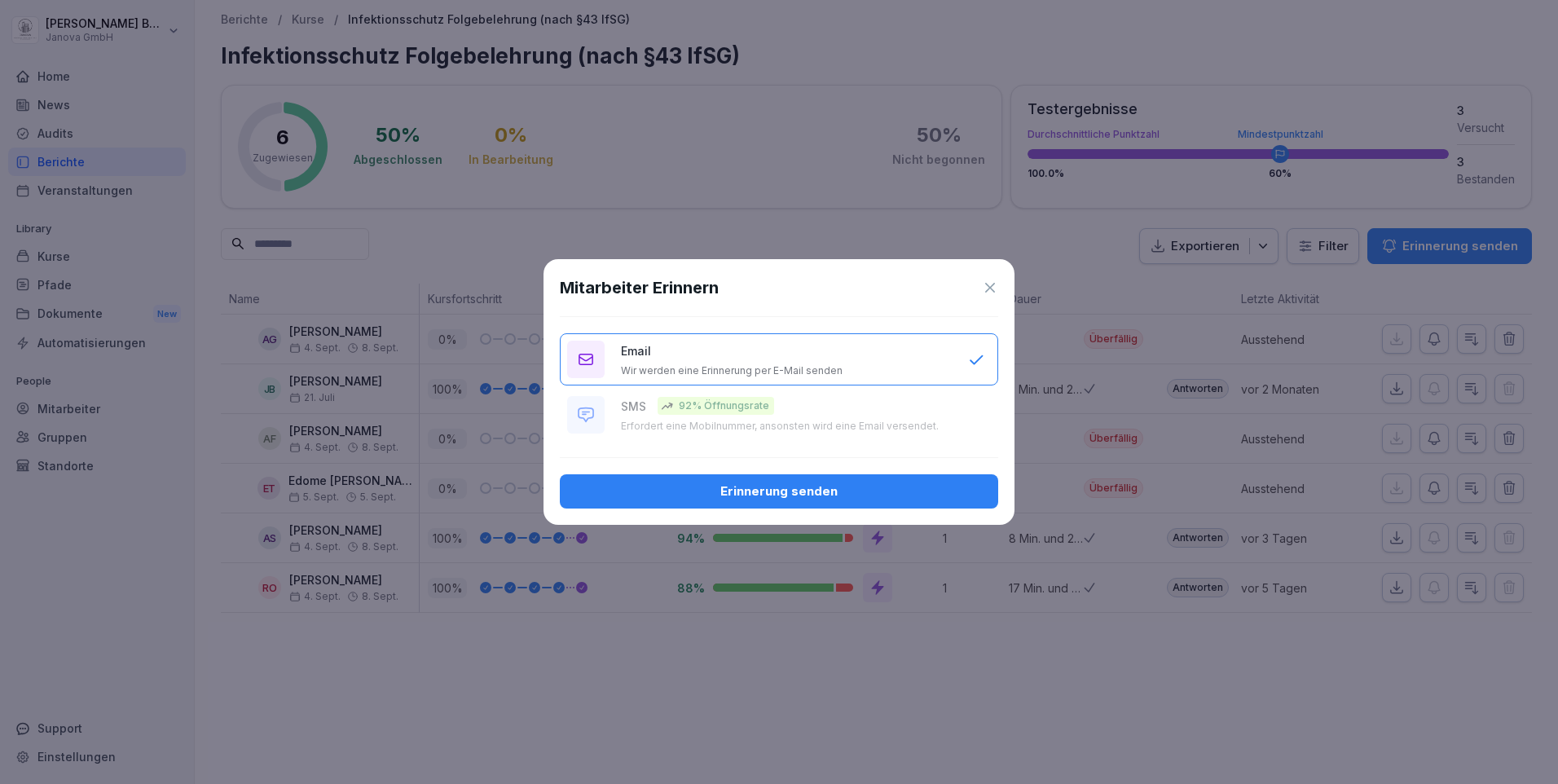
click at [899, 487] on div "Erinnerung senden" at bounding box center [779, 491] width 412 height 18
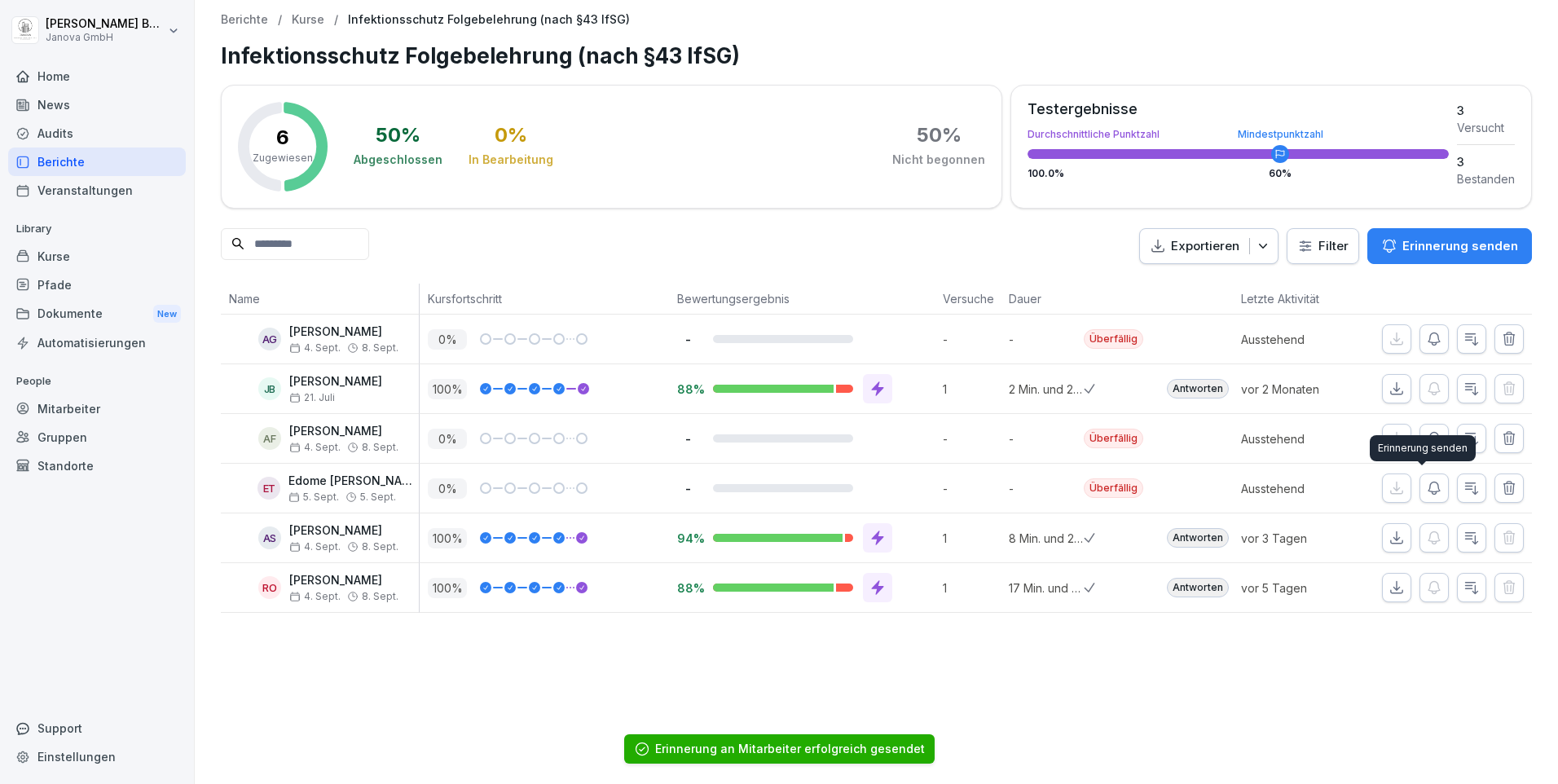
click at [1426, 491] on icon "button" at bounding box center [1434, 488] width 17 height 17
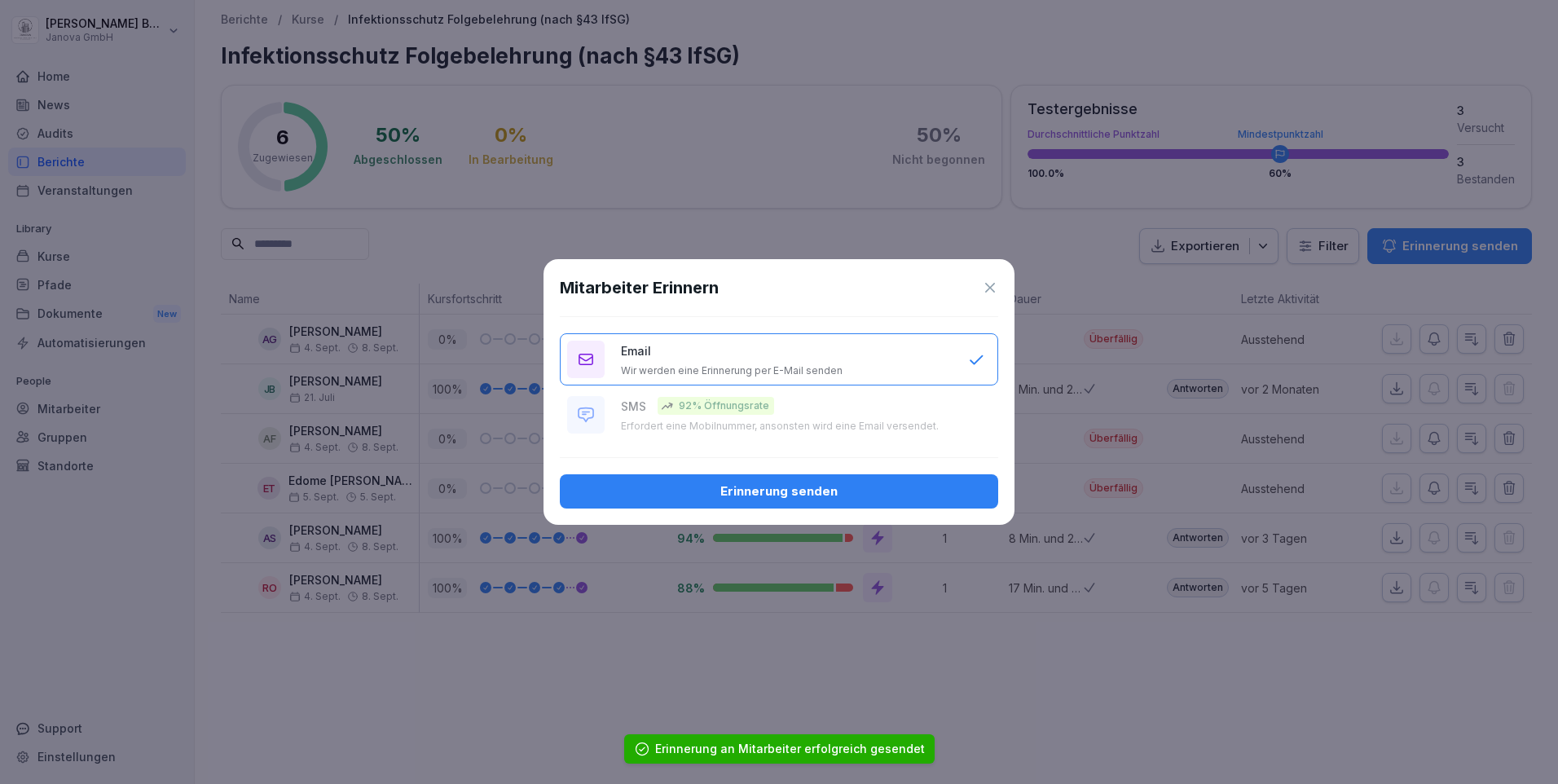
click at [784, 485] on div "Erinnerung senden" at bounding box center [779, 491] width 412 height 18
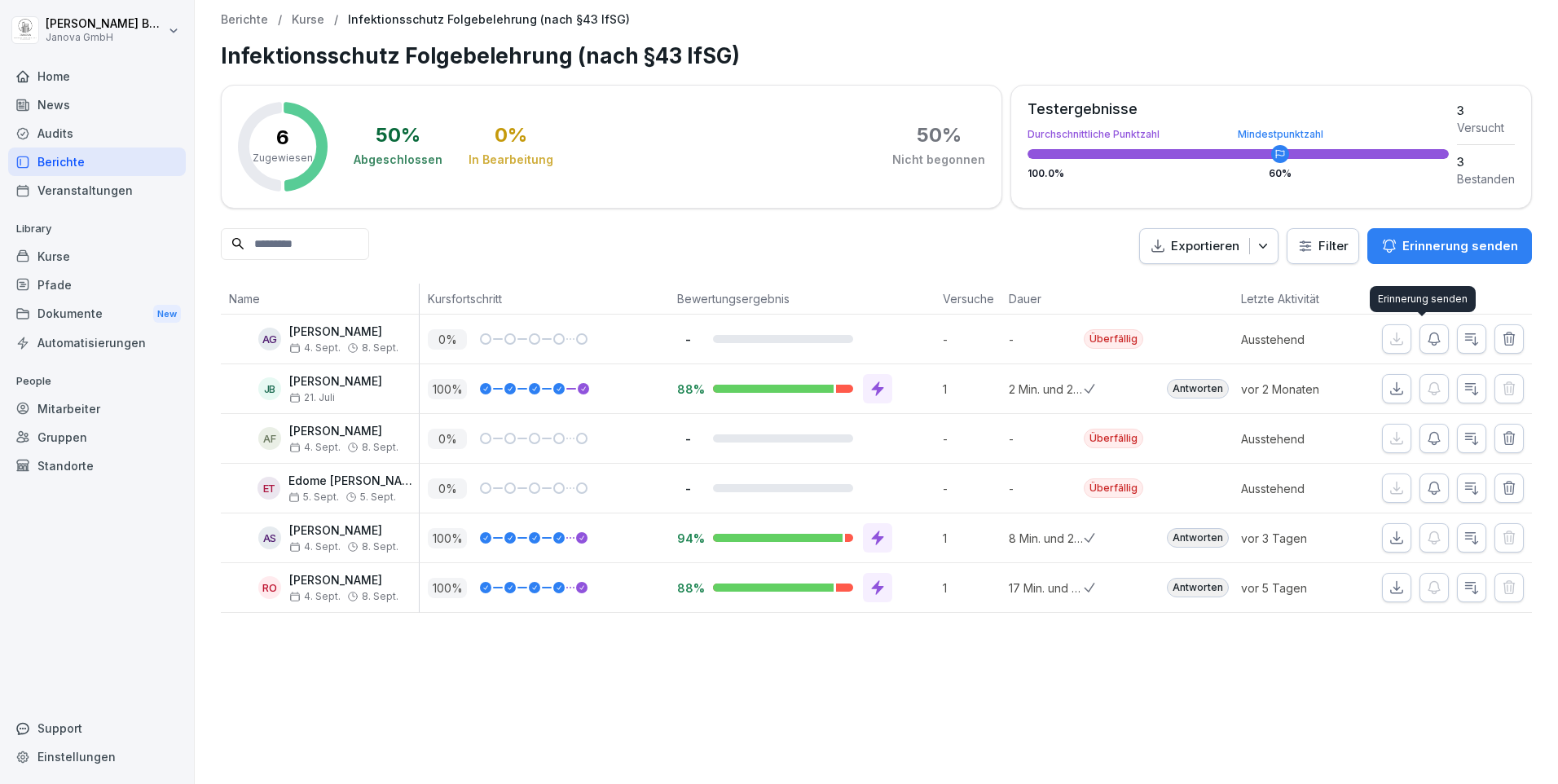
click at [1426, 342] on icon "button" at bounding box center [1434, 339] width 17 height 17
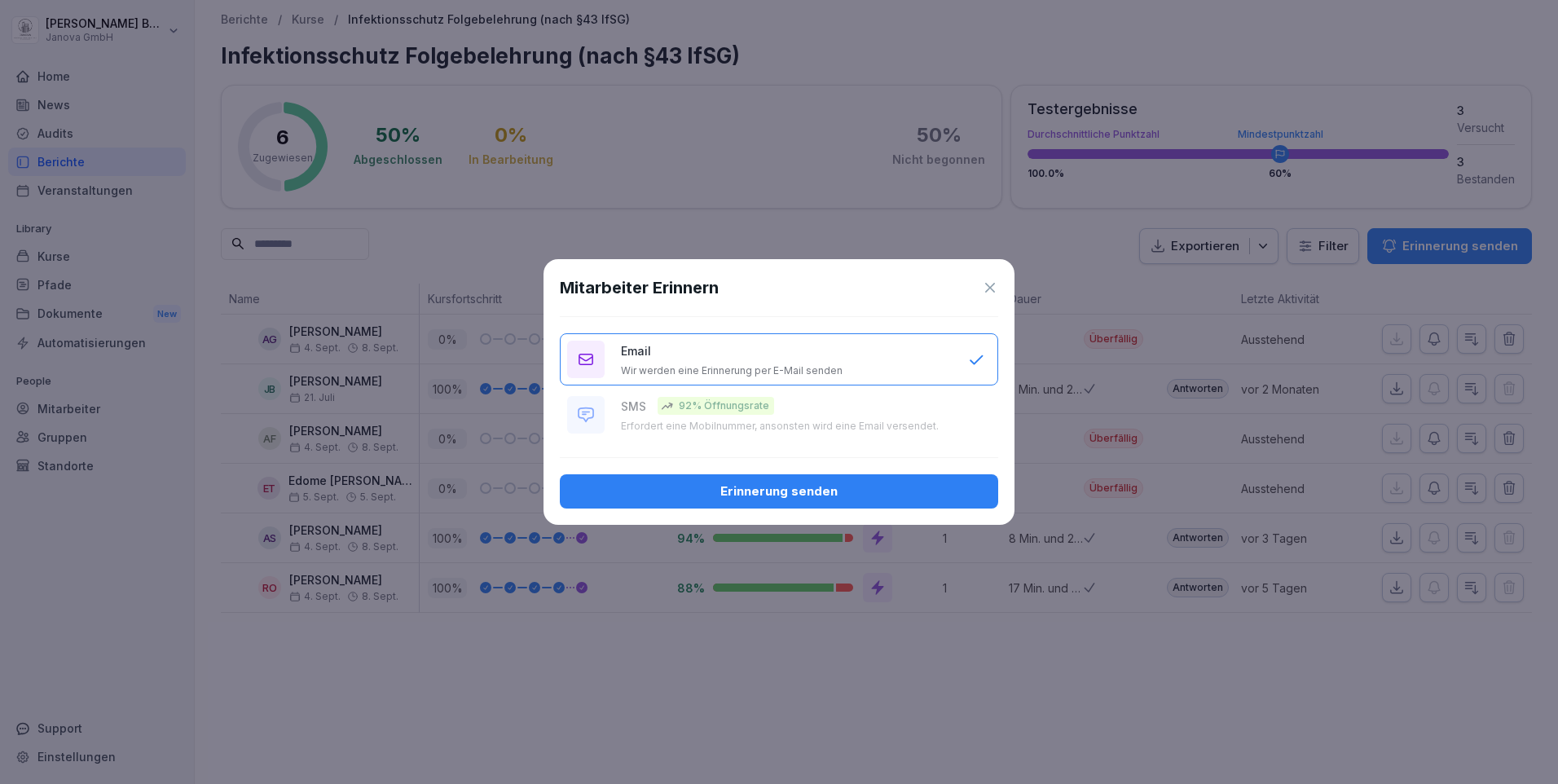
click at [832, 497] on div "Erinnerung senden" at bounding box center [779, 491] width 412 height 18
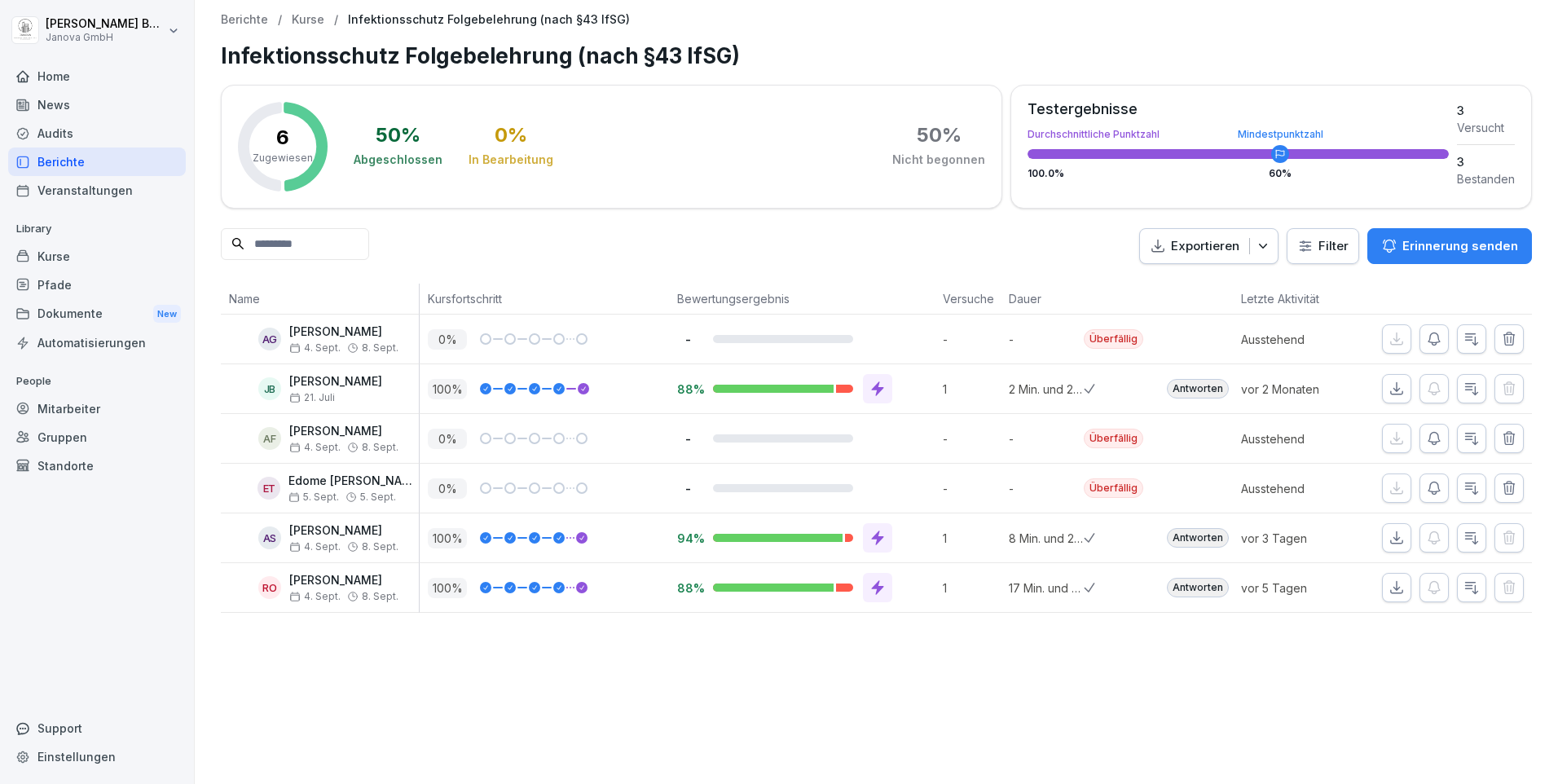
click at [61, 162] on div "Berichte" at bounding box center [96, 161] width 178 height 28
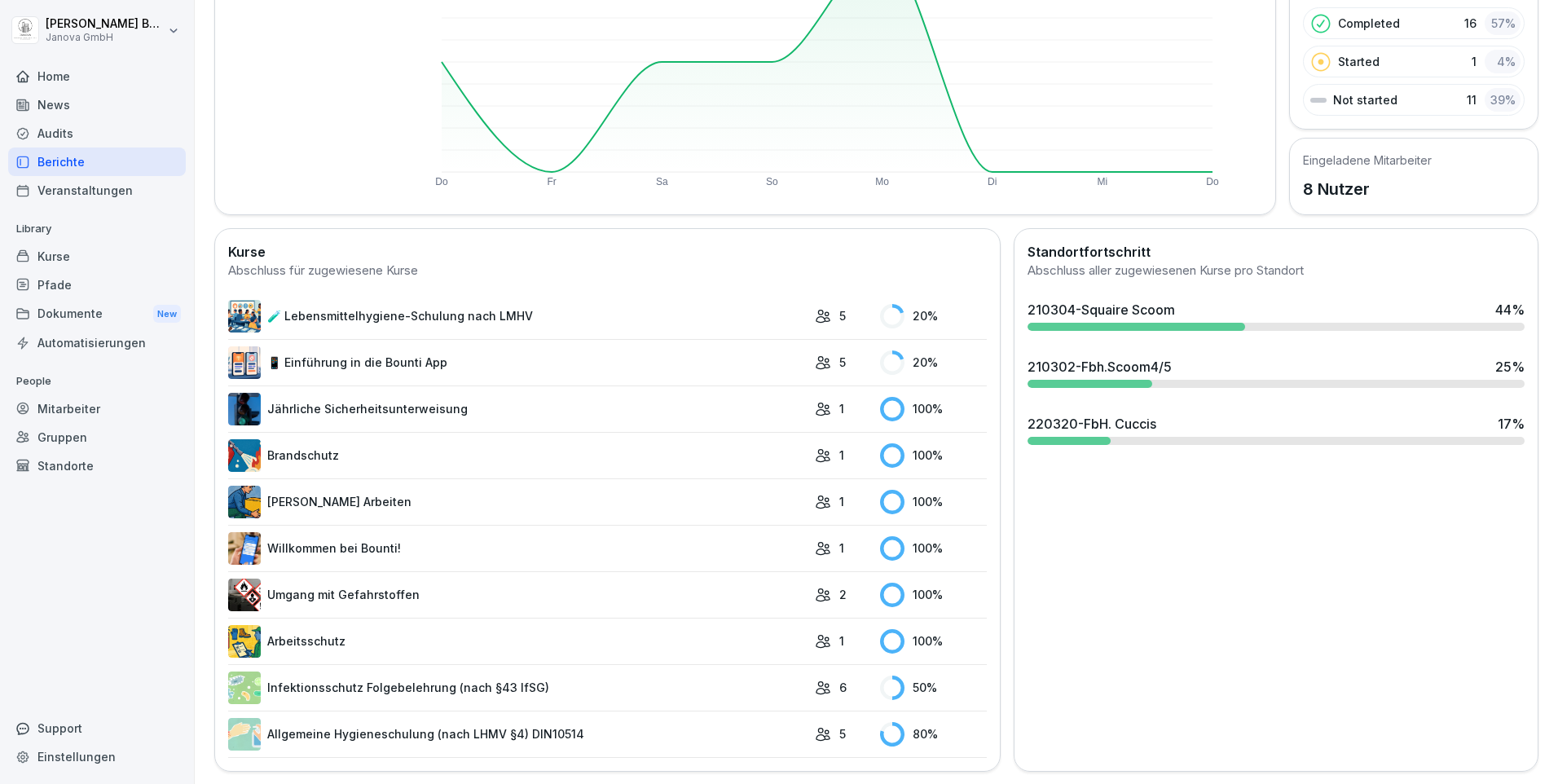
scroll to position [257, 0]
click at [470, 722] on link "Allgemeine Hygieneschulung (nach LHMV §4) DIN10514" at bounding box center [516, 732] width 578 height 32
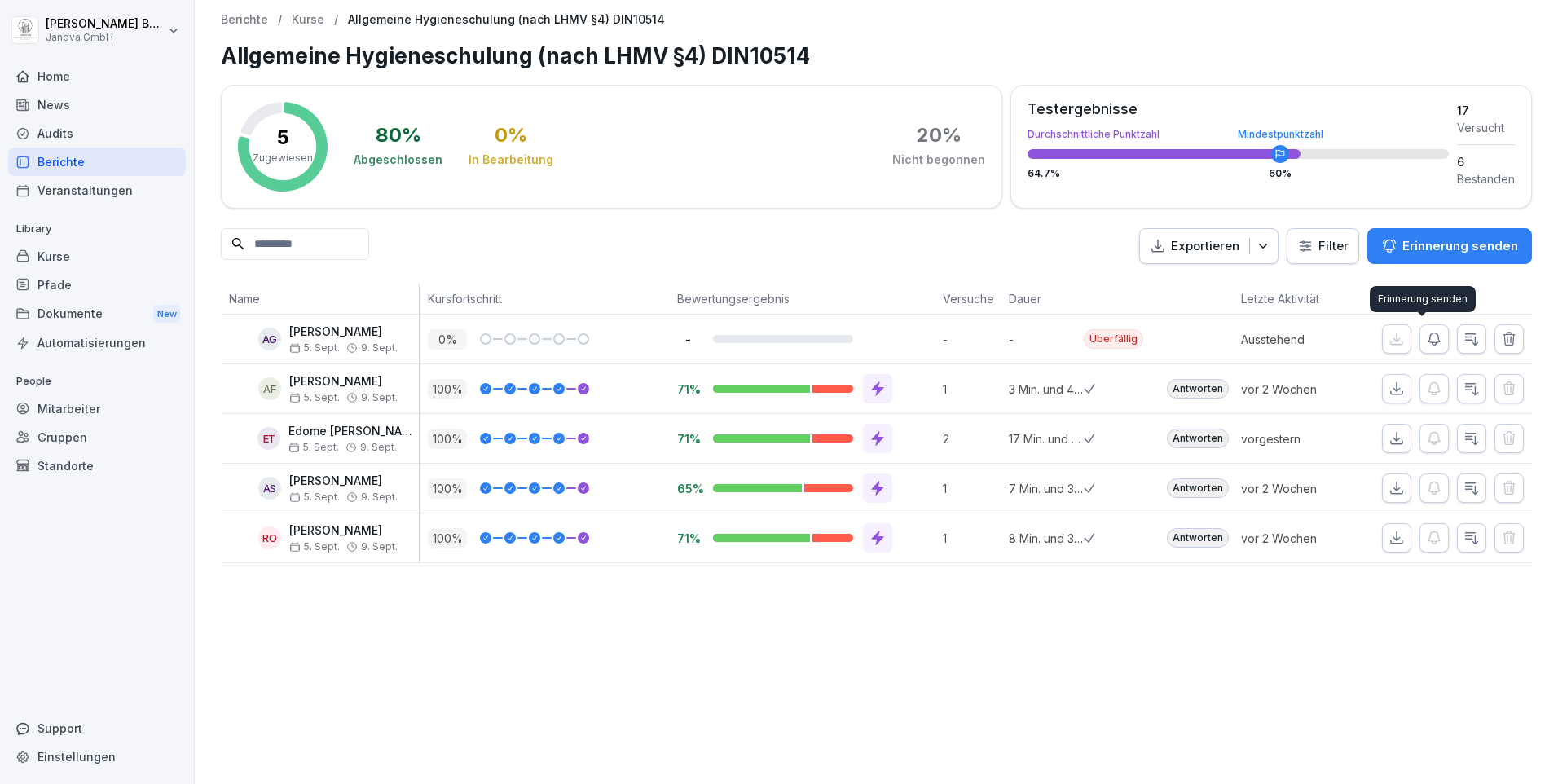
click at [1426, 339] on icon "button" at bounding box center [1434, 339] width 17 height 17
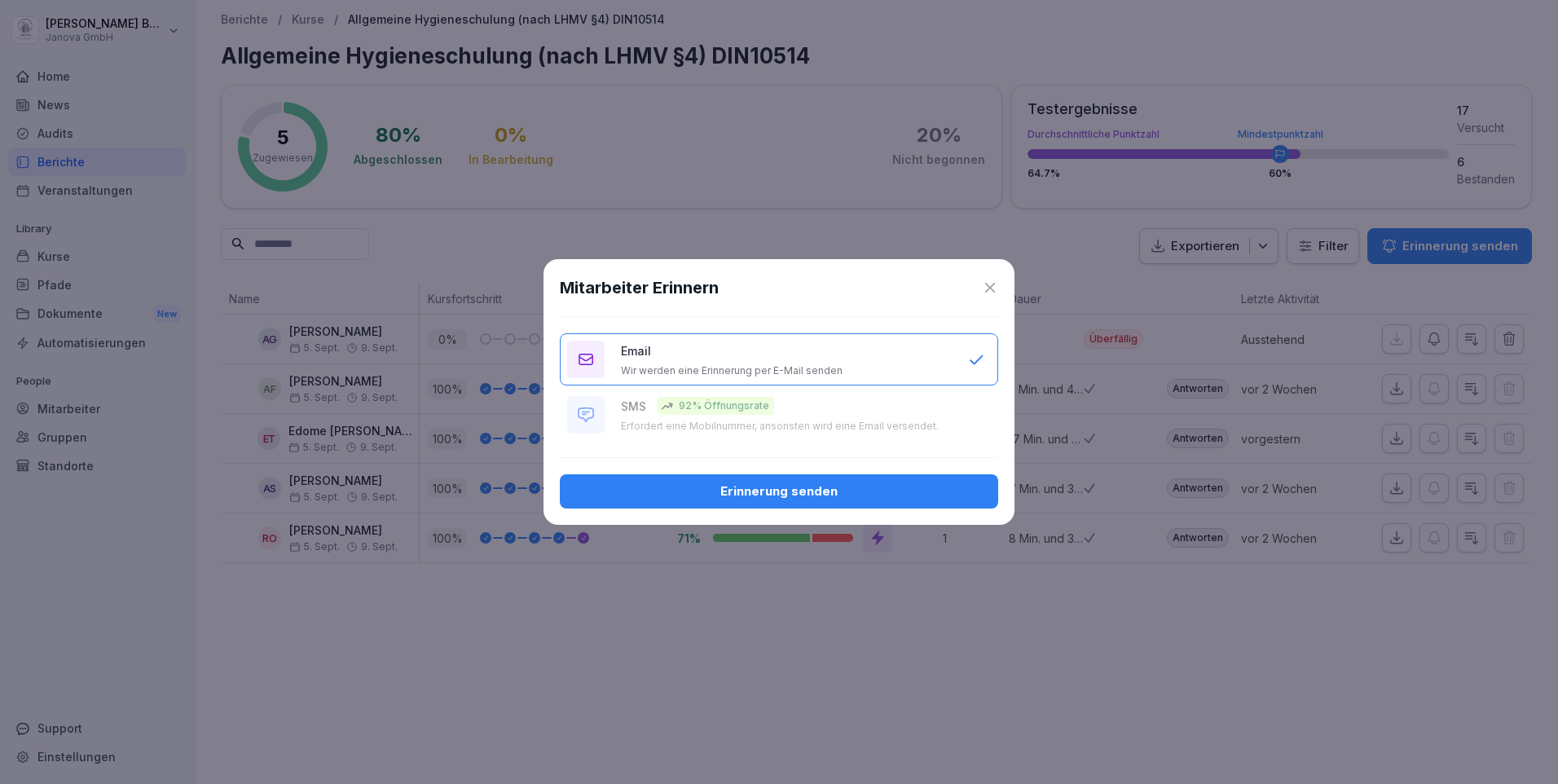
click at [807, 490] on div "Erinnerung senden" at bounding box center [779, 491] width 412 height 18
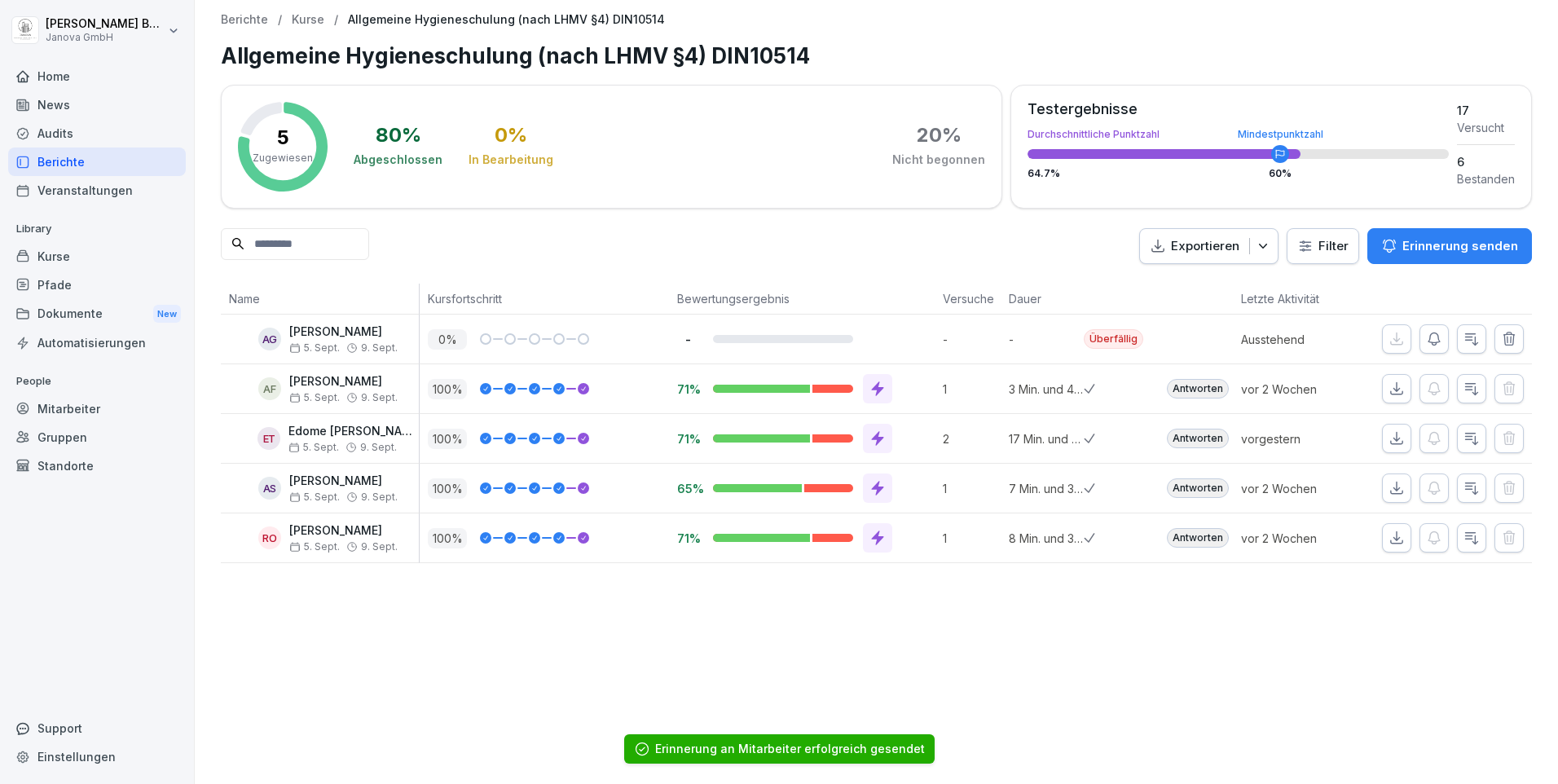
click at [39, 160] on div "Berichte" at bounding box center [96, 161] width 178 height 28
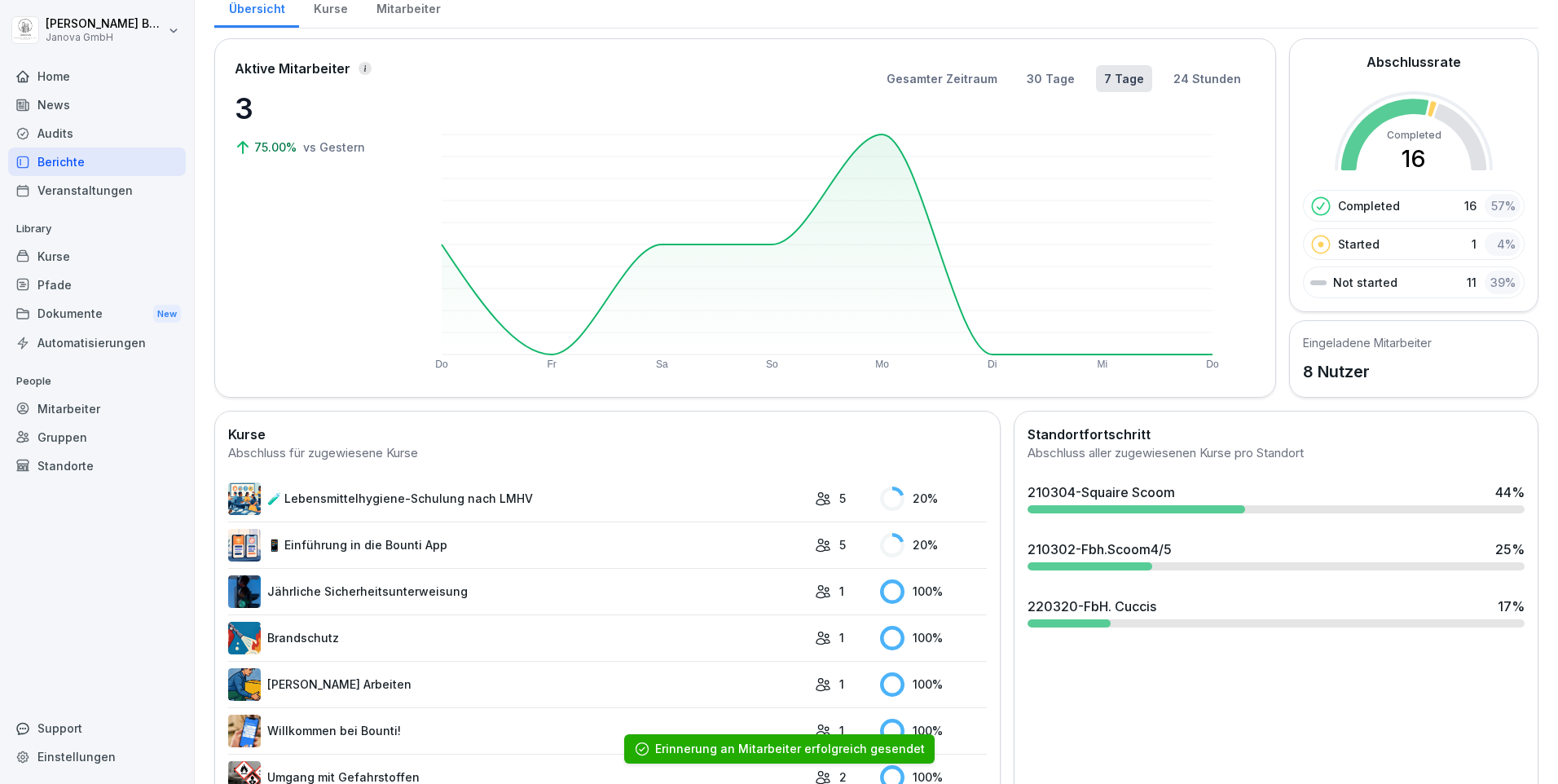
scroll to position [257, 0]
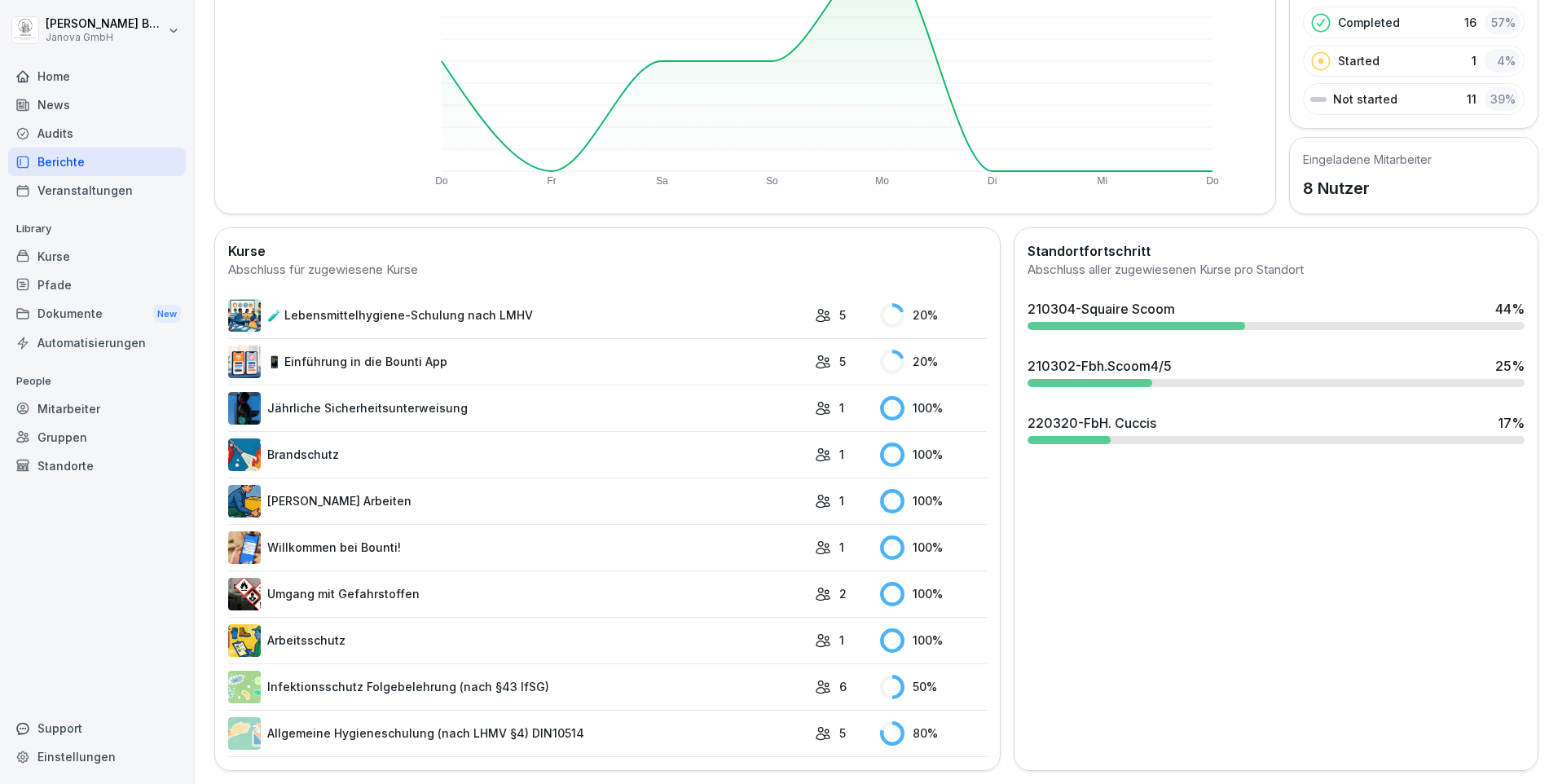
click at [324, 584] on link "Umgang mit Gefahrstoffen" at bounding box center [516, 594] width 578 height 32
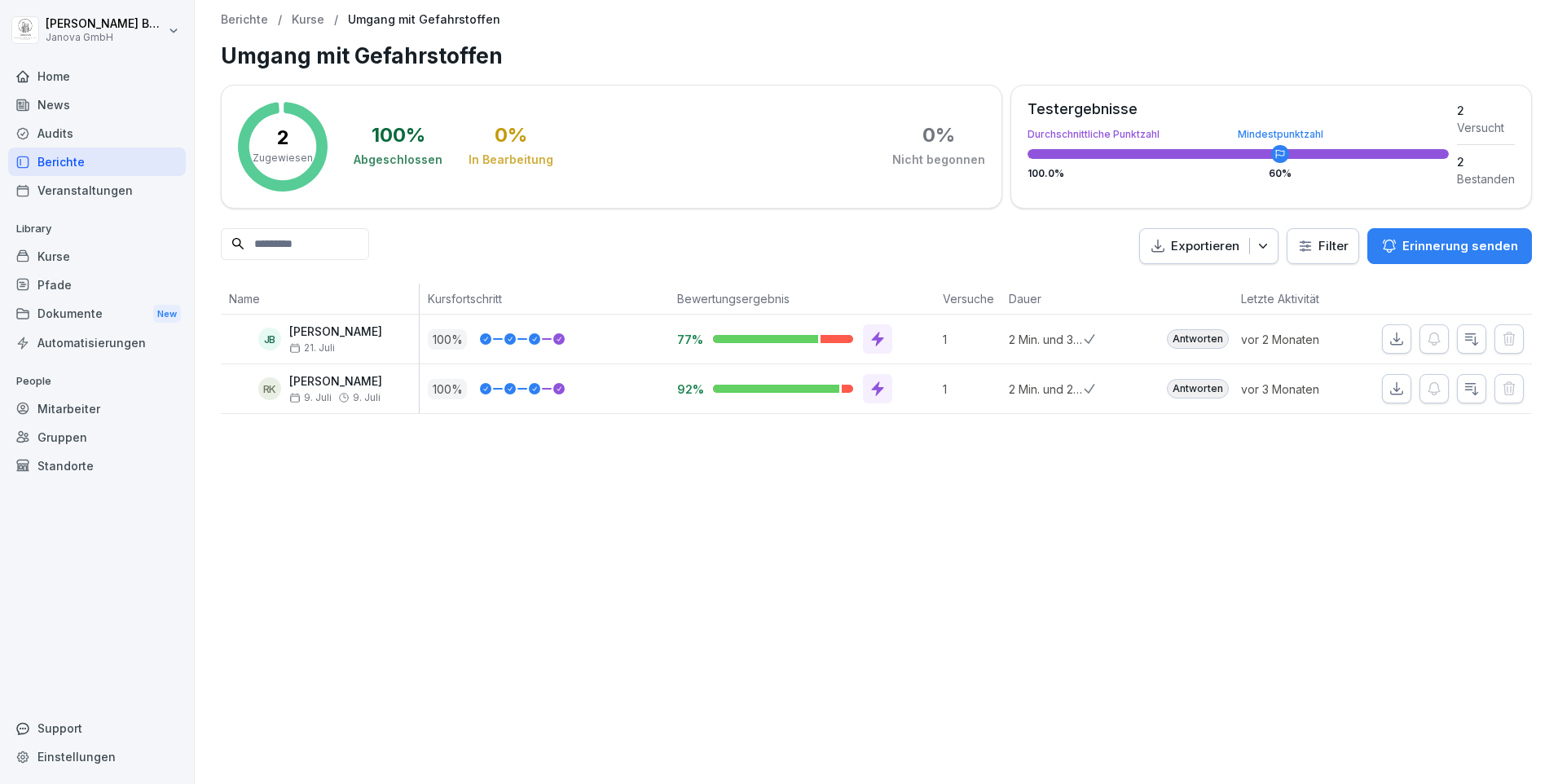
click at [69, 156] on div "Berichte" at bounding box center [96, 161] width 178 height 28
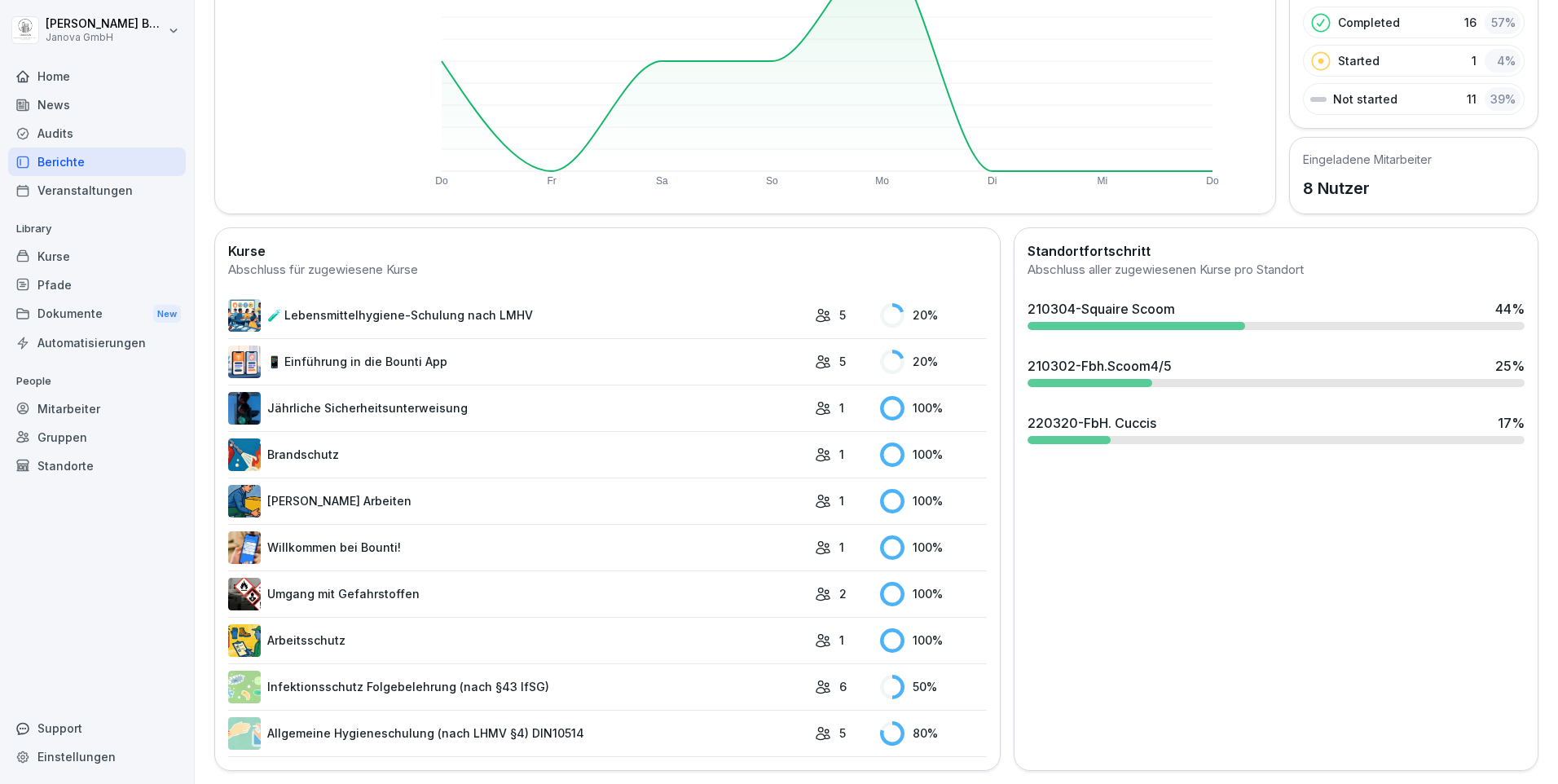
scroll to position [257, 0]
click at [296, 439] on link "Brandschutz" at bounding box center [516, 454] width 578 height 32
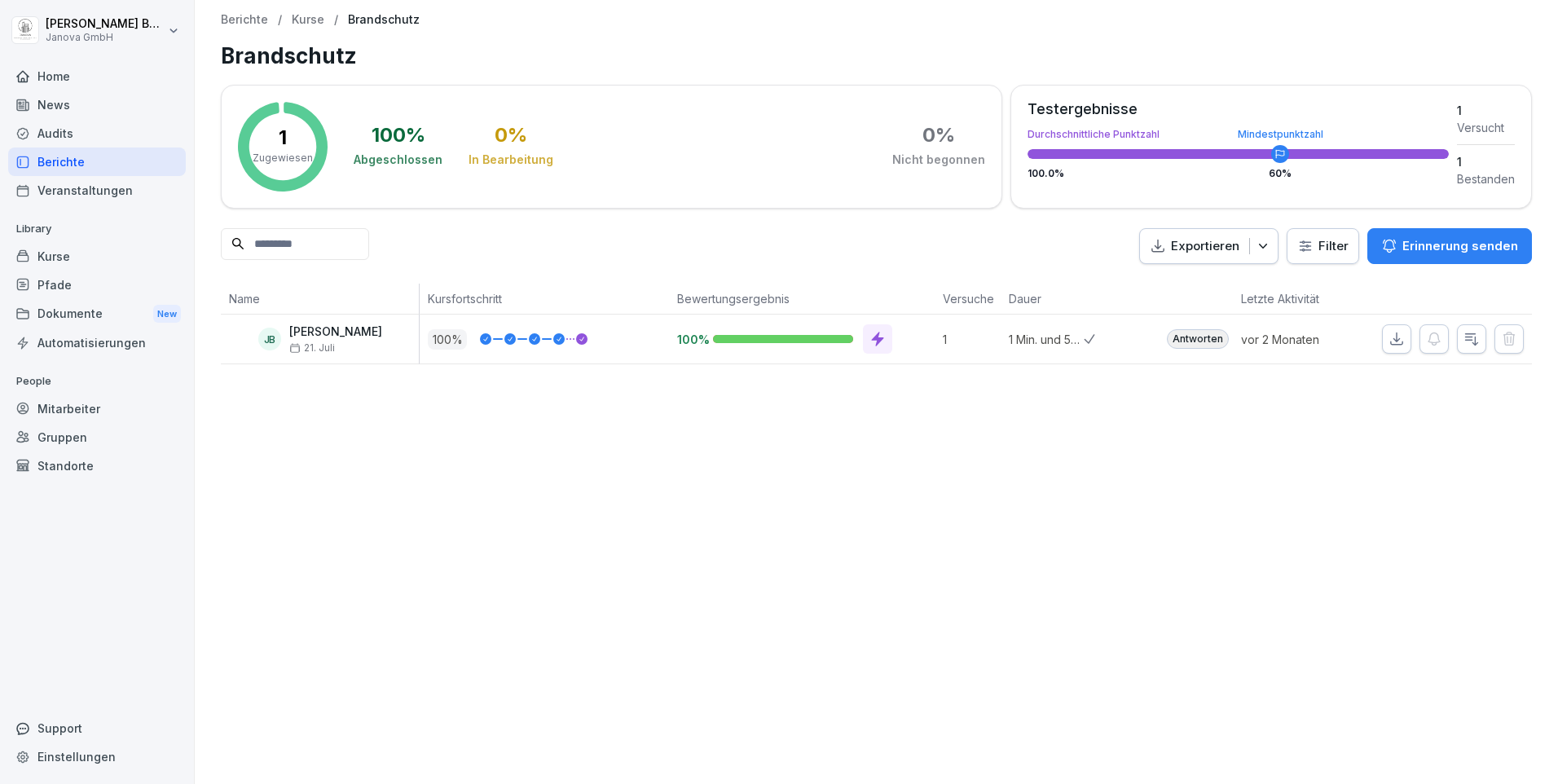
click at [46, 151] on div "Berichte" at bounding box center [96, 161] width 178 height 28
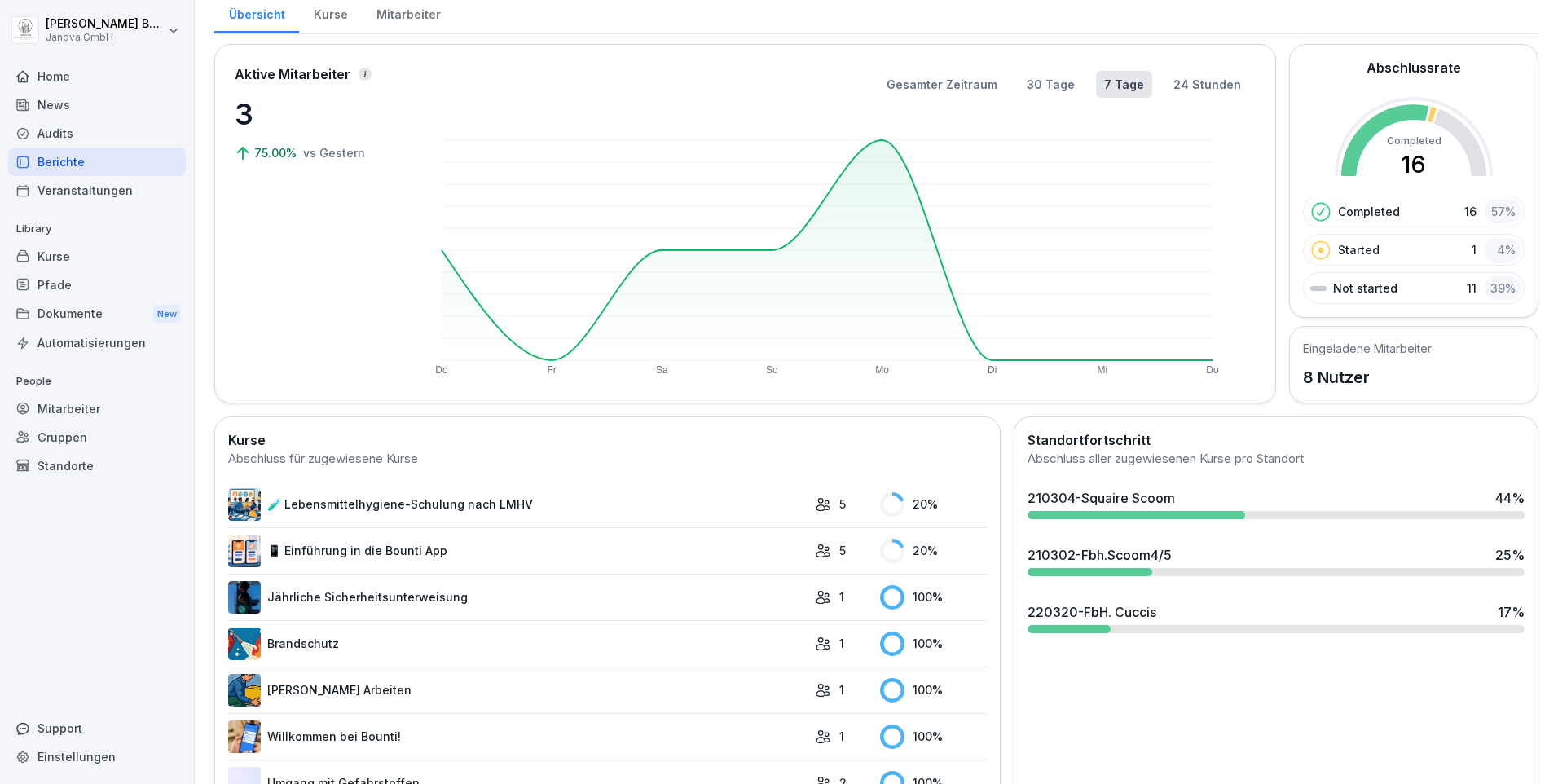
scroll to position [163, 0]
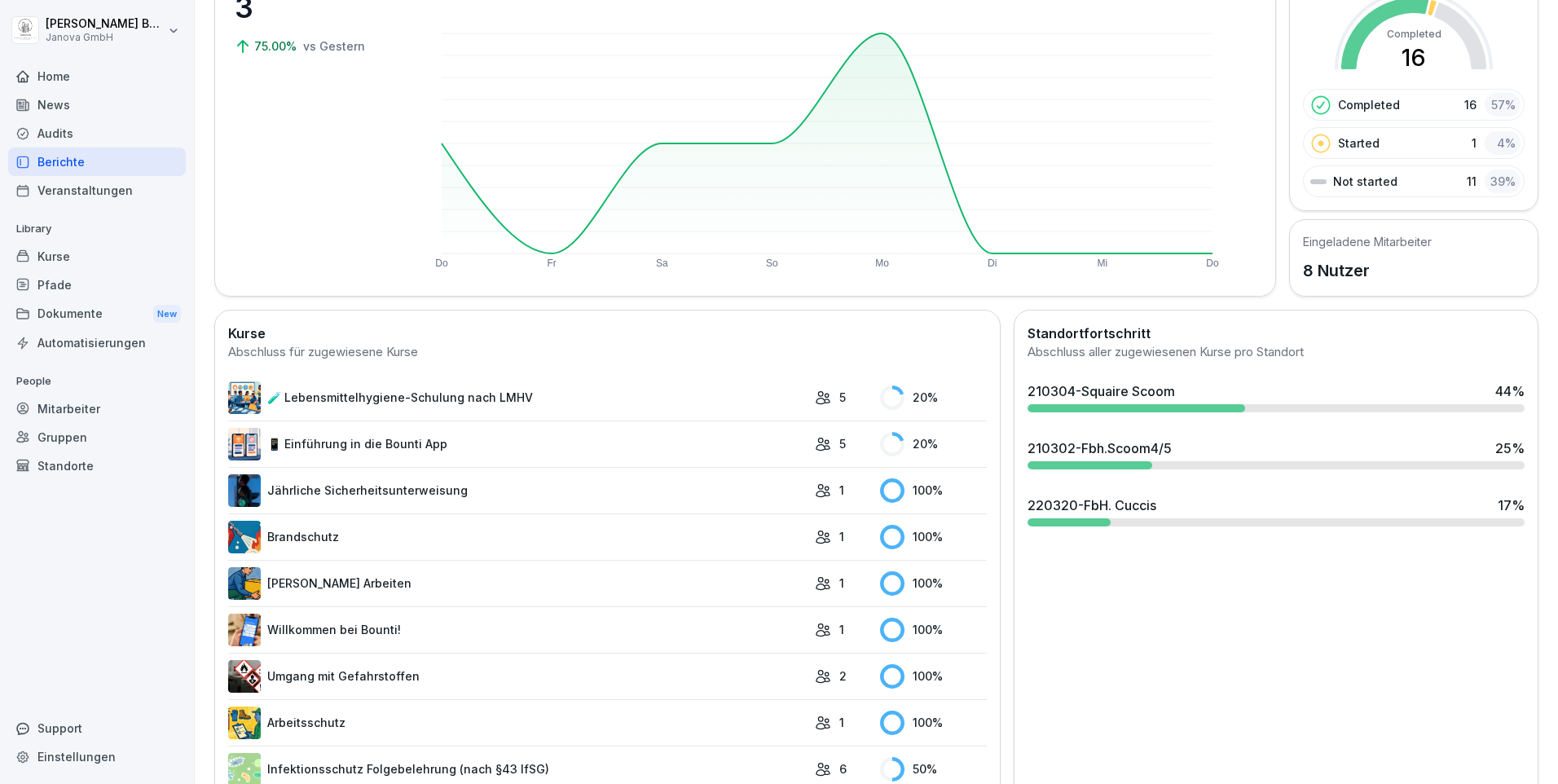
click at [301, 482] on link "Jährliche Sicherheitsunterweisung" at bounding box center [516, 490] width 578 height 32
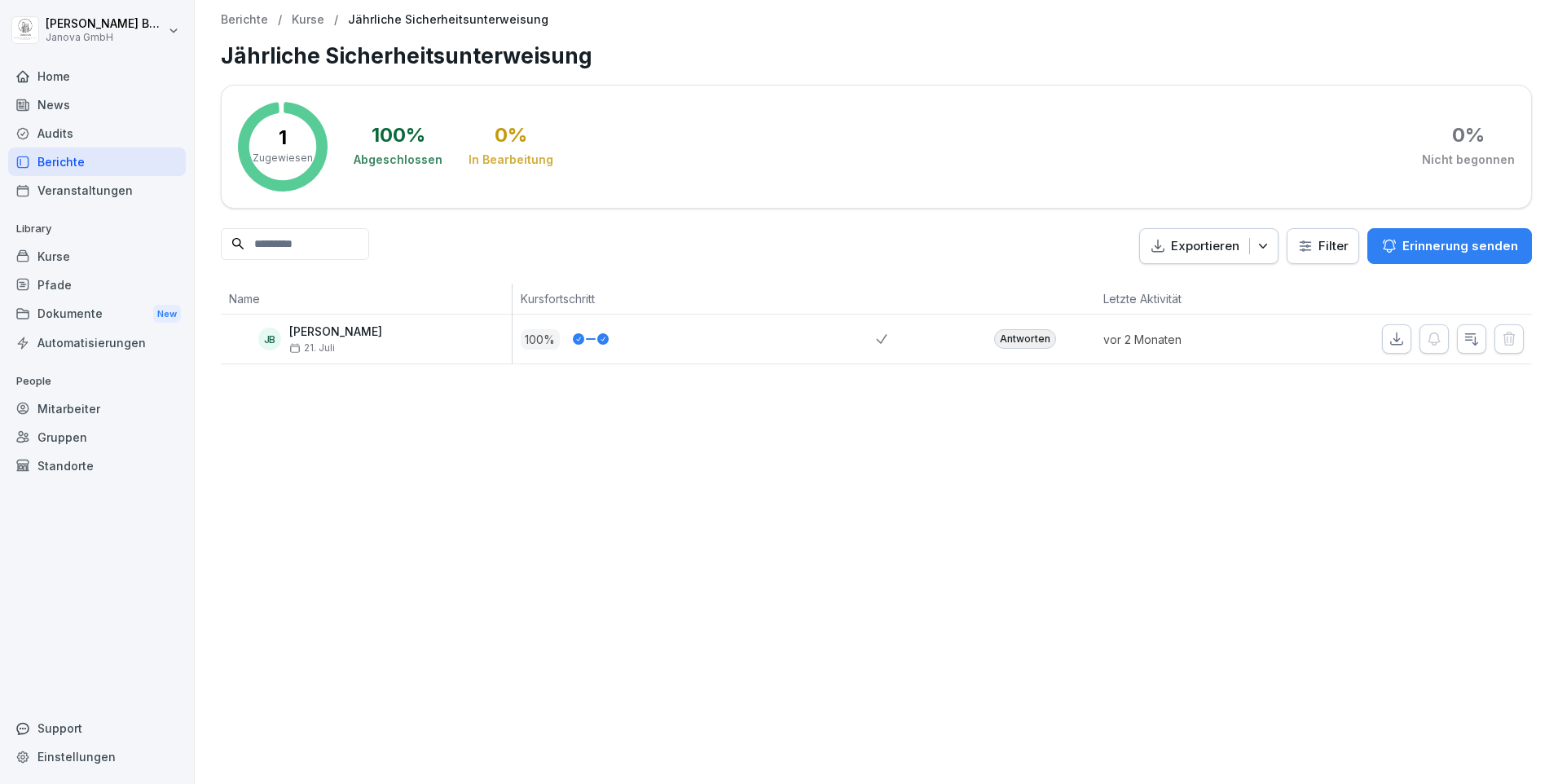
click at [93, 161] on div "Berichte" at bounding box center [96, 161] width 178 height 28
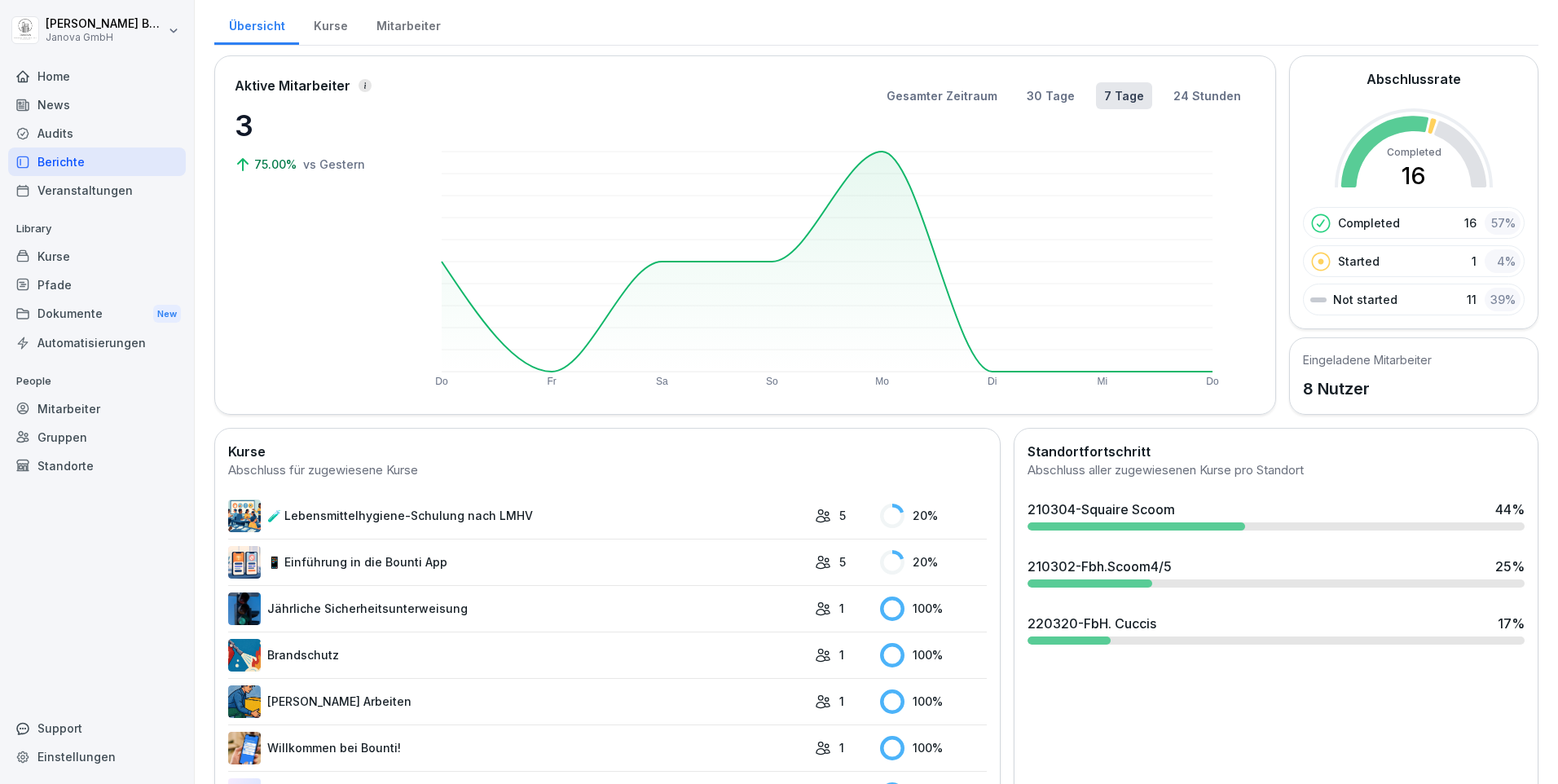
scroll to position [163, 0]
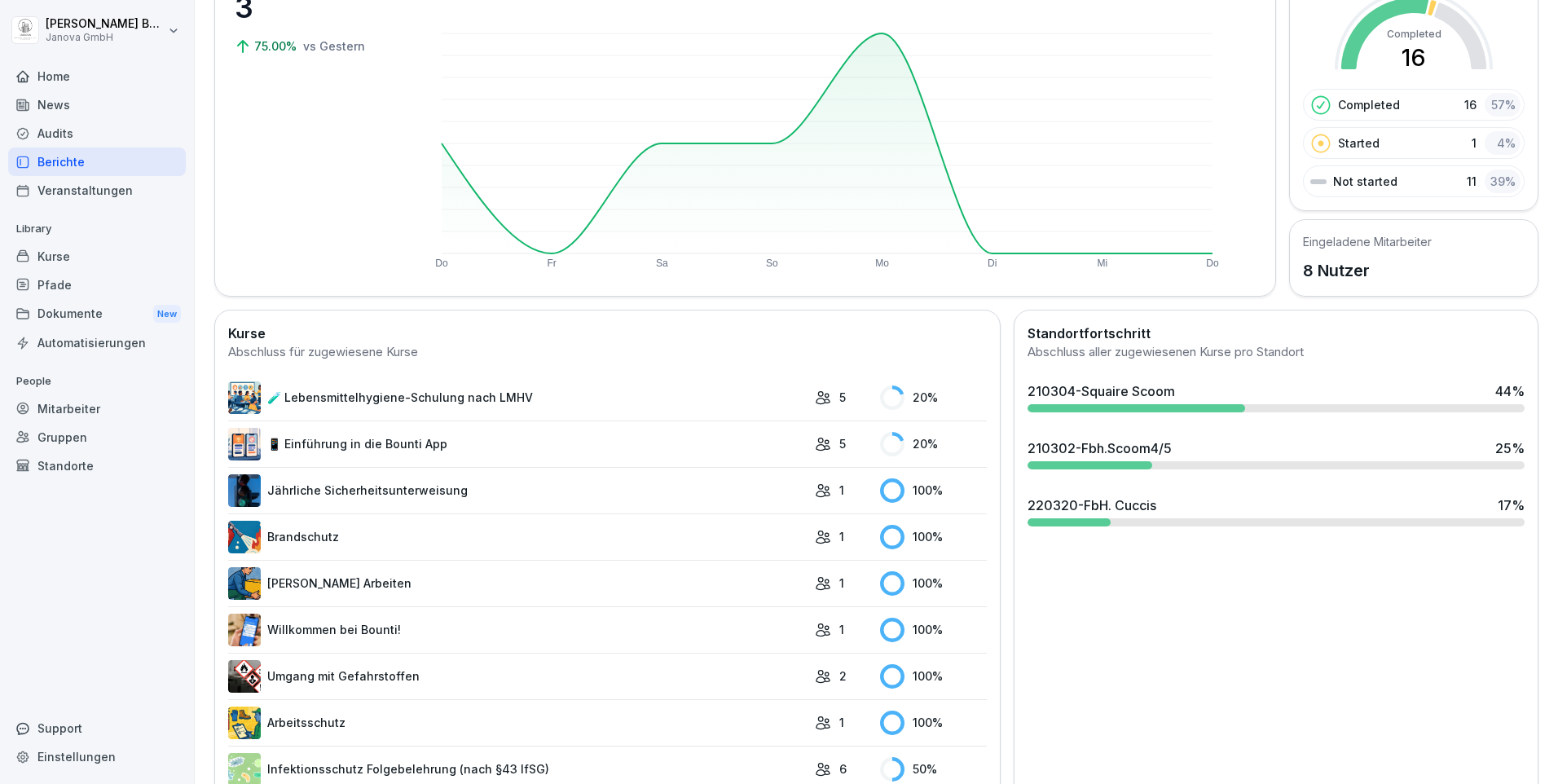
click at [305, 578] on link "[PERSON_NAME] Arbeiten" at bounding box center [516, 583] width 578 height 32
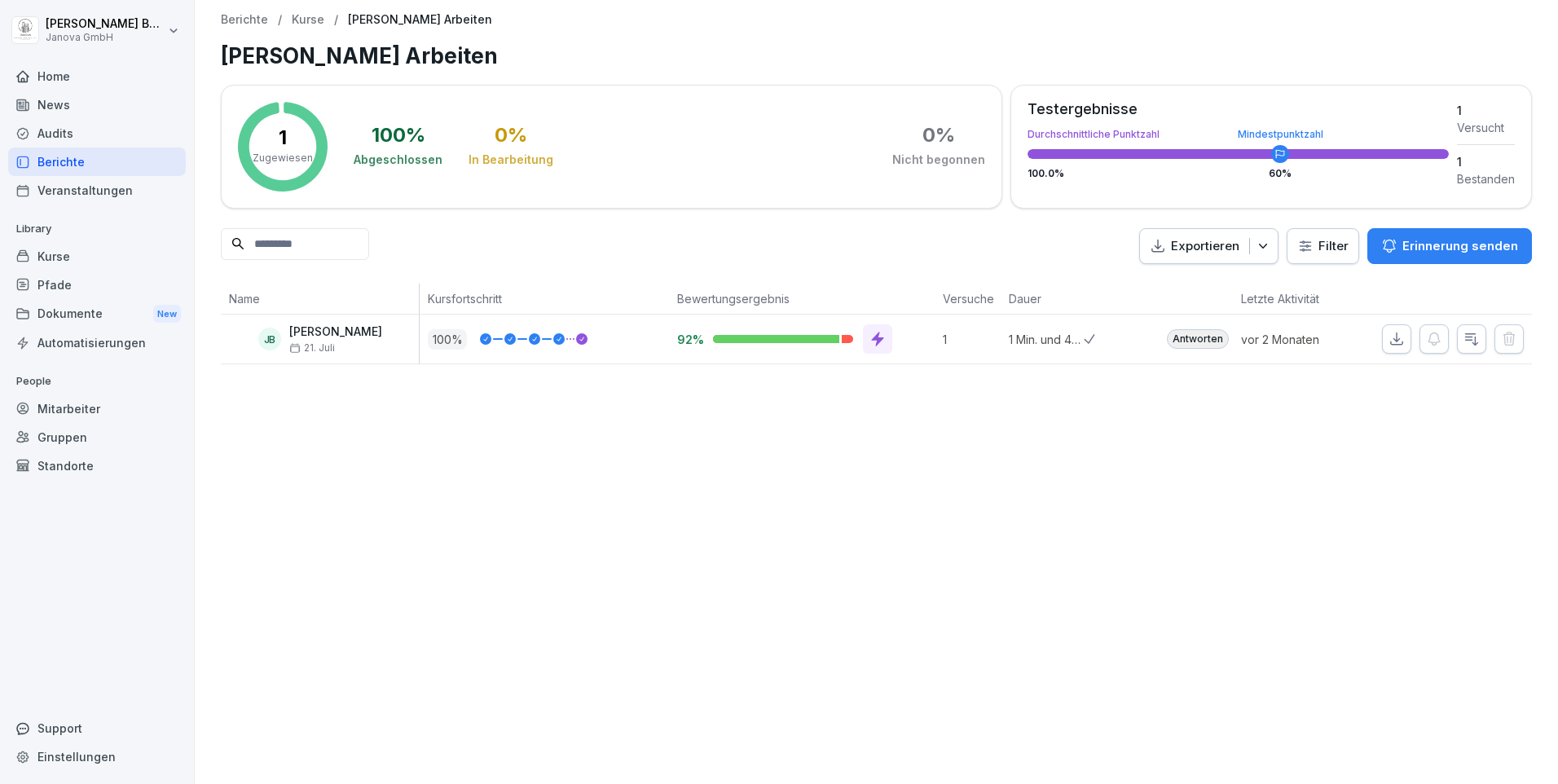
click at [54, 165] on div "Berichte" at bounding box center [96, 161] width 178 height 28
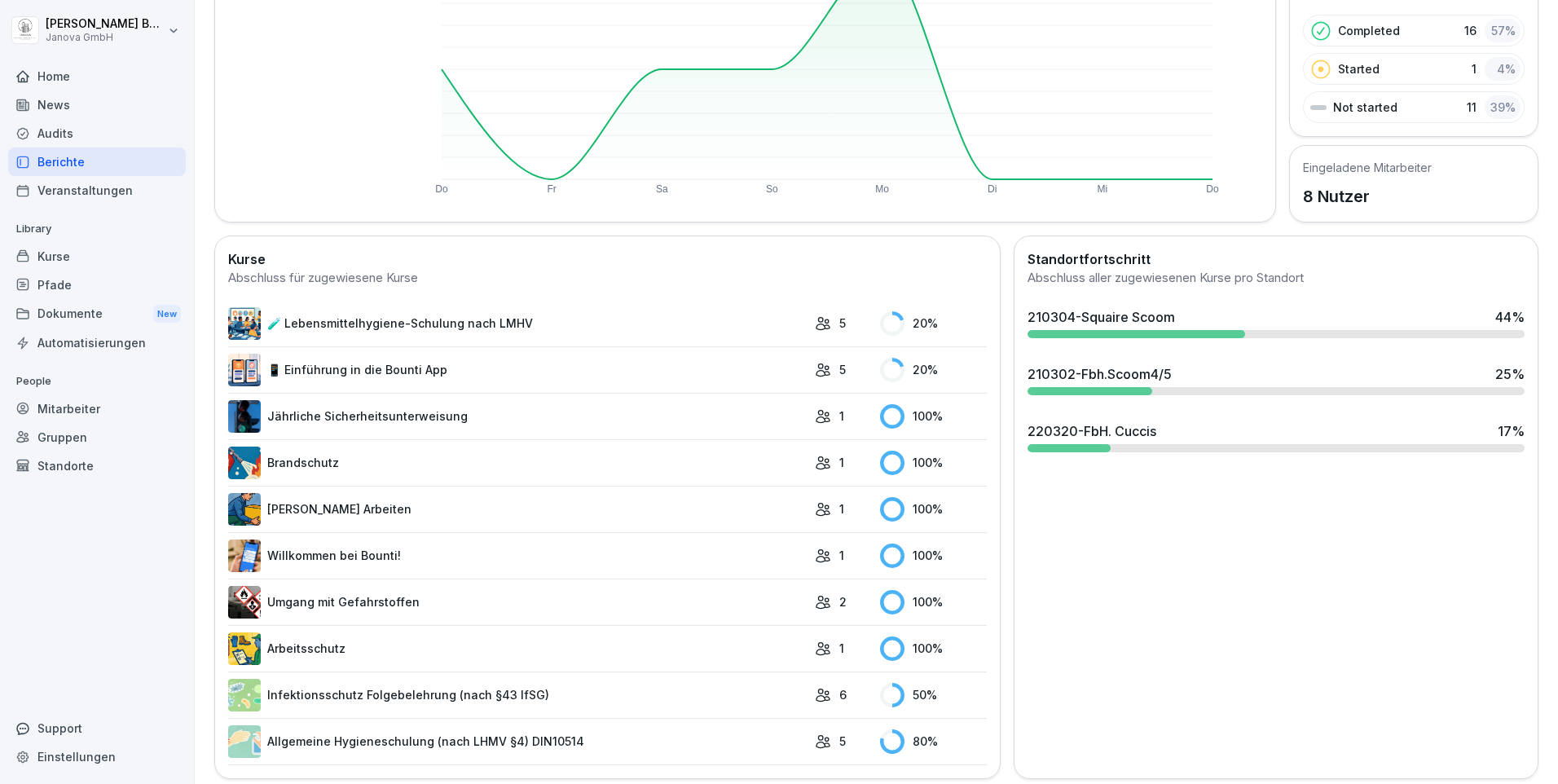
scroll to position [244, 0]
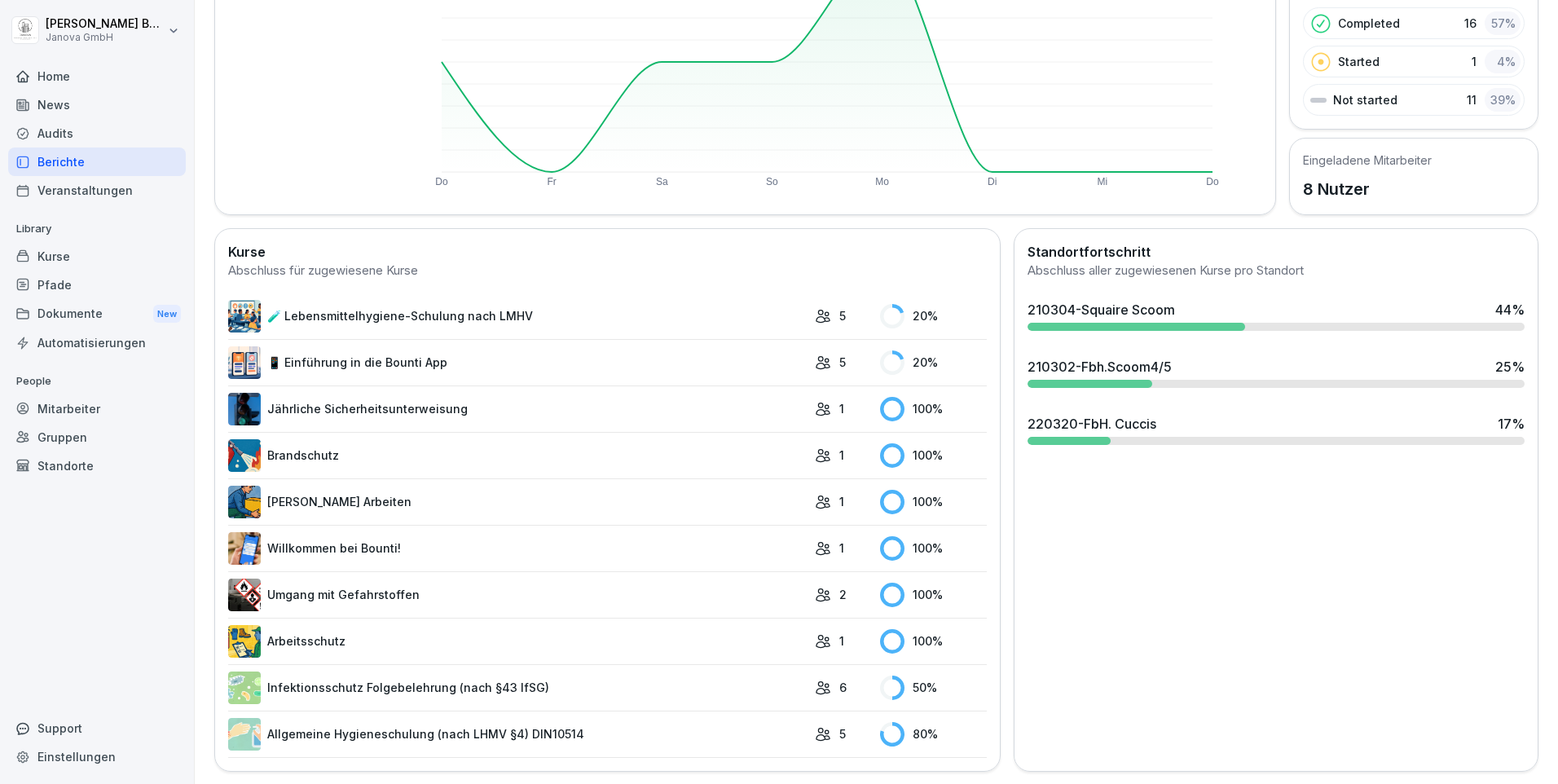
click at [349, 549] on link "Willkommen bei Bounti!" at bounding box center [516, 548] width 578 height 32
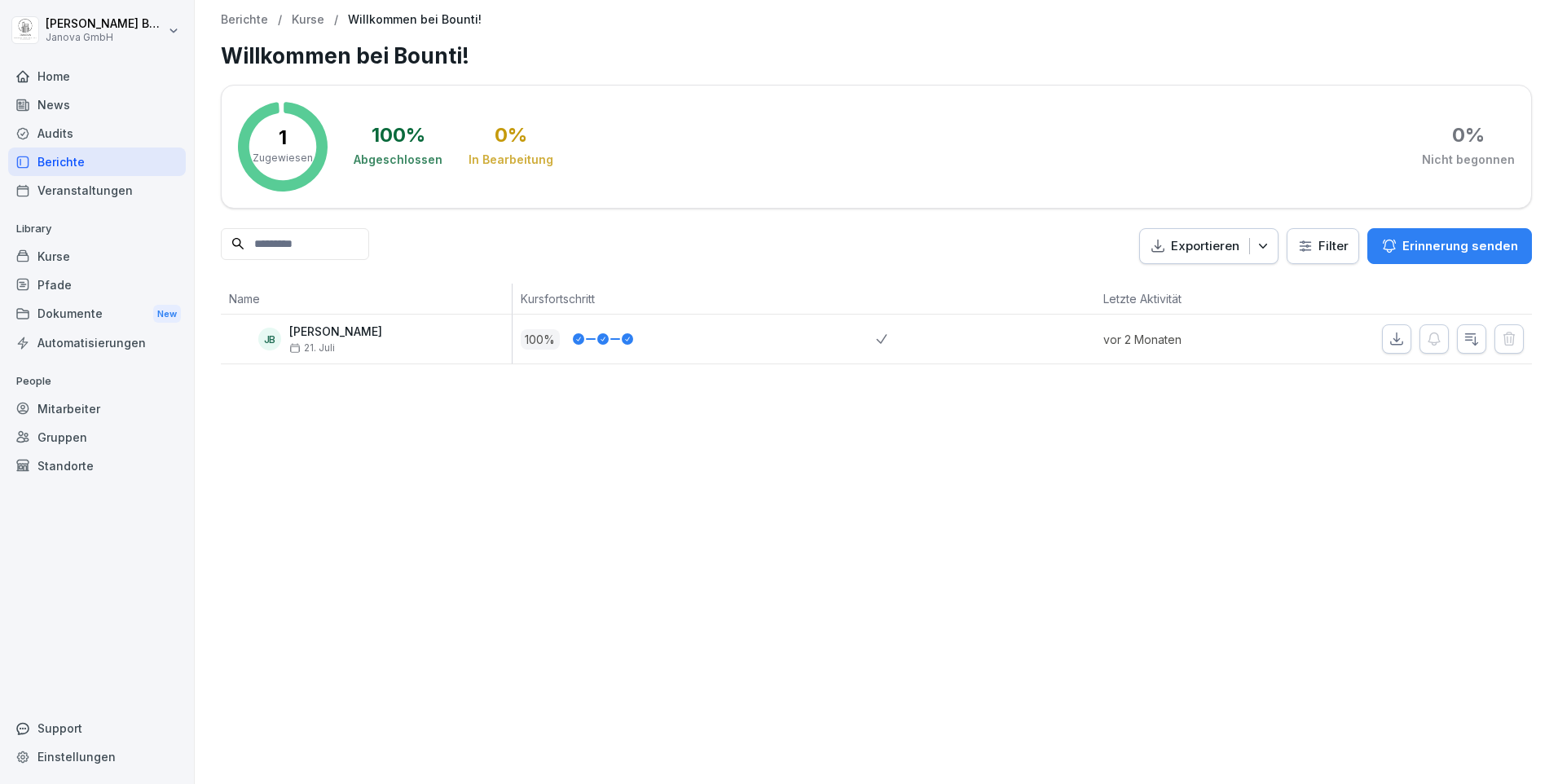
click at [38, 161] on div "Berichte" at bounding box center [96, 161] width 178 height 28
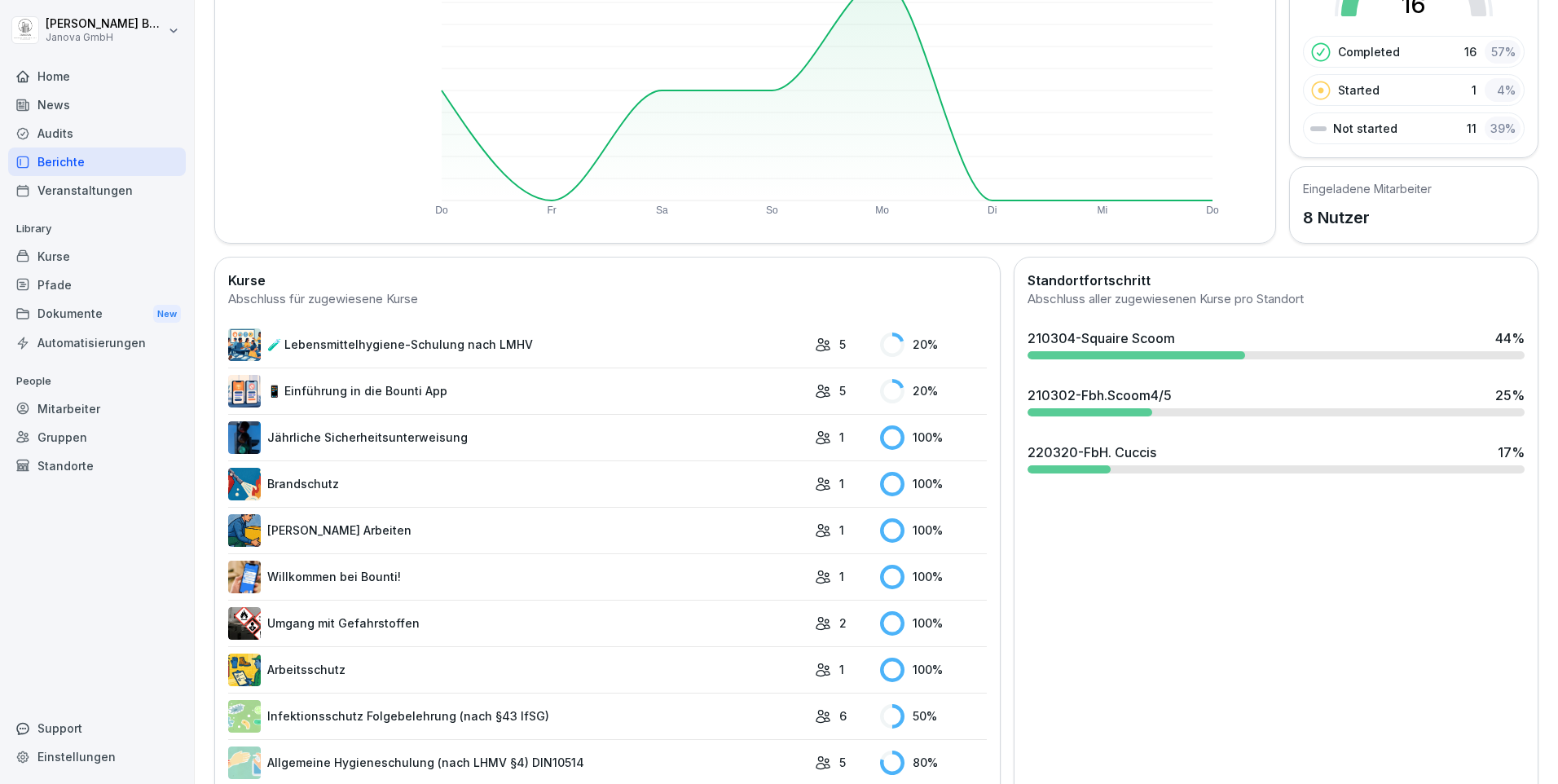
scroll to position [244, 0]
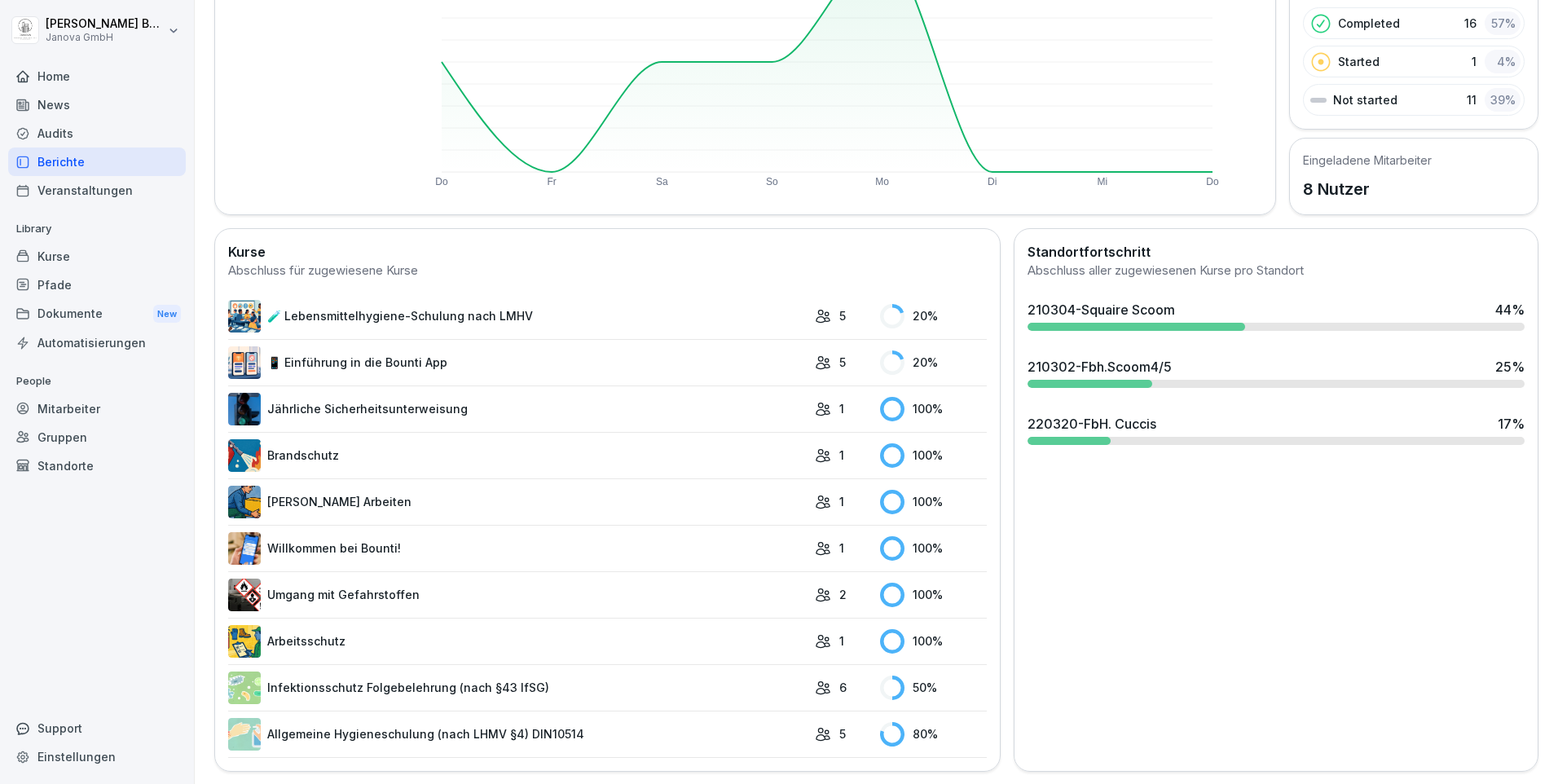
click at [338, 593] on link "Umgang mit Gefahrstoffen" at bounding box center [516, 594] width 578 height 32
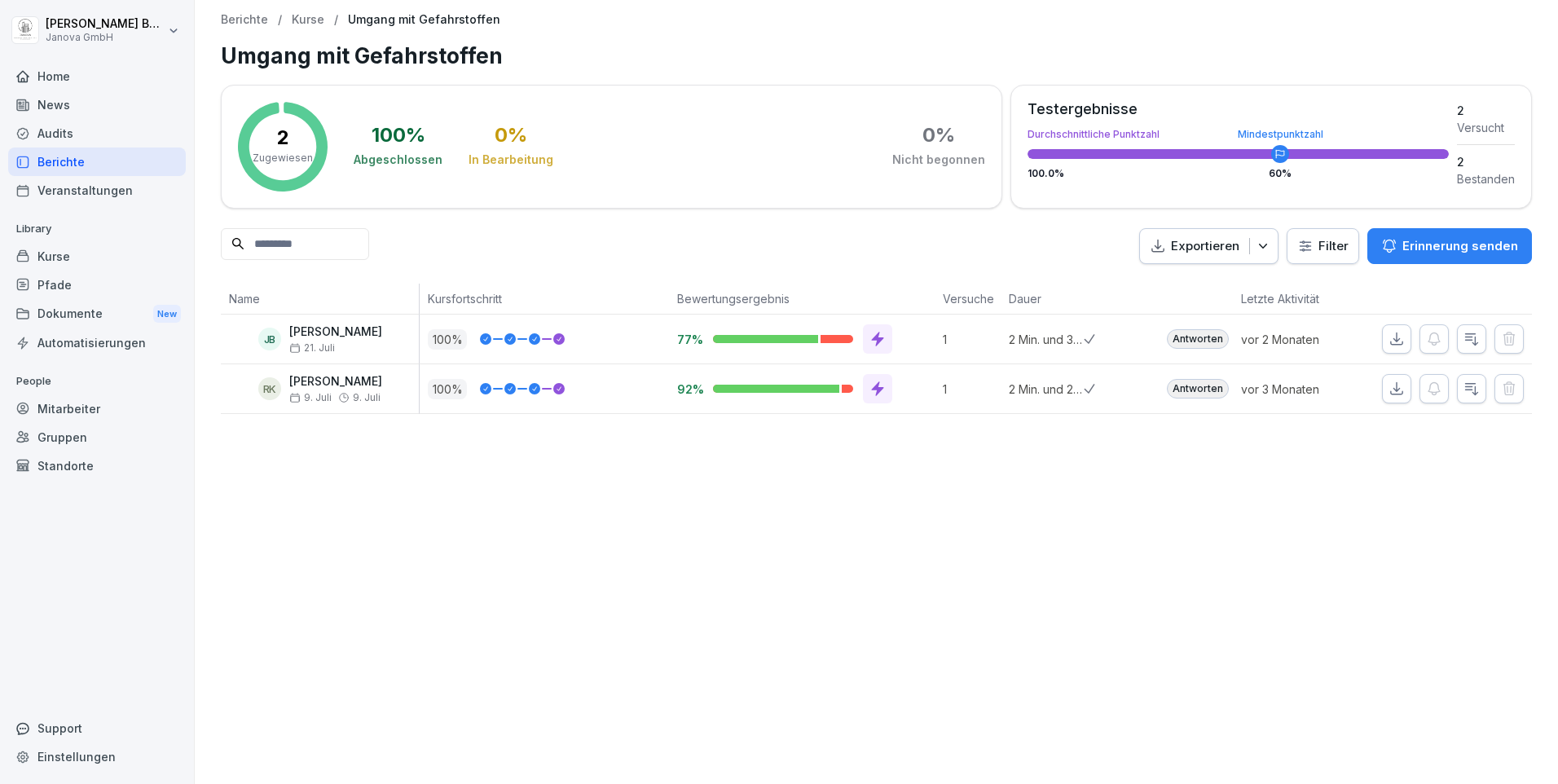
click at [41, 157] on div "Berichte" at bounding box center [96, 161] width 178 height 28
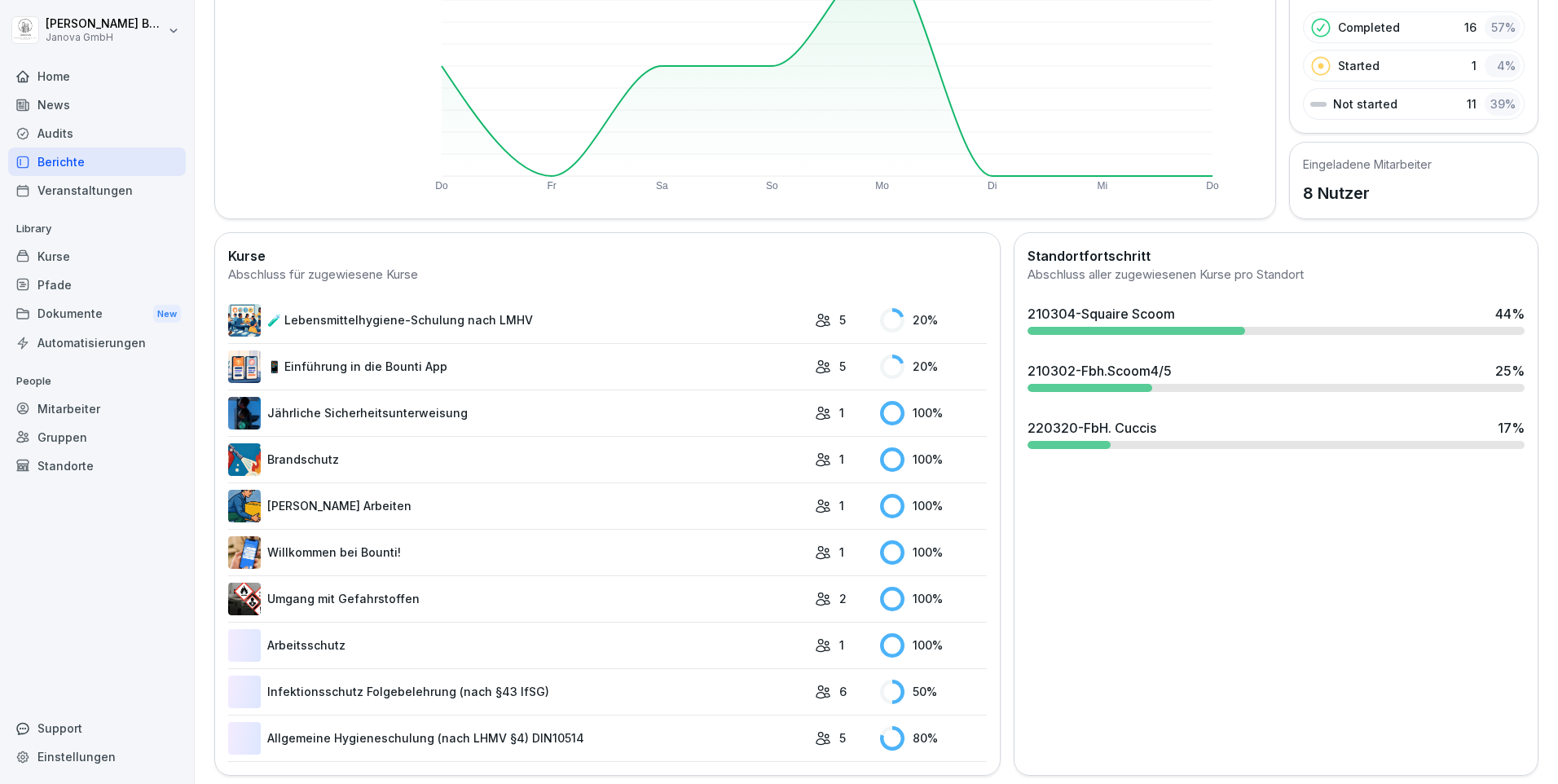
scroll to position [257, 0]
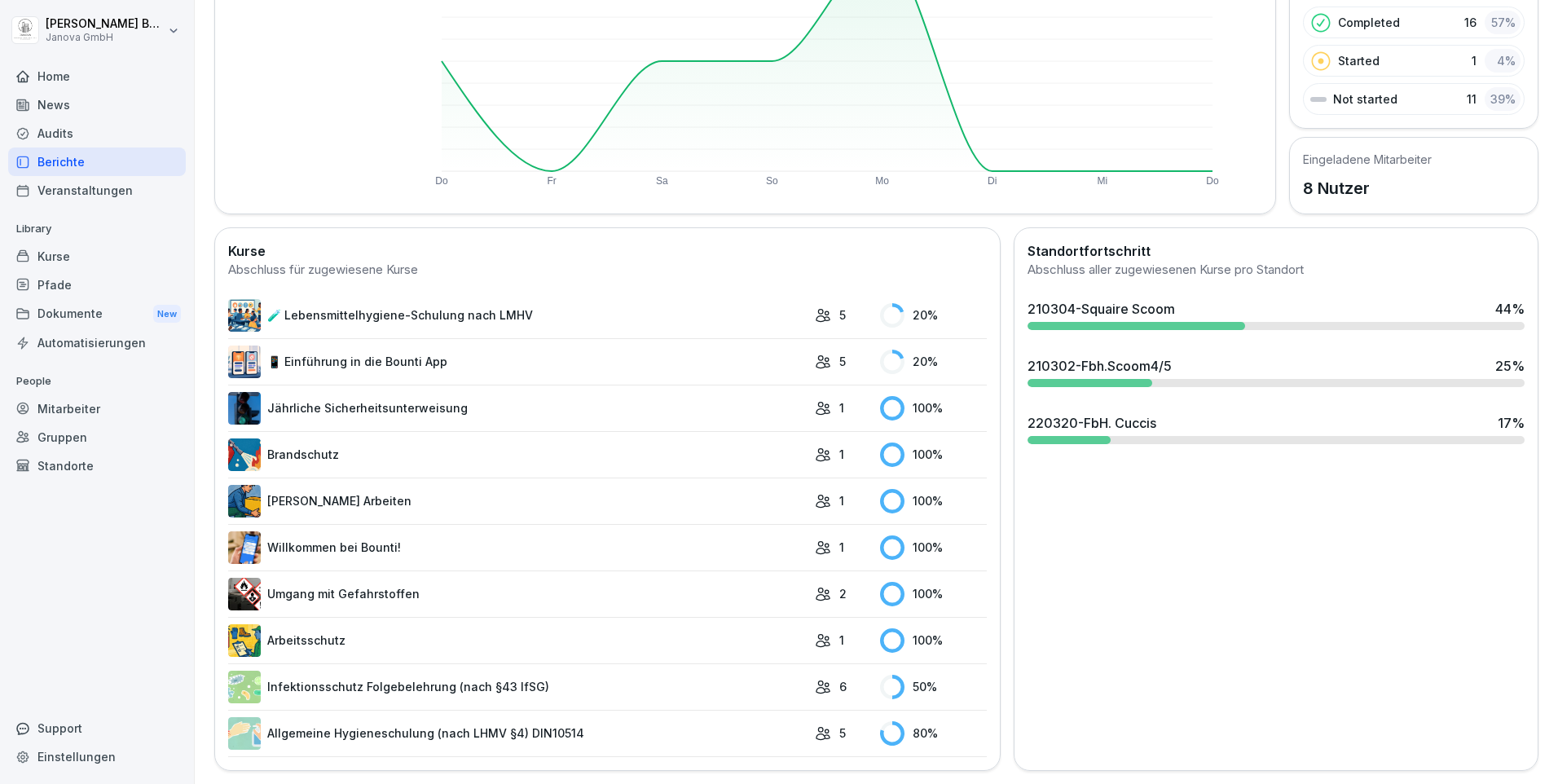
click at [319, 632] on link "Arbeitsschutz" at bounding box center [516, 640] width 578 height 32
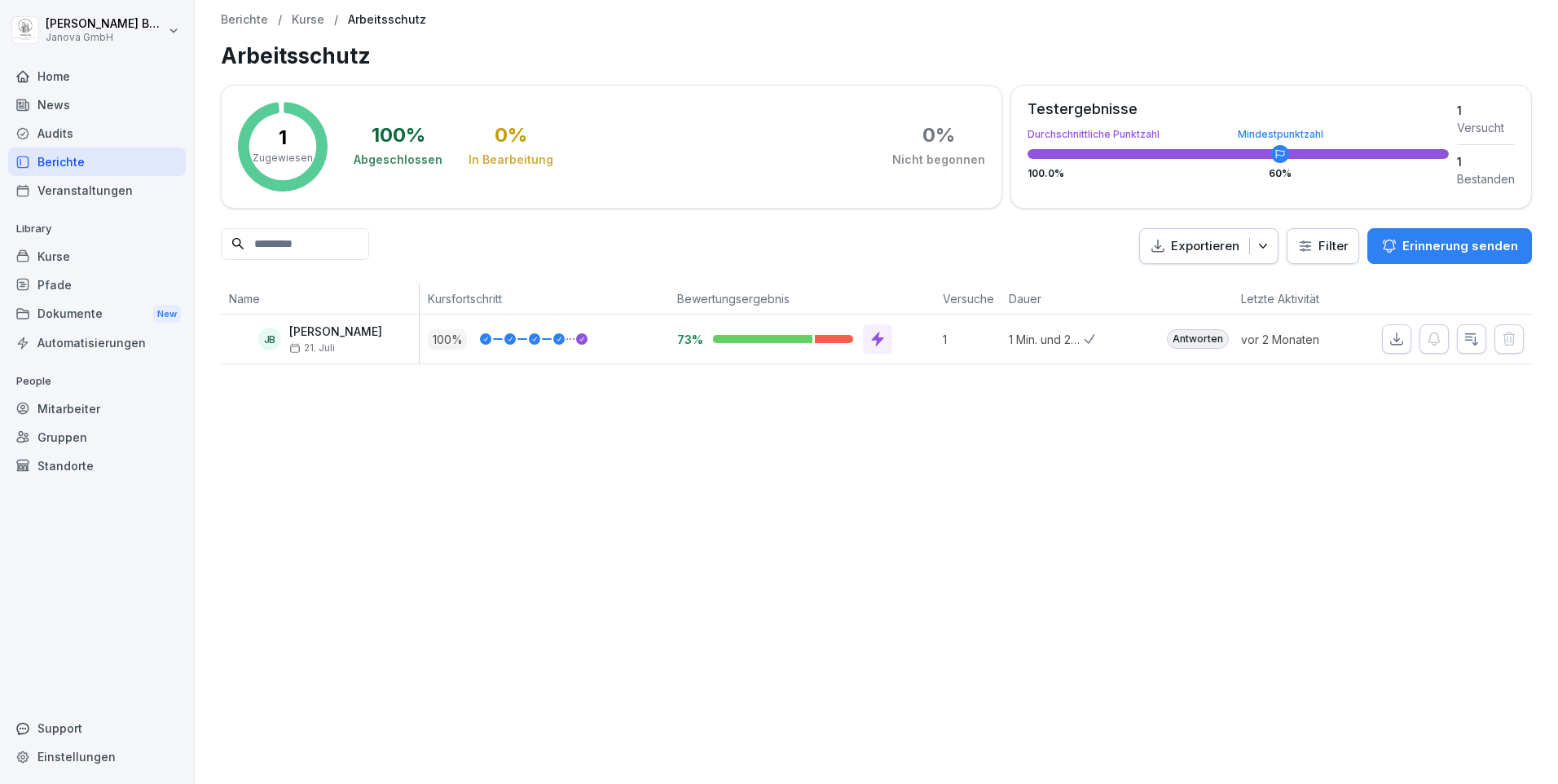
click at [89, 165] on div "Berichte" at bounding box center [96, 161] width 178 height 28
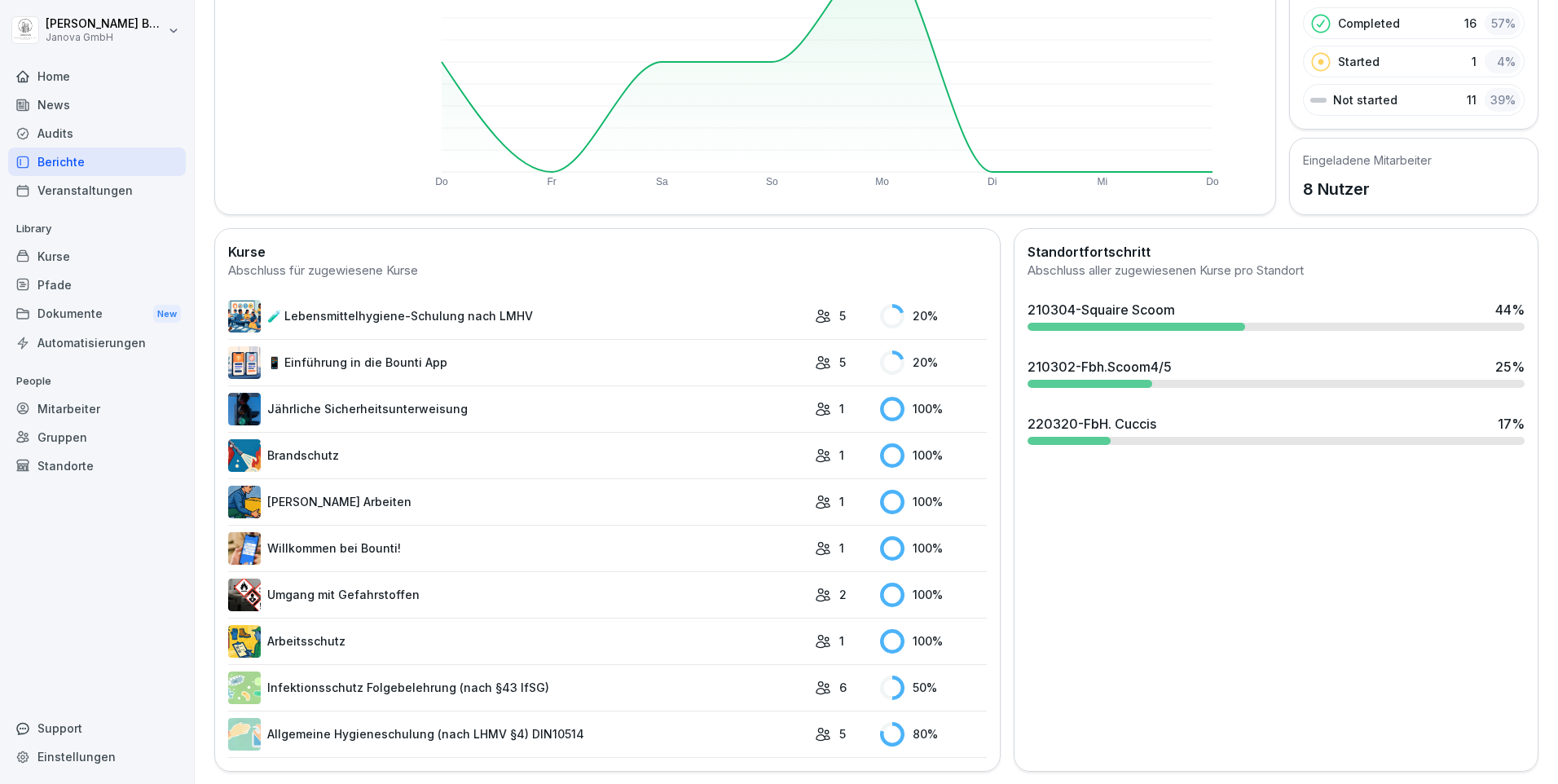
scroll to position [257, 0]
click at [416, 673] on link "Infektionsschutz Folgebelehrung (nach §43 IfSG)" at bounding box center [516, 686] width 578 height 32
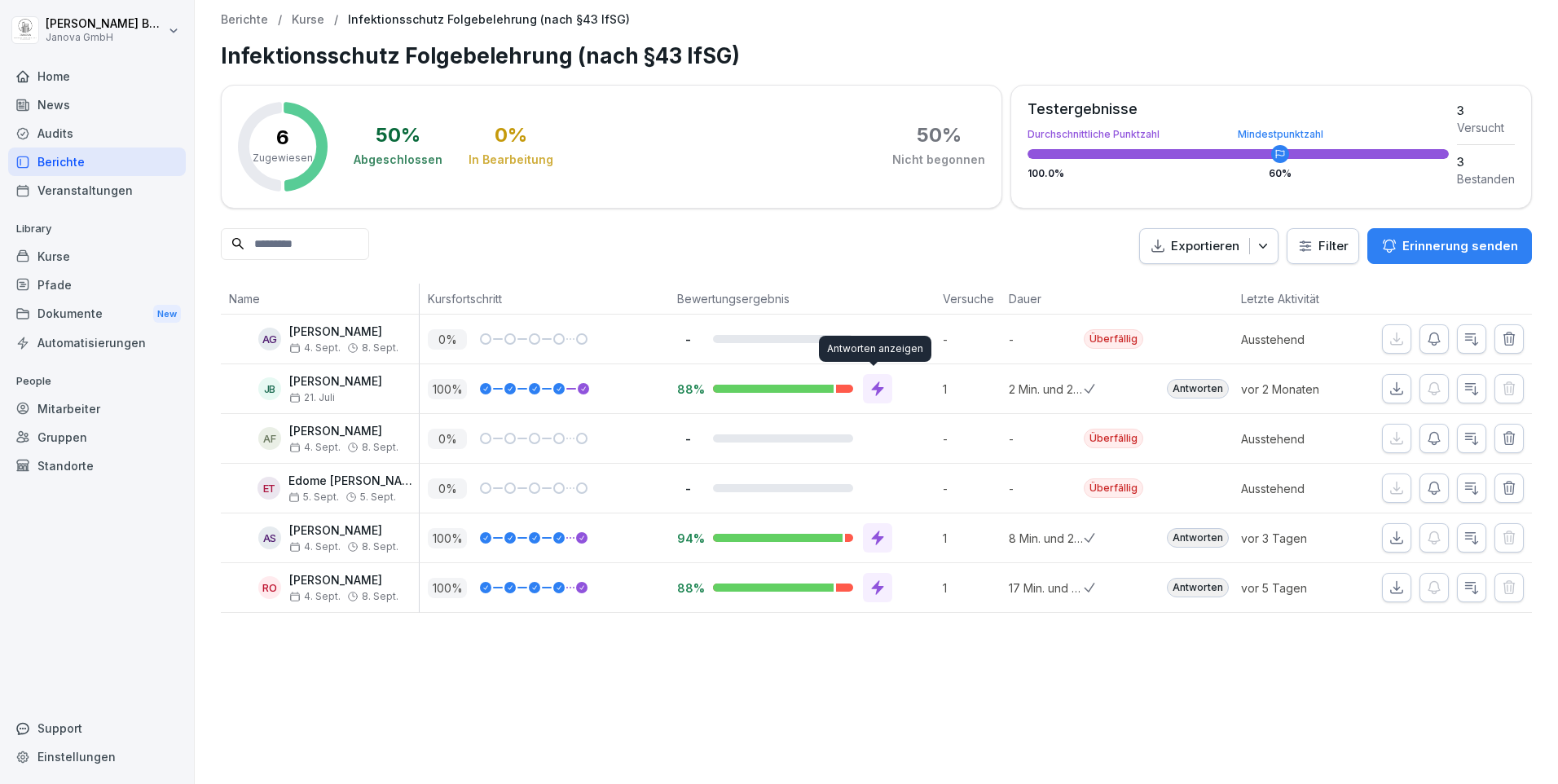
click at [874, 390] on icon at bounding box center [877, 389] width 12 height 15
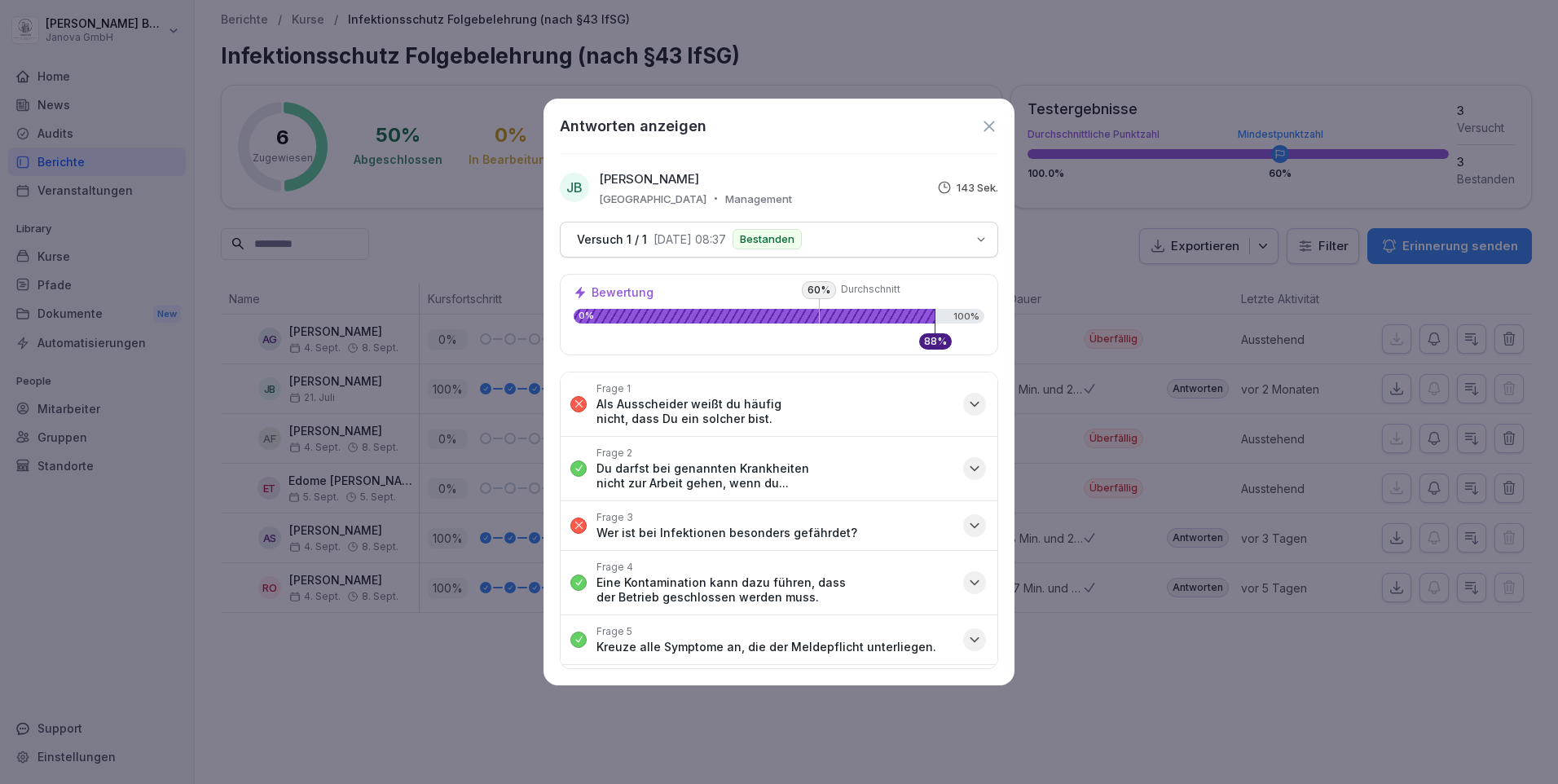
click at [990, 127] on icon at bounding box center [989, 126] width 11 height 11
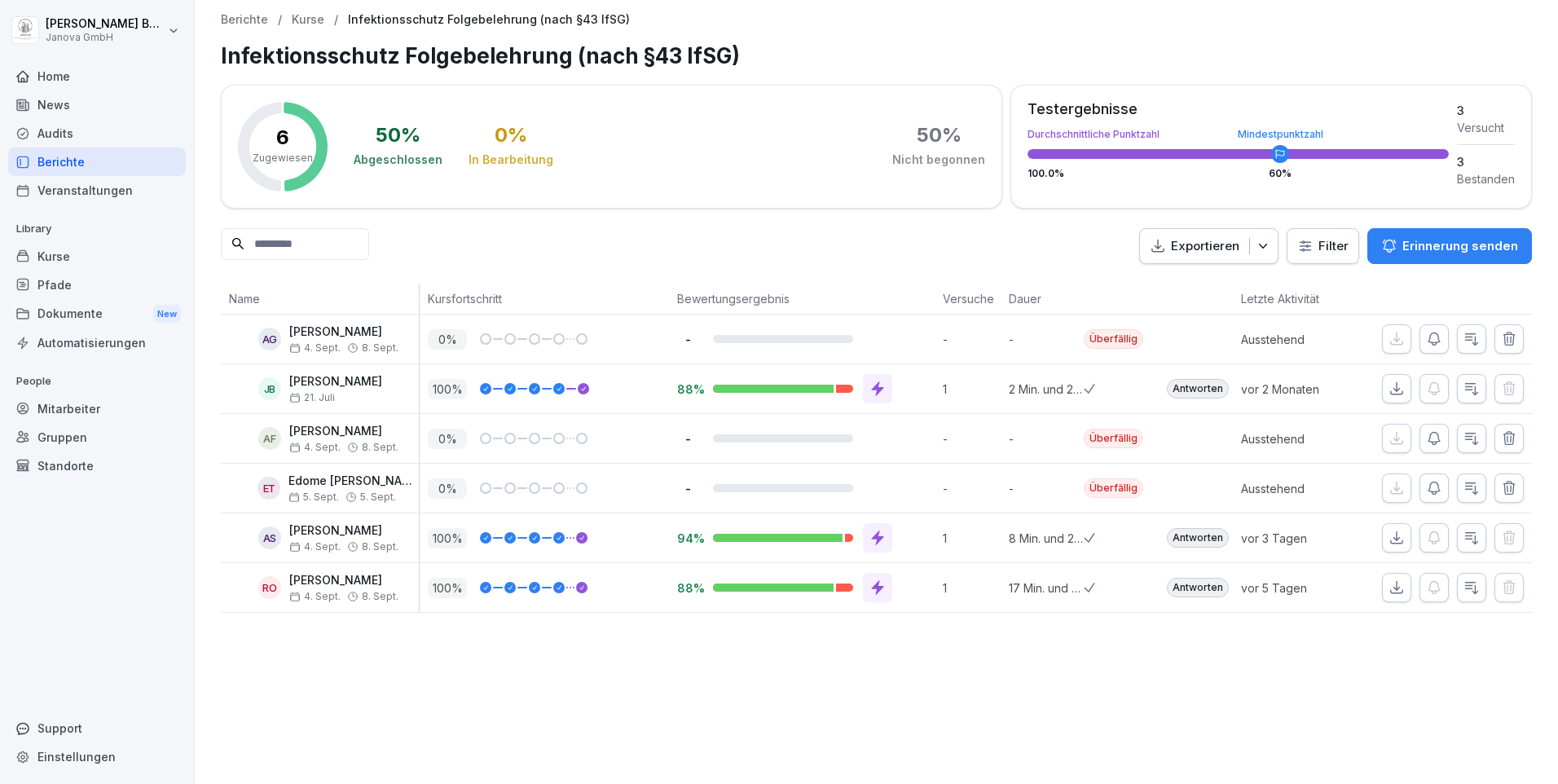
click at [46, 162] on div "Berichte" at bounding box center [96, 161] width 178 height 28
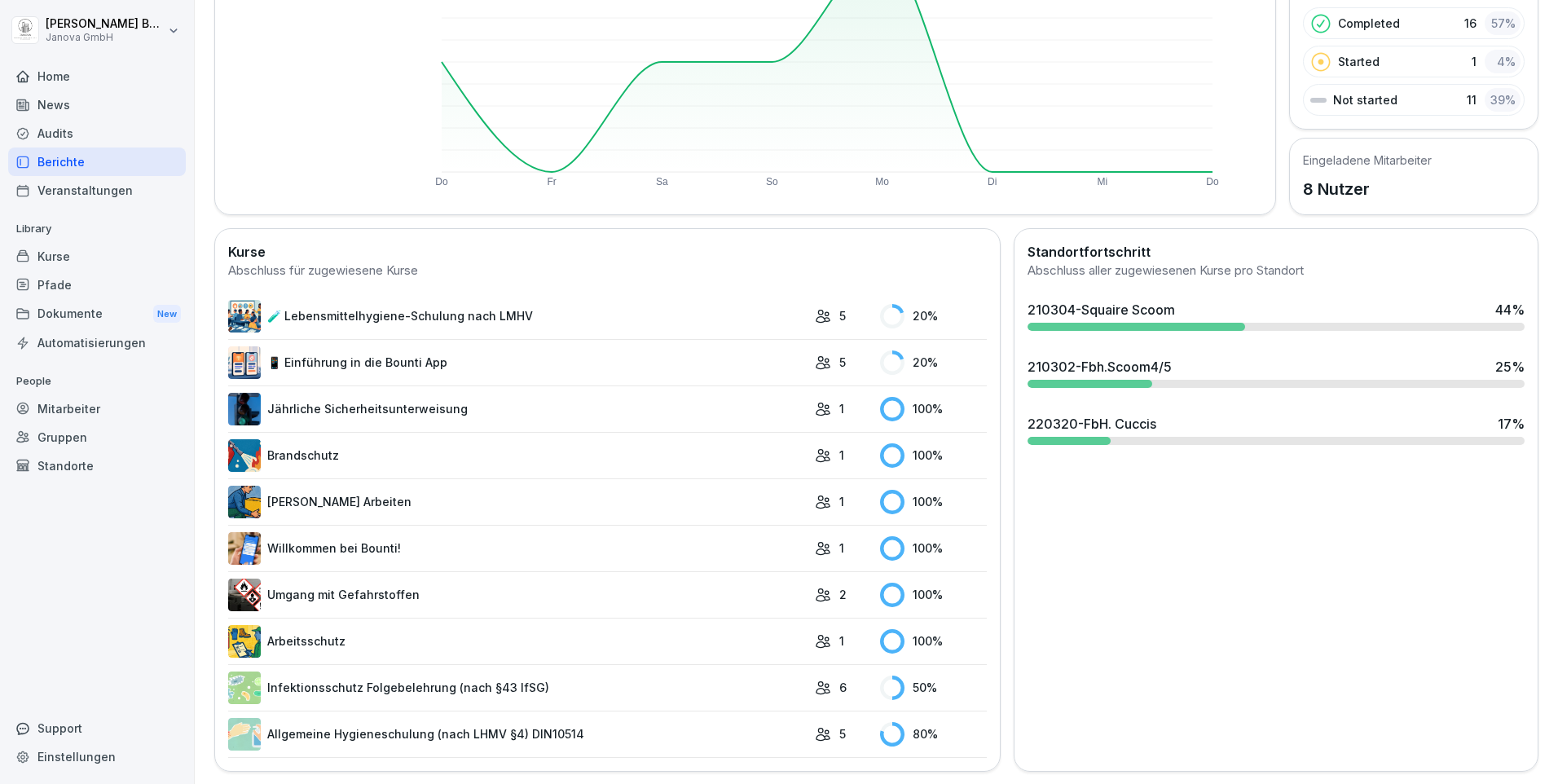
scroll to position [257, 0]
click at [430, 723] on link "Allgemeine Hygieneschulung (nach LHMV §4) DIN10514" at bounding box center [516, 732] width 578 height 32
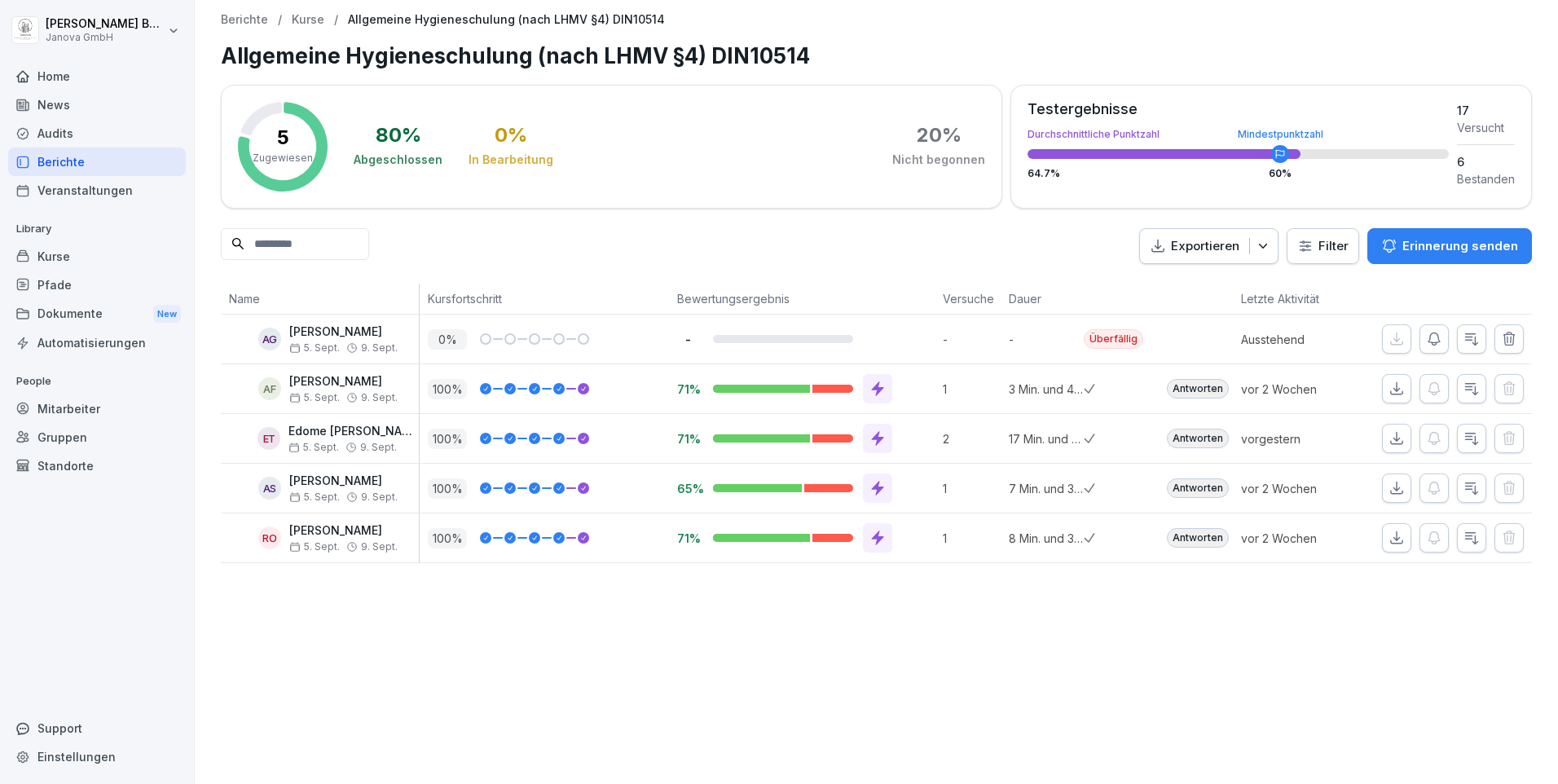
drag, startPoint x: 69, startPoint y: 404, endPoint x: 79, endPoint y: 403, distance: 10.0
click at [69, 404] on div "Mitarbeiter" at bounding box center [96, 408] width 178 height 28
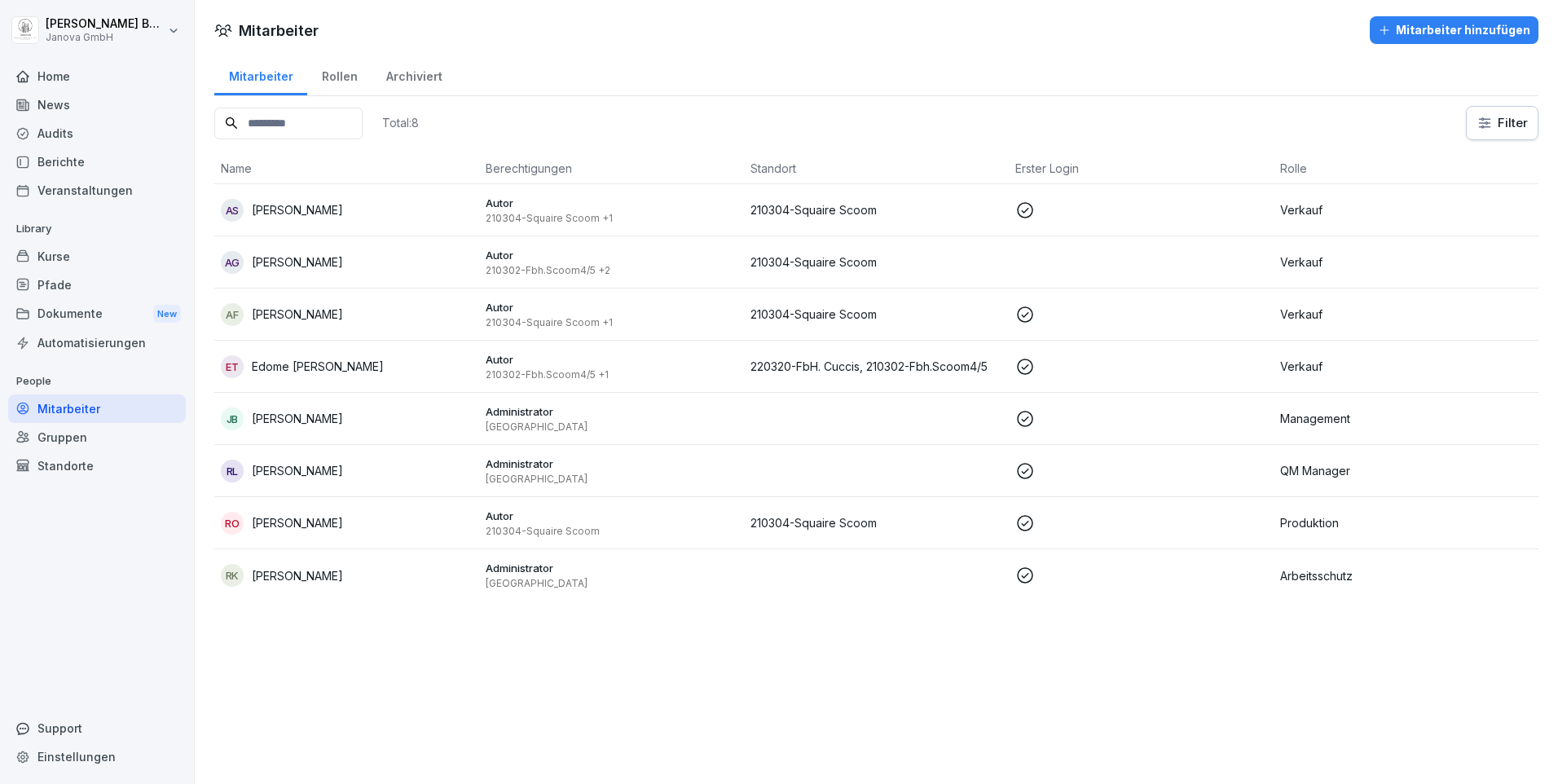
click at [41, 77] on div "Home" at bounding box center [96, 76] width 178 height 28
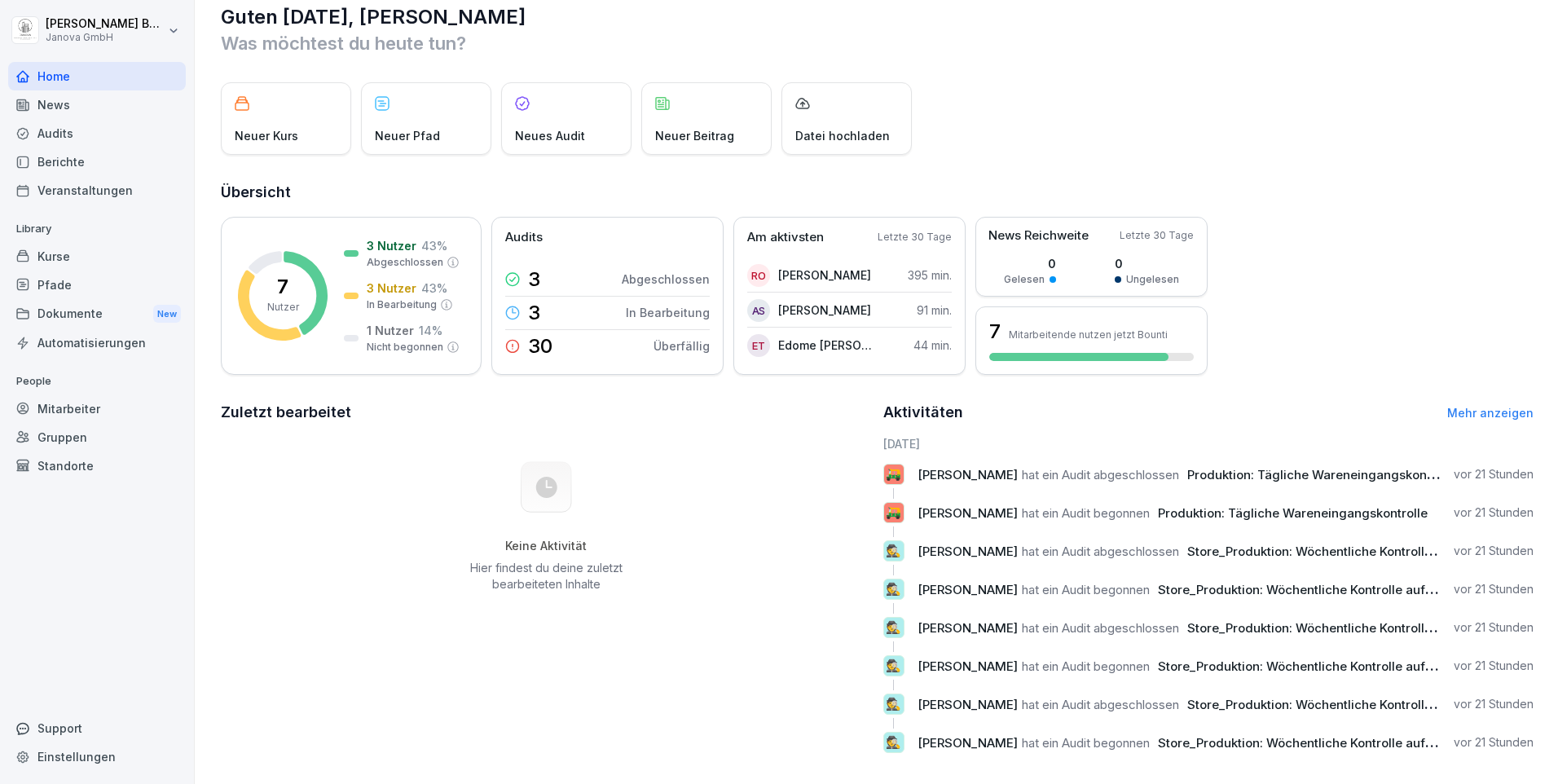
scroll to position [49, 0]
